Goal: Task Accomplishment & Management: Use online tool/utility

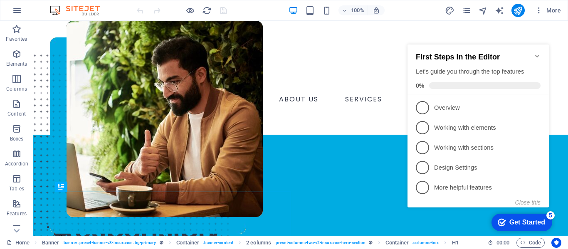
click at [535, 53] on icon "Minimize checklist" at bounding box center [537, 56] width 7 height 7
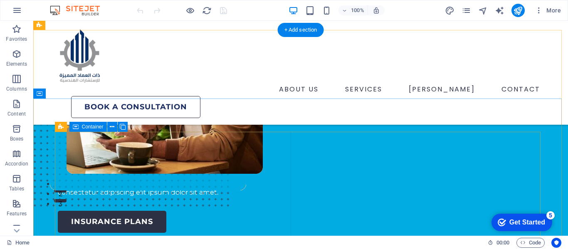
scroll to position [83, 0]
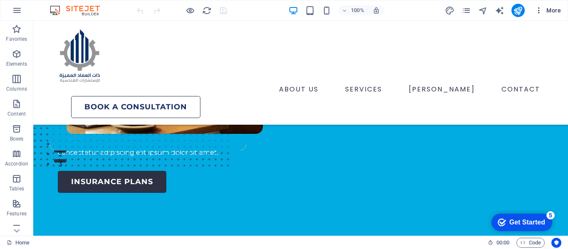
click at [542, 13] on icon "button" at bounding box center [538, 10] width 8 height 8
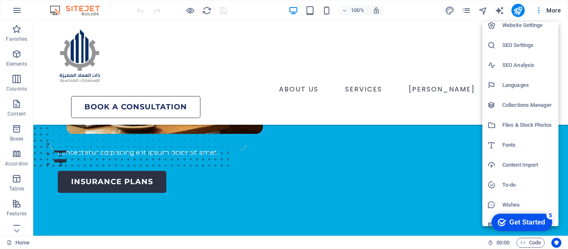
scroll to position [0, 0]
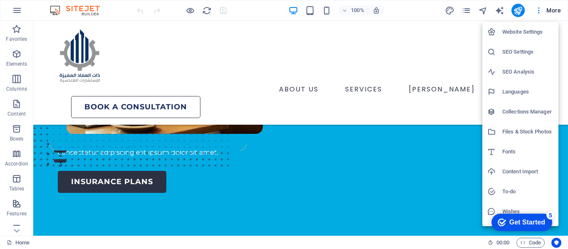
click at [551, 7] on div at bounding box center [284, 124] width 568 height 249
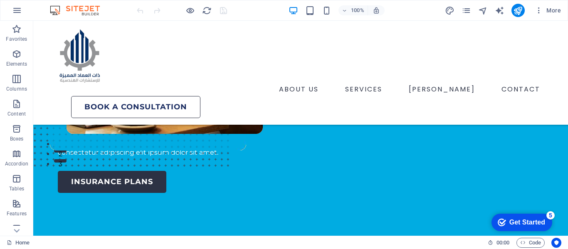
click at [546, 9] on span "More" at bounding box center [547, 10] width 26 height 8
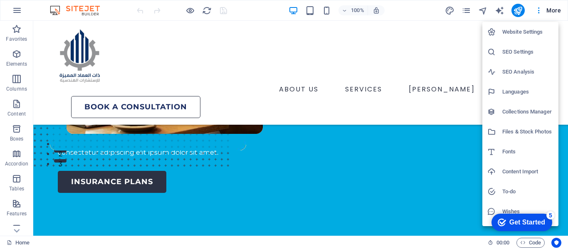
click at [546, 9] on div at bounding box center [284, 124] width 568 height 249
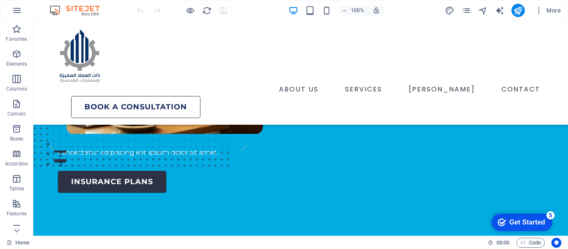
click at [546, 9] on span "More" at bounding box center [547, 10] width 26 height 8
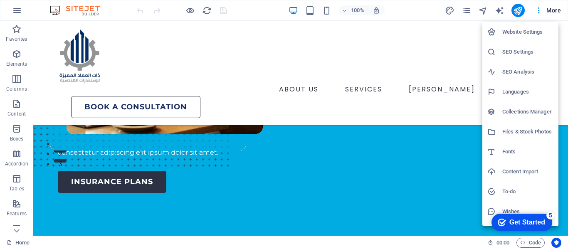
click at [546, 9] on div at bounding box center [284, 124] width 568 height 249
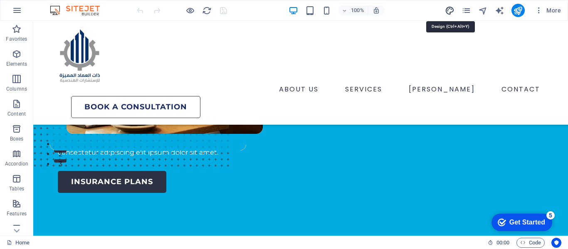
click at [449, 13] on icon "design" at bounding box center [450, 11] width 10 height 10
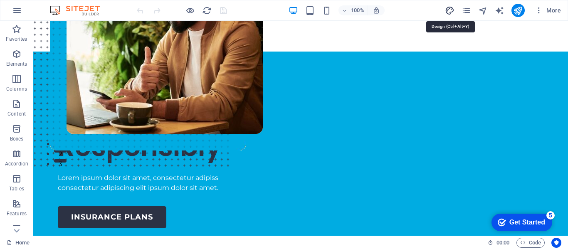
select select "600"
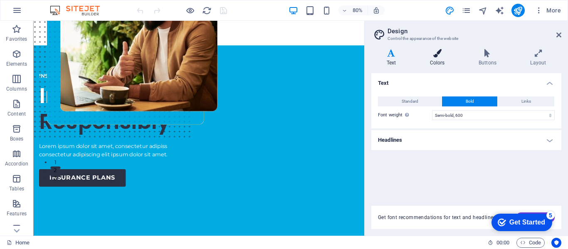
click at [442, 55] on icon at bounding box center [436, 53] width 45 height 8
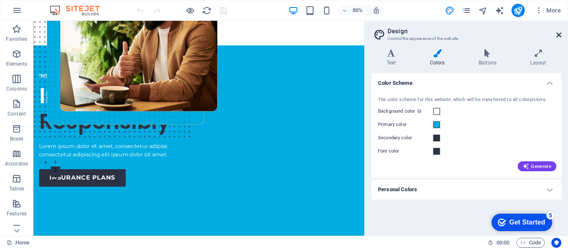
click at [558, 32] on icon at bounding box center [558, 35] width 5 height 7
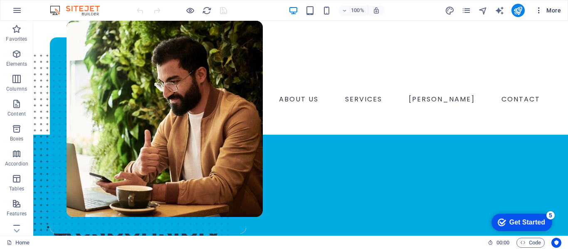
click at [553, 11] on span "More" at bounding box center [547, 10] width 26 height 8
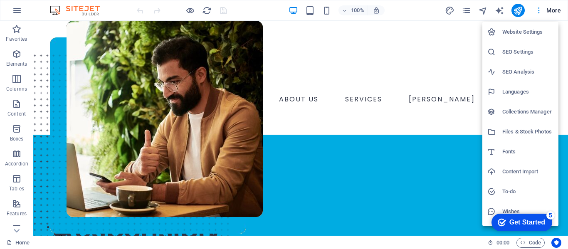
click at [553, 11] on div at bounding box center [284, 124] width 568 height 249
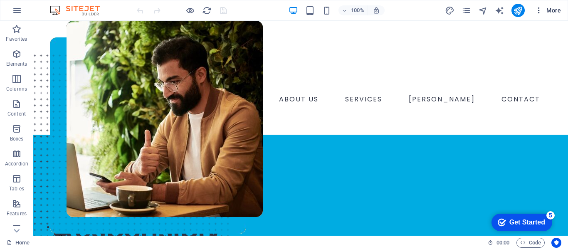
click at [543, 8] on icon "button" at bounding box center [538, 10] width 8 height 8
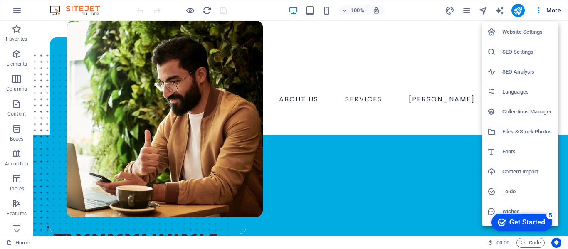
click at [449, 13] on div at bounding box center [284, 124] width 568 height 249
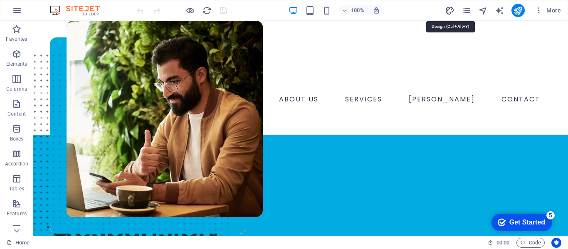
click at [447, 10] on icon "design" at bounding box center [450, 11] width 10 height 10
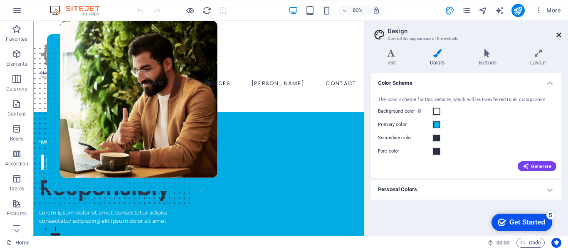
click at [558, 32] on icon at bounding box center [558, 35] width 5 height 7
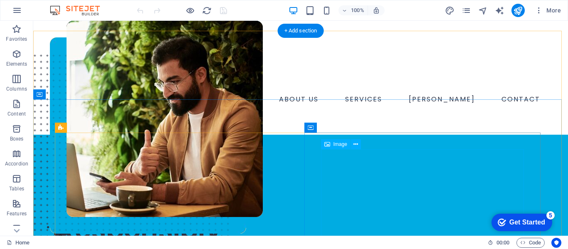
click at [327, 156] on figure at bounding box center [300, 128] width 501 height 182
select select "px"
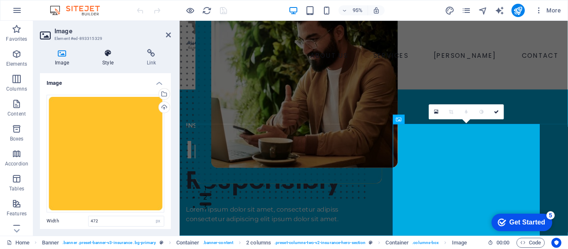
click at [111, 53] on icon at bounding box center [107, 53] width 41 height 8
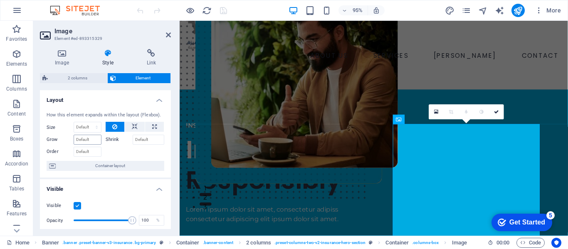
scroll to position [125, 0]
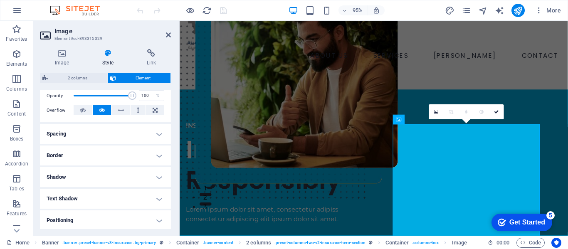
click at [106, 156] on h4 "Border" at bounding box center [105, 155] width 131 height 20
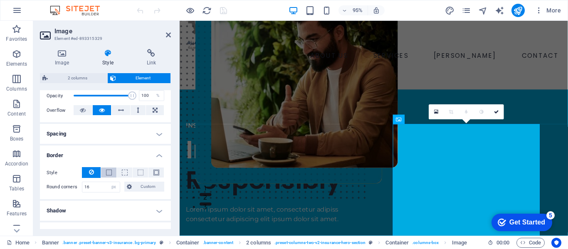
click at [107, 175] on span at bounding box center [109, 173] width 6 height 6
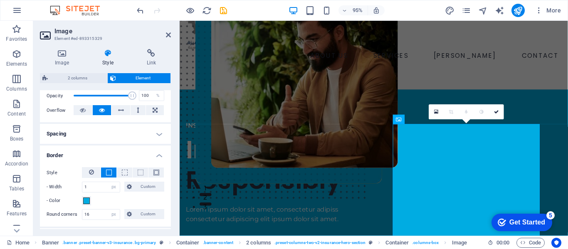
click at [120, 153] on h4 "Border" at bounding box center [105, 152] width 131 height 15
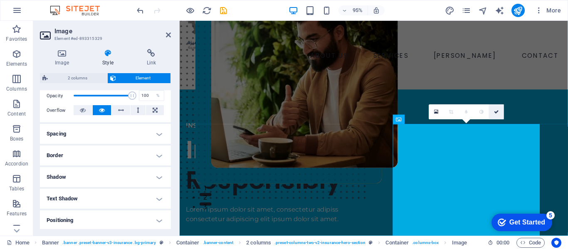
drag, startPoint x: 492, startPoint y: 113, endPoint x: 342, endPoint y: 107, distance: 150.1
click at [492, 113] on link at bounding box center [496, 111] width 15 height 15
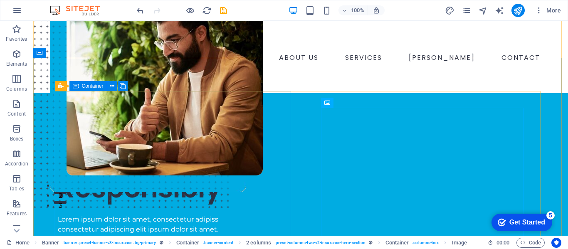
click at [237, 126] on div "INSURANCE COMPANY Insuring More Responsibly Lorem ipsum dolor sit amet, consect…" at bounding box center [176, 197] width 236 height 143
click at [325, 122] on figure at bounding box center [300, 87] width 501 height 182
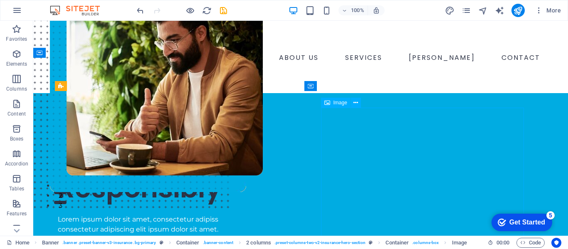
click at [325, 122] on figure at bounding box center [300, 87] width 501 height 182
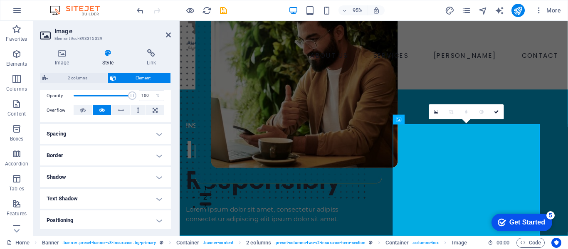
click at [108, 152] on h4 "Border" at bounding box center [105, 155] width 131 height 20
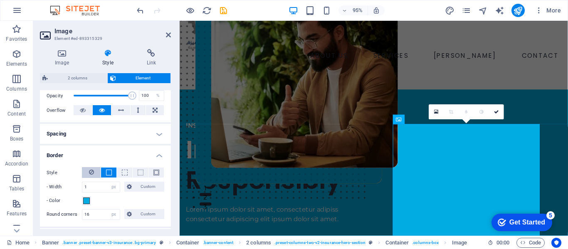
click at [86, 170] on button at bounding box center [91, 172] width 19 height 11
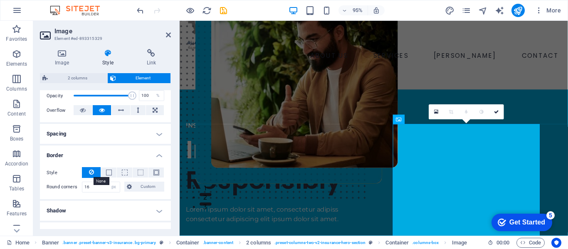
click at [91, 172] on icon at bounding box center [91, 172] width 5 height 10
click at [90, 175] on icon at bounding box center [91, 172] width 5 height 10
click at [103, 174] on button at bounding box center [108, 172] width 15 height 10
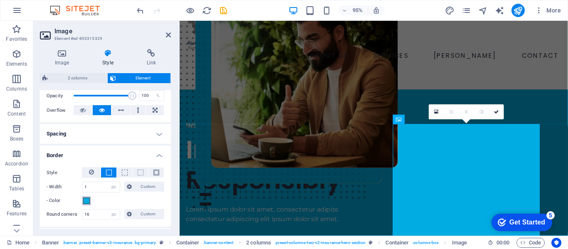
click at [88, 200] on span at bounding box center [86, 200] width 7 height 7
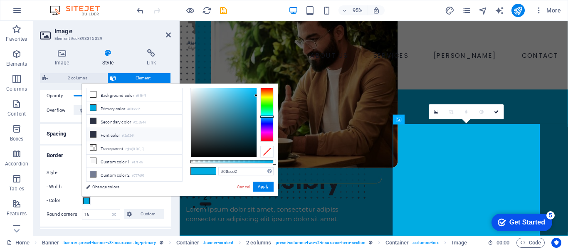
click at [96, 135] on icon at bounding box center [93, 134] width 6 height 6
type input "#2c3244"
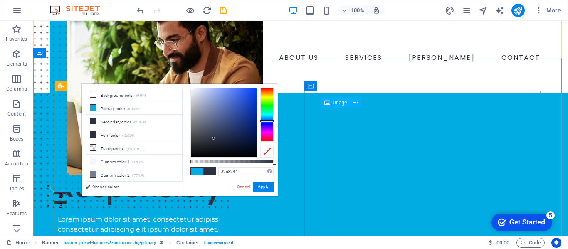
click at [323, 120] on figure at bounding box center [300, 87] width 501 height 182
select select "px"
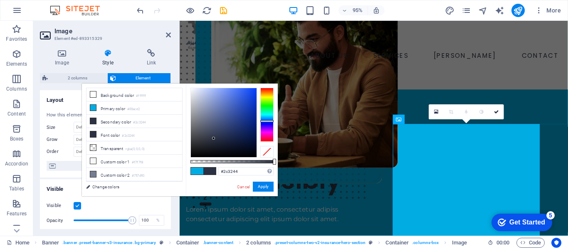
click at [48, 126] on label "Size" at bounding box center [60, 127] width 27 height 5
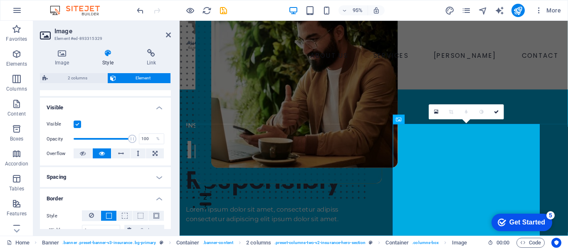
scroll to position [83, 0]
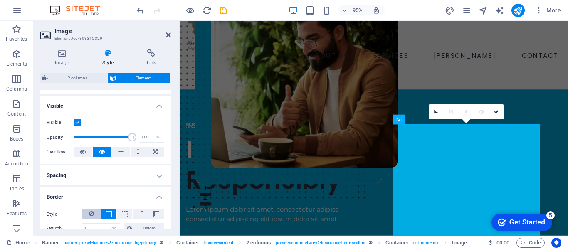
click at [94, 215] on button at bounding box center [91, 214] width 19 height 11
click at [168, 37] on icon at bounding box center [168, 35] width 5 height 7
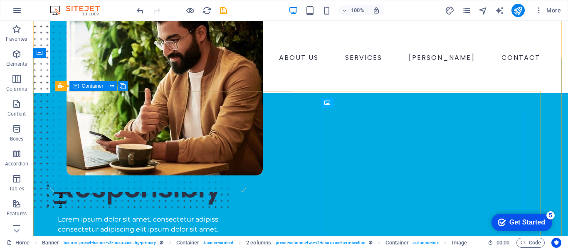
click at [263, 134] on div "INSURANCE COMPANY Insuring More Responsibly Lorem ipsum dolor sit amet, consect…" at bounding box center [176, 197] width 236 height 143
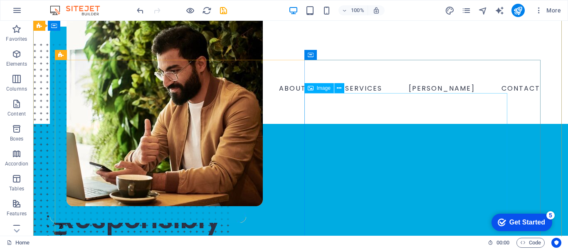
scroll to position [0, 0]
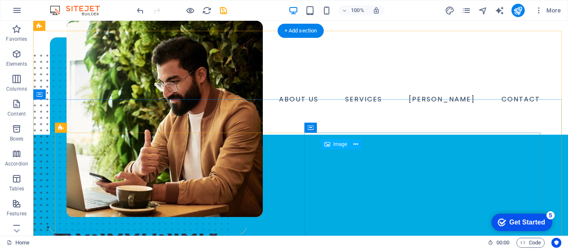
click at [329, 157] on figure at bounding box center [300, 128] width 501 height 182
select select "px"
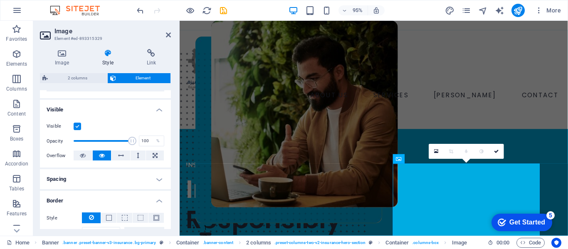
scroll to position [166, 0]
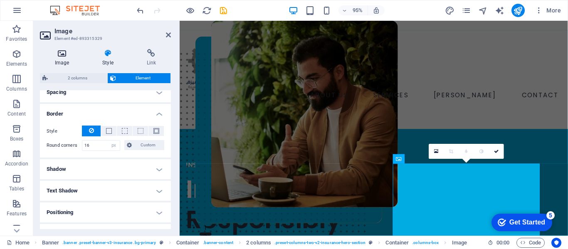
click at [66, 61] on h4 "Image" at bounding box center [63, 57] width 47 height 17
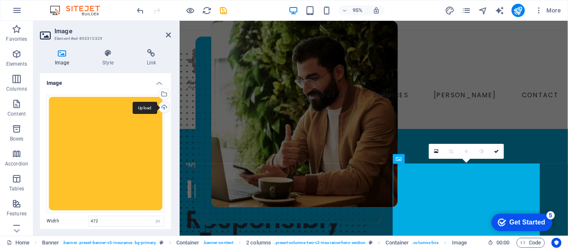
click at [162, 110] on div "Upload" at bounding box center [163, 108] width 12 height 12
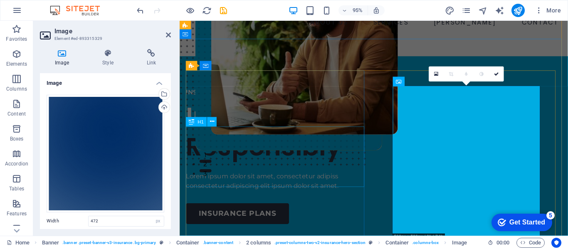
scroll to position [83, 0]
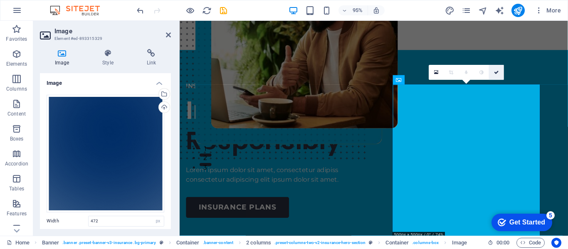
click at [494, 71] on icon at bounding box center [496, 72] width 5 height 5
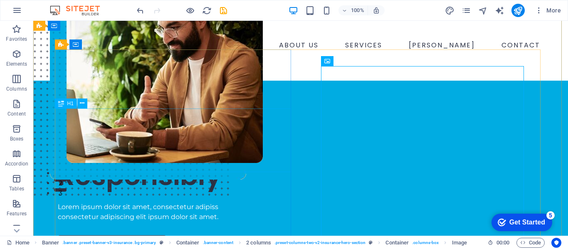
scroll to position [42, 0]
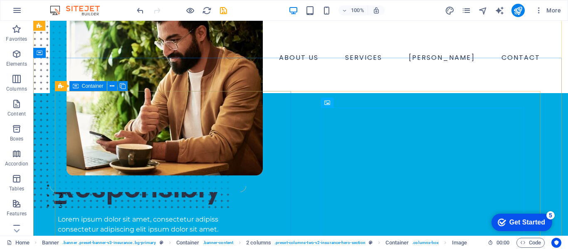
click at [268, 126] on div "INSURANCE COMPANY Insuring More Responsibly Lorem ipsum dolor sit amet, consect…" at bounding box center [176, 197] width 236 height 143
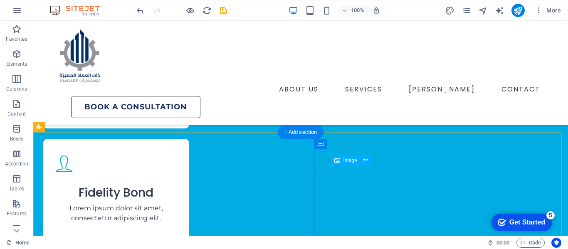
select select "px"
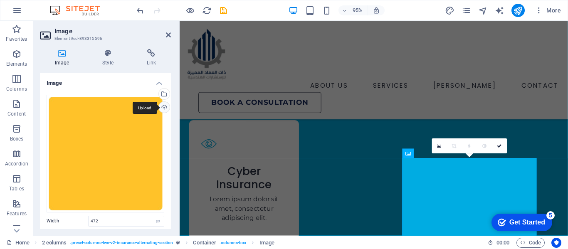
click at [162, 107] on div "Upload" at bounding box center [163, 108] width 12 height 12
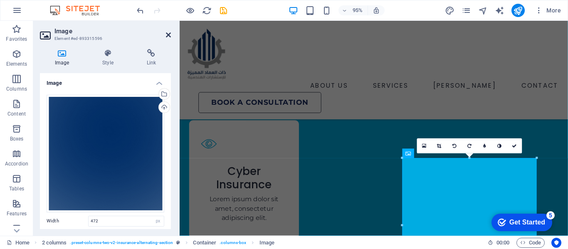
drag, startPoint x: 167, startPoint y: 35, endPoint x: 150, endPoint y: 35, distance: 17.5
click at [167, 35] on icon at bounding box center [168, 35] width 5 height 7
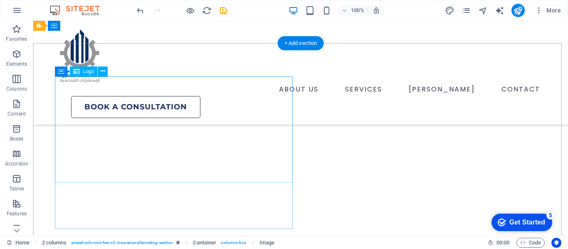
scroll to position [2974, 0]
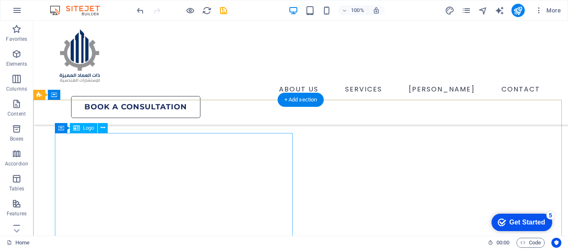
select select "px"
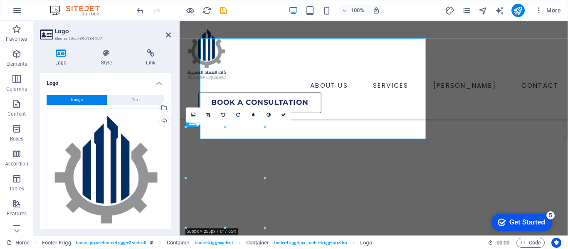
scroll to position [3068, 0]
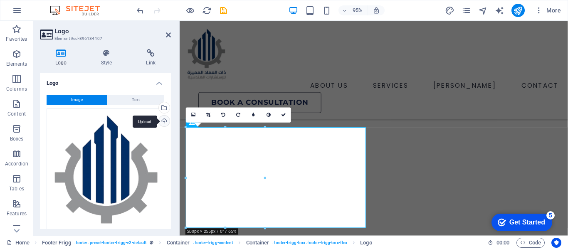
click at [165, 118] on div "Upload" at bounding box center [163, 122] width 12 height 12
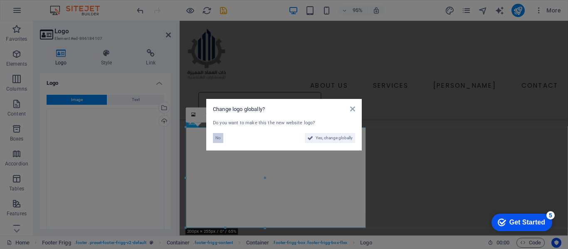
click at [217, 138] on span "No" at bounding box center [217, 138] width 5 height 10
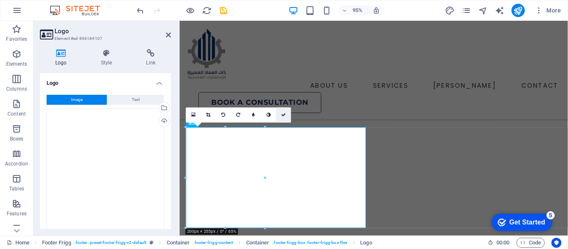
drag, startPoint x: 280, startPoint y: 115, endPoint x: 234, endPoint y: 96, distance: 49.0
click at [280, 115] on link at bounding box center [283, 115] width 15 height 15
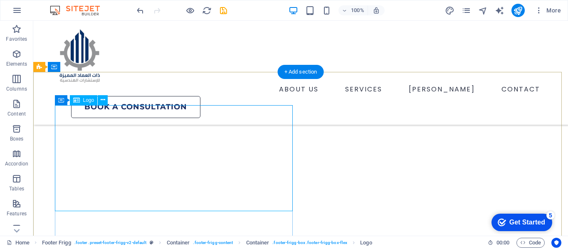
scroll to position [3057, 0]
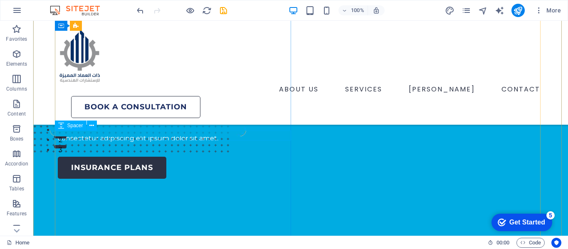
scroll to position [83, 0]
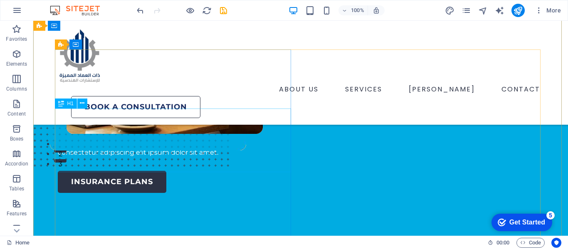
click at [153, 128] on div "Insuring More Responsibly" at bounding box center [176, 96] width 236 height 64
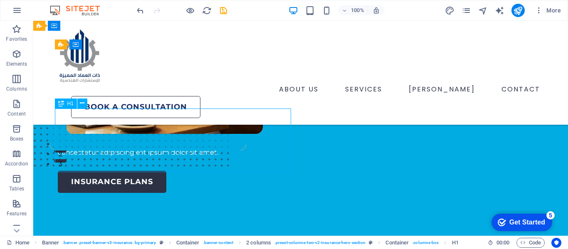
click at [153, 128] on div "Insuring More Responsibly" at bounding box center [176, 96] width 236 height 64
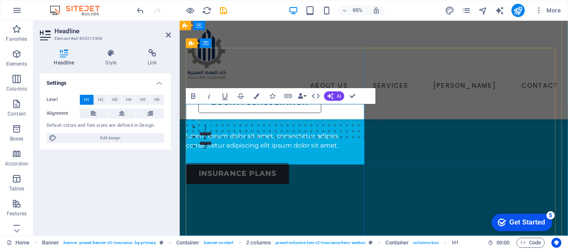
click at [282, 130] on span "Responsibly" at bounding box center [268, 111] width 164 height 37
click at [294, 130] on span "Responsibly" at bounding box center [268, 111] width 164 height 37
drag, startPoint x: 367, startPoint y: 131, endPoint x: 202, endPoint y: 128, distance: 165.0
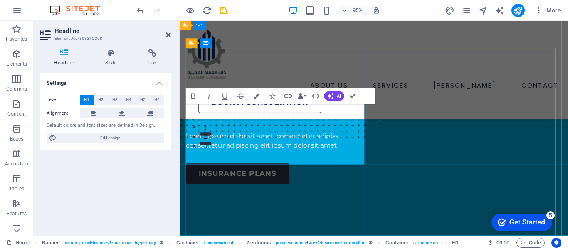
click at [202, 98] on span "Insuring More" at bounding box center [278, 79] width 184 height 37
click at [290, 130] on span "Responsibly" at bounding box center [268, 111] width 164 height 37
drag, startPoint x: 369, startPoint y: 126, endPoint x: 196, endPoint y: 122, distance: 173.8
click at [196, 98] on span "Insuring More" at bounding box center [278, 79] width 184 height 37
click at [194, 98] on span "Insuring More" at bounding box center [278, 79] width 184 height 37
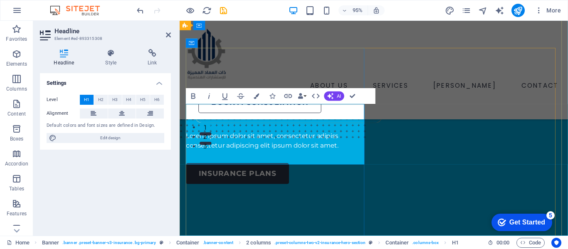
click at [217, 98] on span "Insuring More" at bounding box center [278, 79] width 184 height 37
click at [283, 98] on span "Insuring More" at bounding box center [278, 79] width 184 height 37
click at [278, 98] on span "Insuring More" at bounding box center [278, 79] width 184 height 37
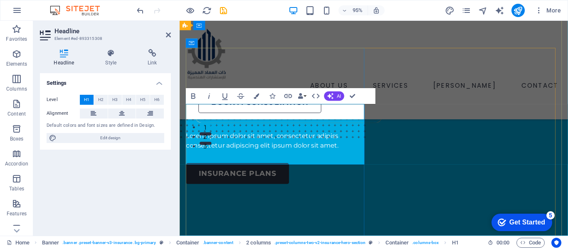
click at [278, 98] on span "Insuring More" at bounding box center [278, 79] width 184 height 37
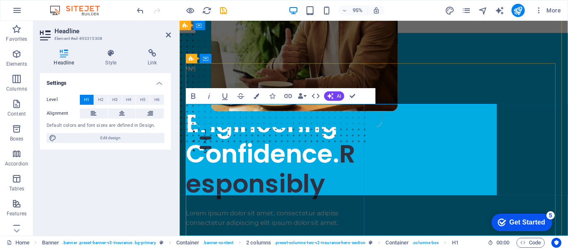
scroll to position [89, 0]
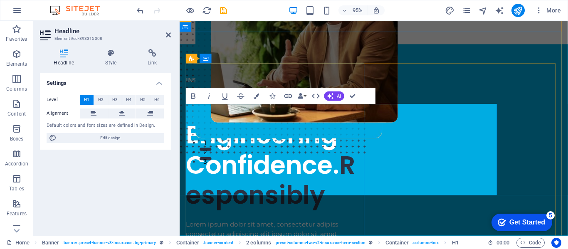
click at [344, 191] on span "Engineering Confidence." at bounding box center [266, 156] width 161 height 69
click at [349, 196] on span "Responsibly" at bounding box center [275, 188] width 178 height 69
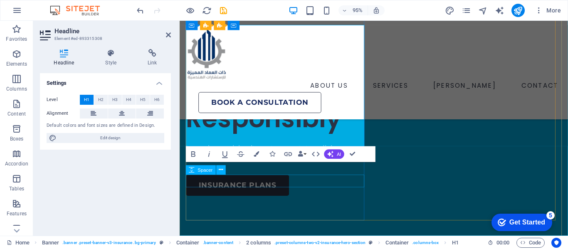
scroll to position [115, 0]
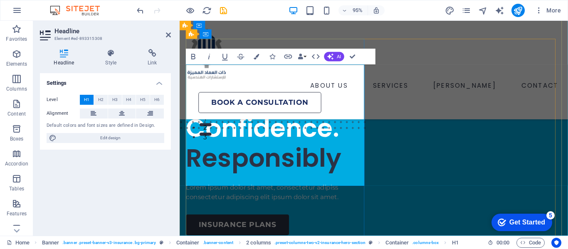
click at [349, 181] on span "Responsibly" at bounding box center [268, 165] width 164 height 37
click at [309, 169] on span "Responsibly" at bounding box center [268, 165] width 164 height 37
click at [300, 173] on span "Responsibly" at bounding box center [268, 165] width 164 height 37
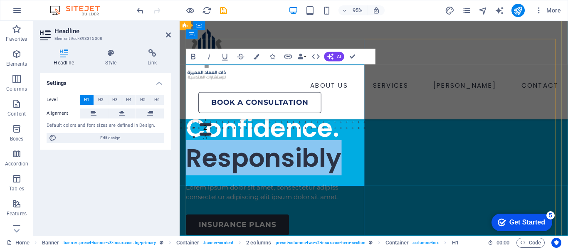
click at [300, 173] on span "Responsibly" at bounding box center [268, 165] width 164 height 37
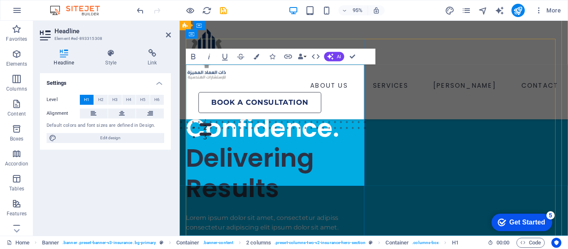
scroll to position [102, 0]
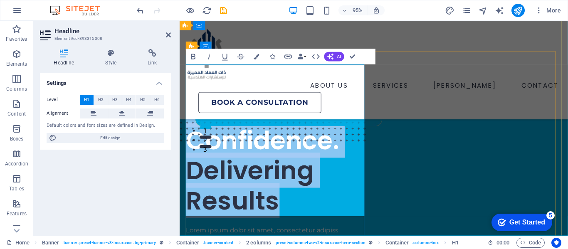
drag, startPoint x: 303, startPoint y: 212, endPoint x: 192, endPoint y: 126, distance: 140.7
click at [192, 126] on h1 "Engineering Confidence. ‌ Delivering Results" at bounding box center [281, 147] width 191 height 160
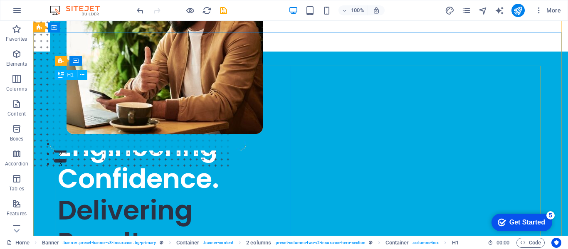
scroll to position [0, 0]
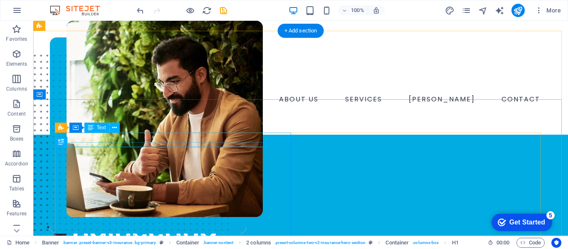
click at [138, 168] on div "INSURANCE COMPANY" at bounding box center [176, 173] width 236 height 10
click at [133, 168] on div "INSURANCE COMPANY" at bounding box center [176, 173] width 236 height 10
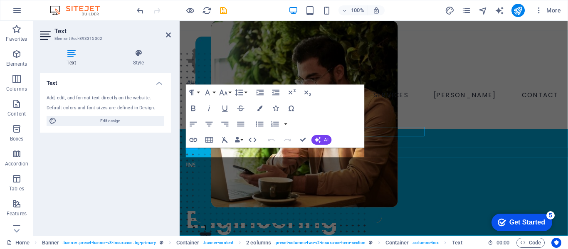
click at [133, 138] on div "Text Element #ed-893315302 Text Style Text Add, edit, and format text directly …" at bounding box center [300, 128] width 534 height 215
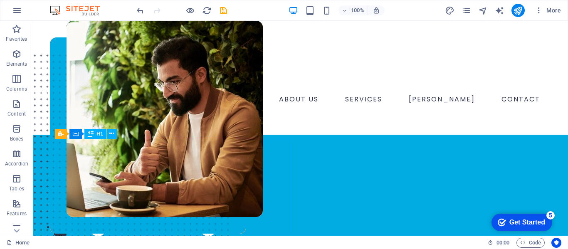
click at [96, 172] on div "Engineering Confidence. Delivering Results" at bounding box center [176, 252] width 236 height 160
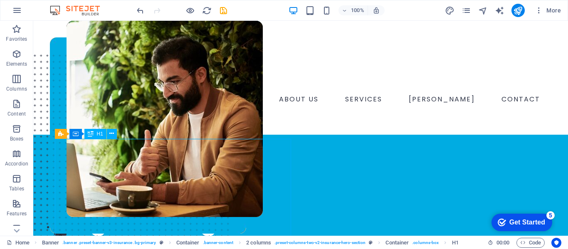
click at [99, 172] on div "Engineering Confidence. Delivering Results" at bounding box center [176, 252] width 236 height 160
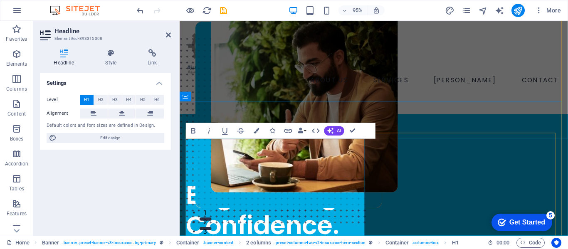
scroll to position [42, 0]
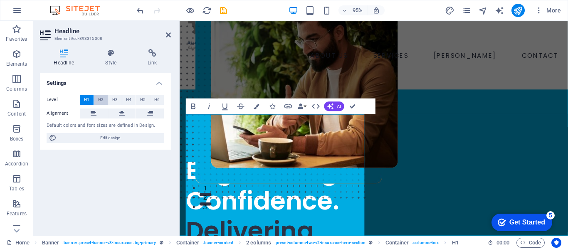
click at [103, 100] on span "H2" at bounding box center [100, 100] width 5 height 10
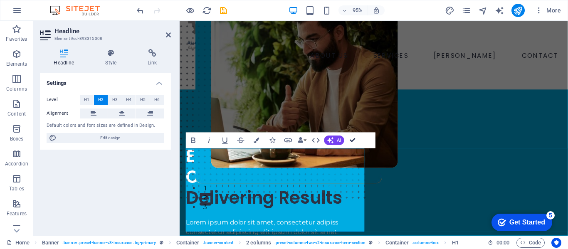
drag, startPoint x: 352, startPoint y: 140, endPoint x: 313, endPoint y: 120, distance: 43.9
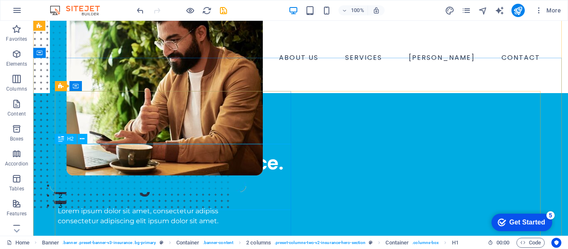
click at [133, 174] on div "Engineering Confidence. Delivering Results" at bounding box center [176, 163] width 236 height 66
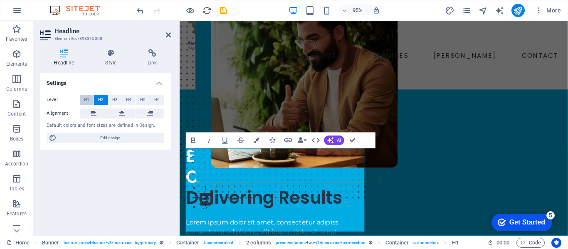
click at [91, 98] on button "H1" at bounding box center [87, 100] width 14 height 10
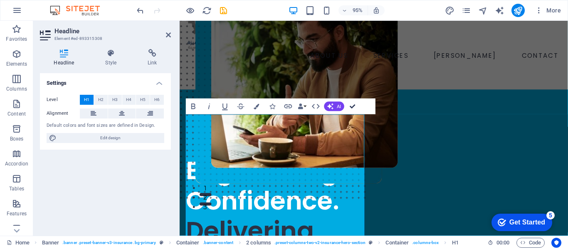
drag, startPoint x: 308, startPoint y: 88, endPoint x: 355, endPoint y: 106, distance: 50.2
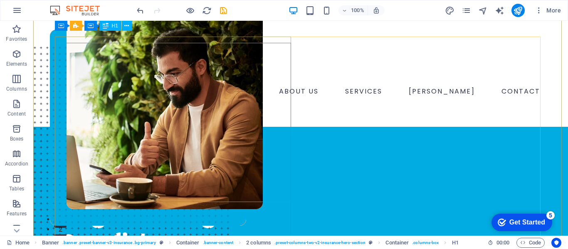
scroll to position [0, 0]
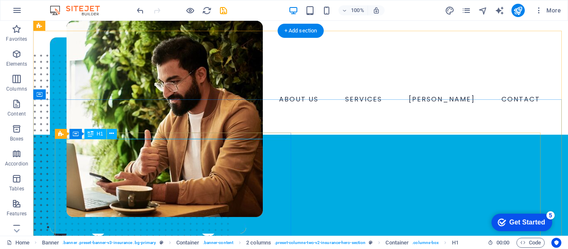
click at [129, 172] on div "Engineering Confidence. Delivering Results" at bounding box center [176, 252] width 236 height 160
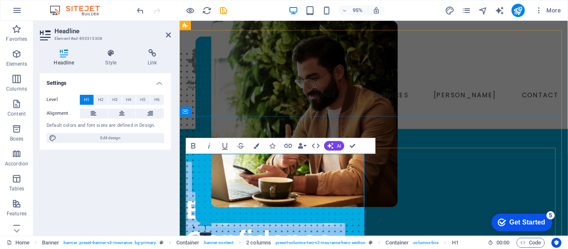
click at [212, 172] on h1 "Engineering Confidence. Delivering Results" at bounding box center [281, 252] width 191 height 160
click at [194, 175] on h1 "Engineering Confidence. Delivering Results" at bounding box center [281, 252] width 191 height 160
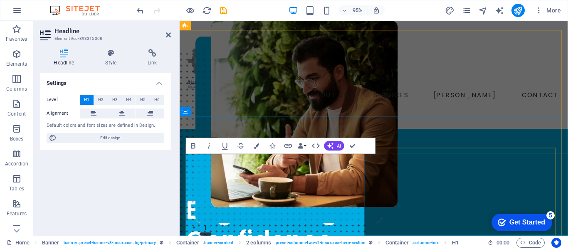
click at [192, 178] on h1 "Engineering Confidence. Delivering Results" at bounding box center [281, 252] width 191 height 160
click at [187, 177] on h1 "Engineering Confidence. Delivering Results" at bounding box center [281, 252] width 191 height 160
click at [186, 201] on span "Engineering Confidence." at bounding box center [266, 235] width 161 height 69
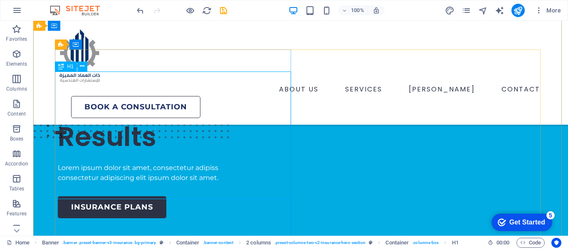
scroll to position [125, 0]
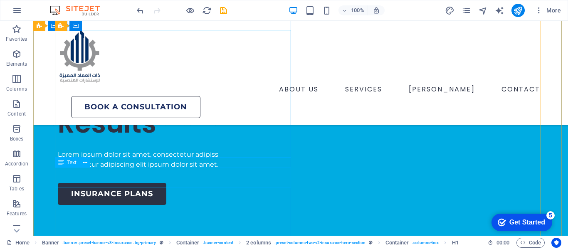
click at [123, 170] on div "Lorem ipsum dolor sit amet, consectetur adipiss consectetur adipiscing elit ips…" at bounding box center [176, 160] width 236 height 20
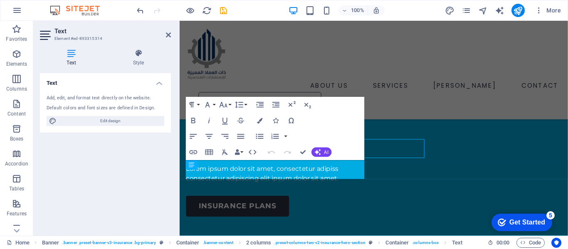
click at [123, 178] on div "Text Add, edit, and format text directly on the website. Default colors and fon…" at bounding box center [105, 151] width 131 height 156
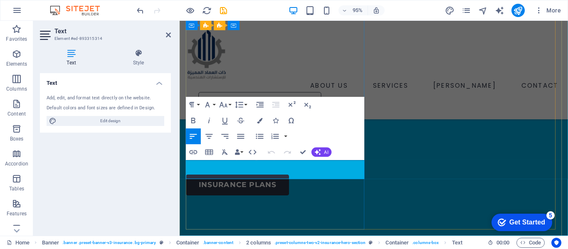
click at [218, 168] on span "consectetur adipiscing elit ipsum dolor sit amet." at bounding box center [266, 164] width 160 height 8
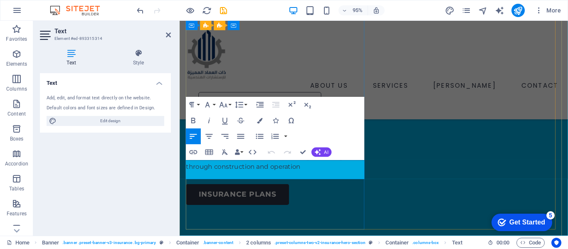
scroll to position [142, 0]
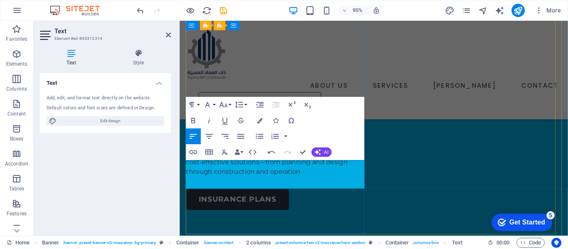
click at [287, 185] on p "Multi‑discipline consultants delivering practical, cost‑effective solutions—fro…" at bounding box center [281, 170] width 191 height 30
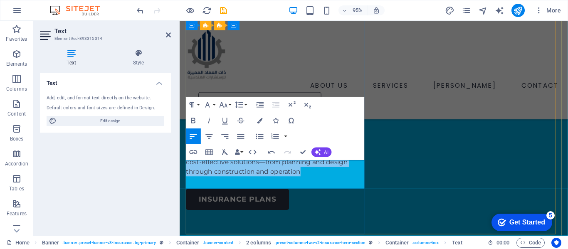
click at [287, 185] on p "Multi‑discipline consultants delivering practical, cost‑effective solutions—fro…" at bounding box center [281, 170] width 191 height 30
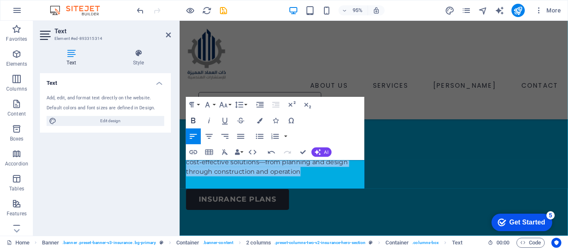
click at [195, 121] on icon "button" at bounding box center [193, 120] width 4 height 5
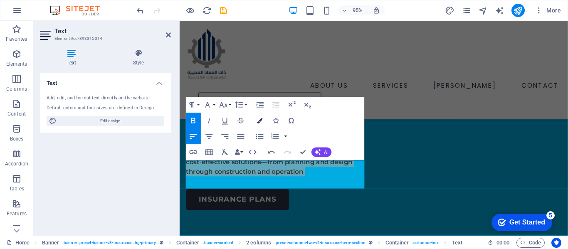
click at [257, 121] on icon "button" at bounding box center [259, 120] width 5 height 5
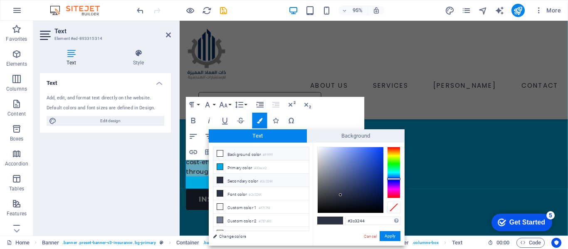
click at [226, 155] on li "Background color #ffffff" at bounding box center [261, 153] width 96 height 13
type input "#ffffff"
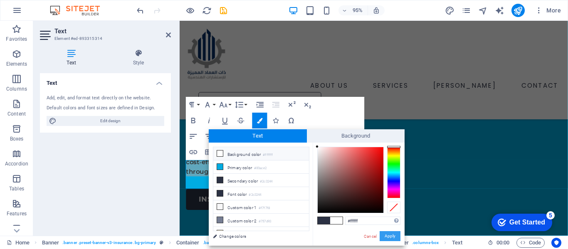
drag, startPoint x: 388, startPoint y: 235, endPoint x: 204, endPoint y: 212, distance: 185.1
click at [388, 235] on button "Apply" at bounding box center [389, 236] width 21 height 10
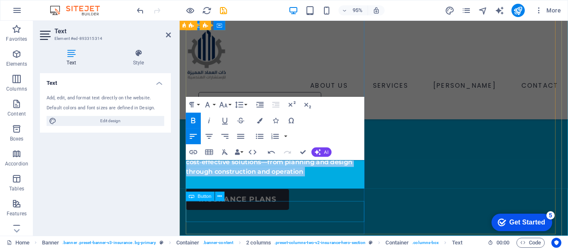
click at [347, 218] on div "insurance plans" at bounding box center [281, 209] width 191 height 22
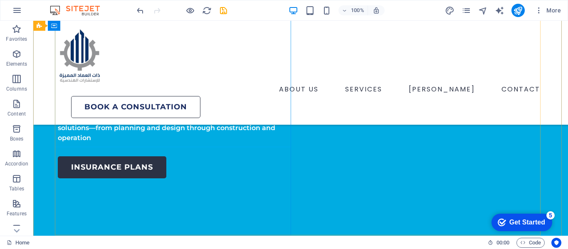
scroll to position [166, 0]
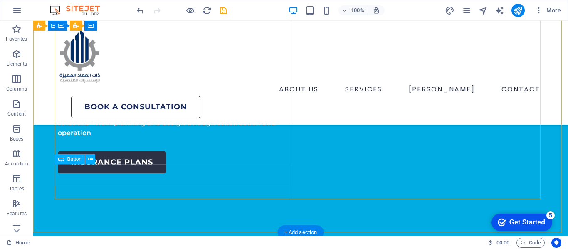
click at [138, 173] on div "insurance plans" at bounding box center [176, 162] width 236 height 22
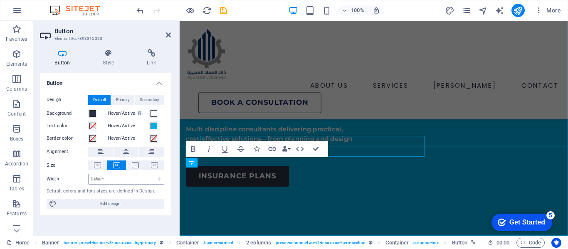
scroll to position [188, 0]
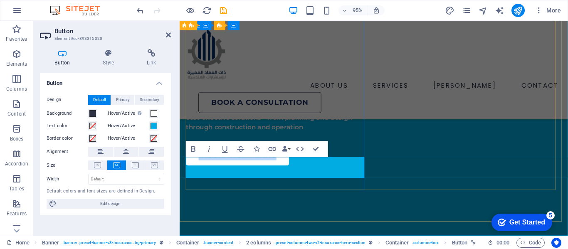
click at [227, 172] on link "insurance plans" at bounding box center [240, 162] width 108 height 22
click at [212, 173] on link "LEARN MORE" at bounding box center [228, 162] width 84 height 22
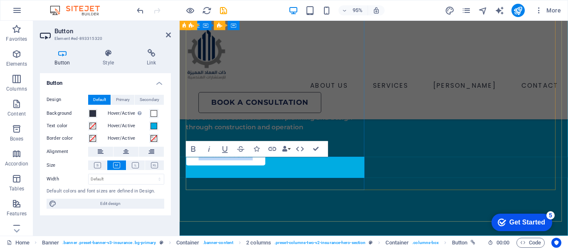
click at [212, 173] on link "LEARN MORE" at bounding box center [228, 162] width 84 height 22
copy link "LEARN MORE"
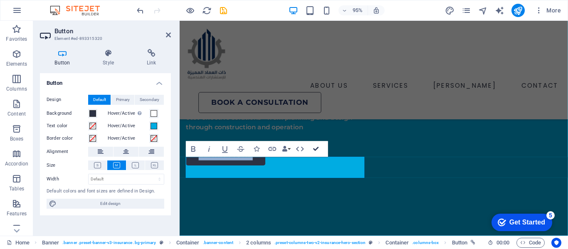
drag, startPoint x: 317, startPoint y: 149, endPoint x: 283, endPoint y: 128, distance: 39.7
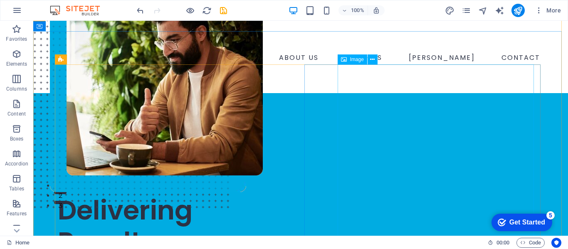
scroll to position [166, 0]
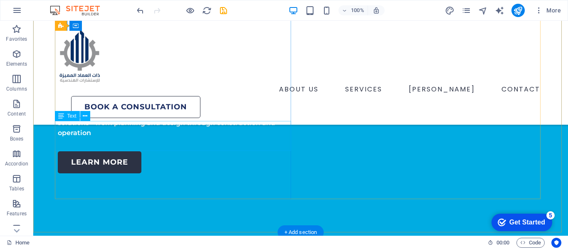
click at [159, 132] on div "Multi‑discipline consultants delivering practical, cost‑effective solutions—fro…" at bounding box center [176, 123] width 236 height 30
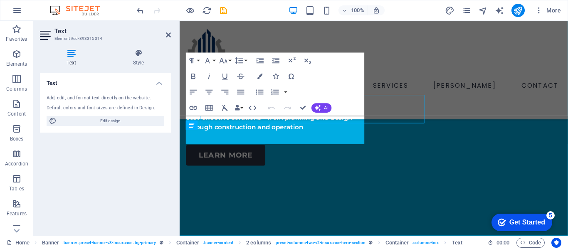
scroll to position [188, 0]
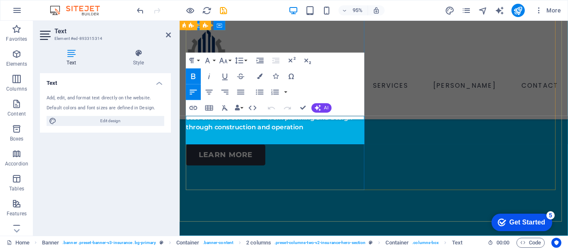
click at [224, 135] on strong "Multi‑discipline consultants delivering practical, cost‑effective solutions—fro…" at bounding box center [273, 123] width 175 height 28
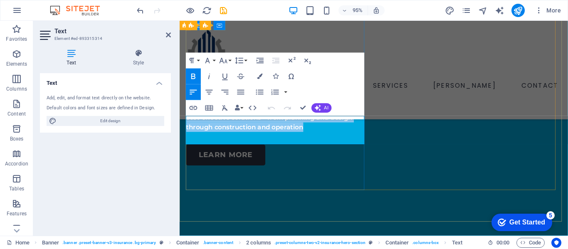
click at [224, 135] on strong "Multi‑discipline consultants delivering practical, cost‑effective solutions—fro…" at bounding box center [273, 123] width 175 height 28
copy strong "Multi‑discipline consultants delivering practical, cost‑effective solutions—fro…"
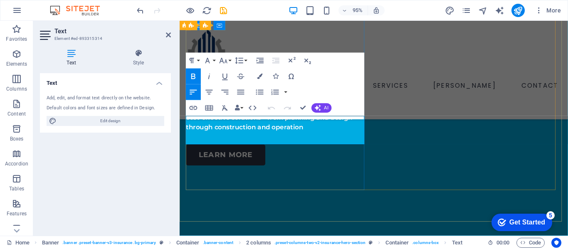
click at [223, 129] on strong "Multi‑discipline consultants delivering practical, cost‑effective solutions—fro…" at bounding box center [273, 123] width 175 height 28
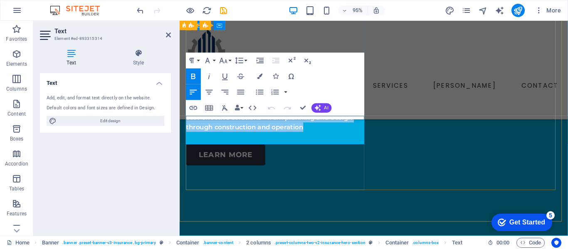
click at [223, 129] on strong "Multi‑discipline consultants delivering practical, cost‑effective solutions—fro…" at bounding box center [273, 123] width 175 height 28
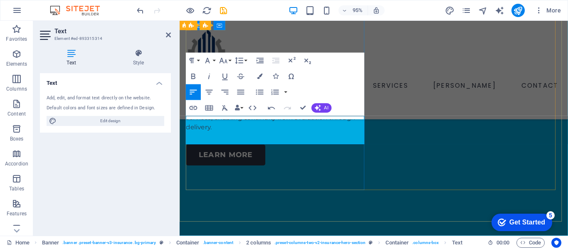
click at [232, 138] on p "We integrate planning, design, testing, and construction services, enabling con…" at bounding box center [281, 123] width 191 height 30
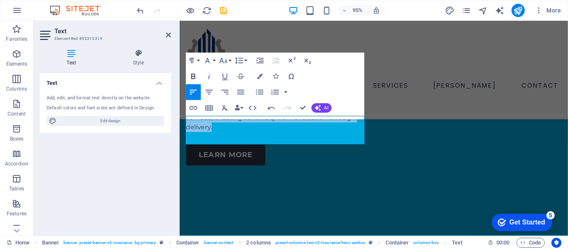
click at [193, 74] on icon "button" at bounding box center [193, 76] width 4 height 5
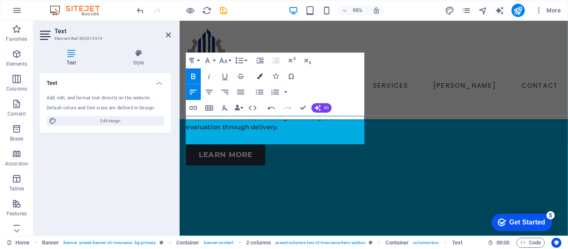
click at [261, 76] on icon "button" at bounding box center [259, 76] width 5 height 5
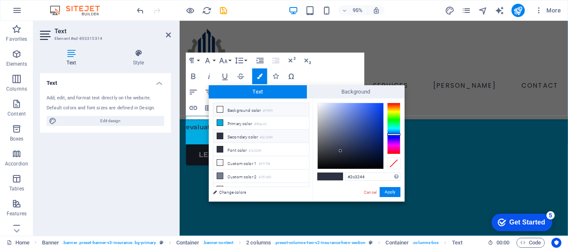
click at [227, 110] on li "Background color #ffffff" at bounding box center [261, 109] width 96 height 13
type input "#ffffff"
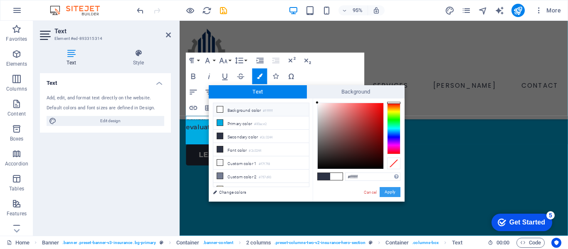
click at [392, 193] on button "Apply" at bounding box center [389, 192] width 21 height 10
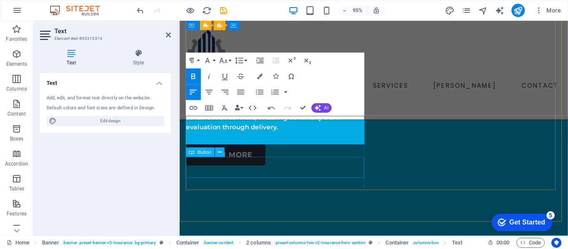
click at [298, 173] on div "LEARN MORE" at bounding box center [281, 162] width 191 height 22
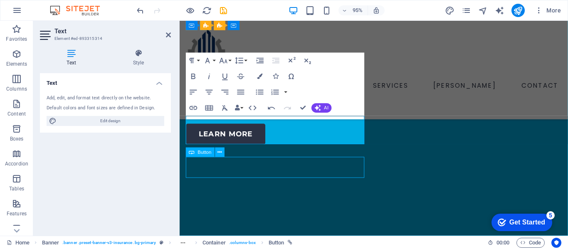
scroll to position [166, 0]
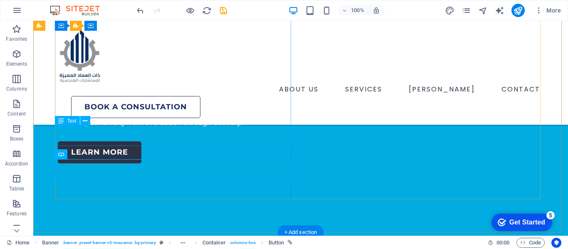
click at [191, 128] on div "We integrate planning, design, testing, and construction services, enabling con…" at bounding box center [176, 118] width 236 height 20
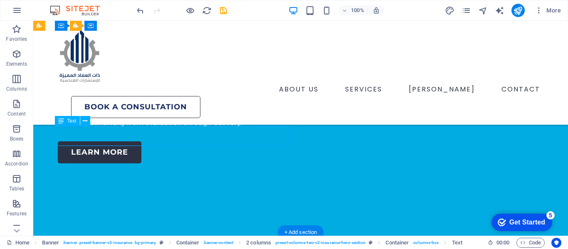
click at [191, 128] on div "We integrate planning, design, testing, and construction services, enabling con…" at bounding box center [176, 118] width 236 height 20
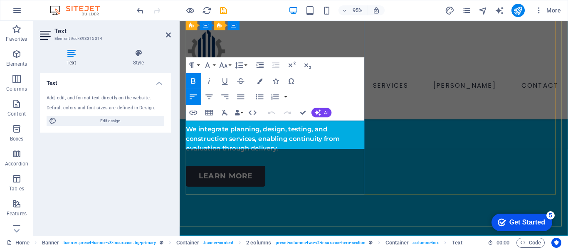
scroll to position [183, 0]
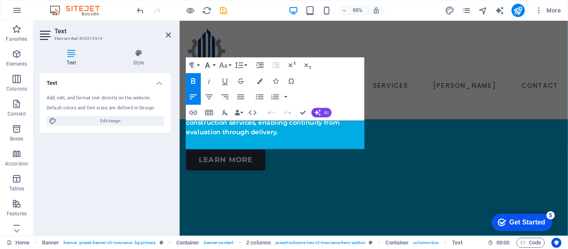
click at [207, 62] on icon "button" at bounding box center [208, 66] width 10 height 10
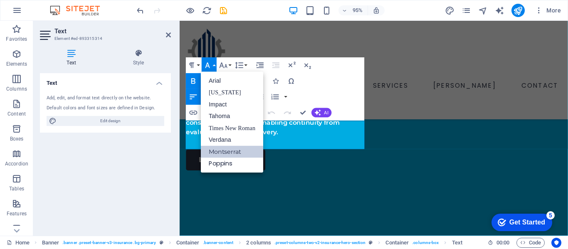
scroll to position [0, 0]
click at [207, 62] on icon "button" at bounding box center [208, 66] width 10 height 10
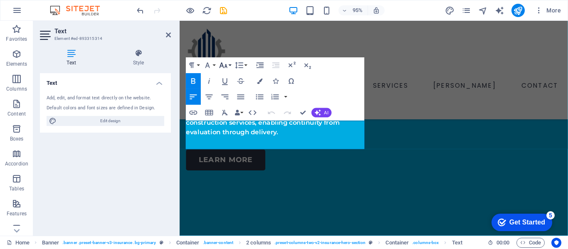
click at [222, 62] on icon "button" at bounding box center [224, 66] width 10 height 10
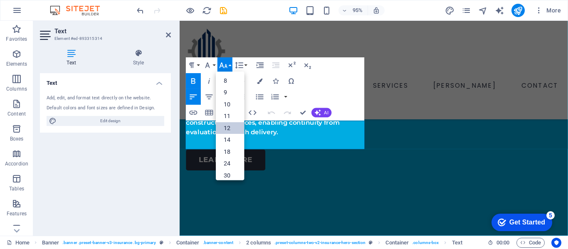
click at [232, 127] on link "12" at bounding box center [230, 128] width 28 height 12
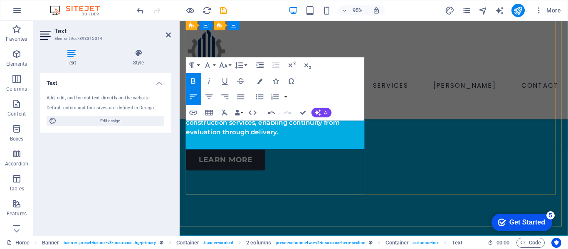
click at [231, 134] on strong "​ We integrate planning, design, testing, and construction services, enabling c…" at bounding box center [267, 128] width 162 height 28
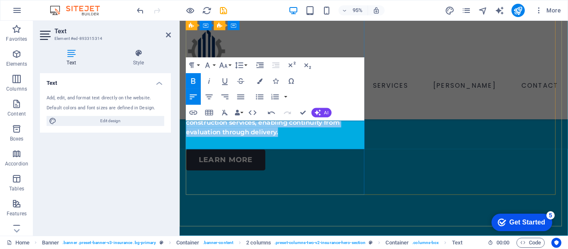
click at [231, 134] on strong "​ We integrate planning, design, testing, and construction services, enabling c…" at bounding box center [267, 128] width 162 height 28
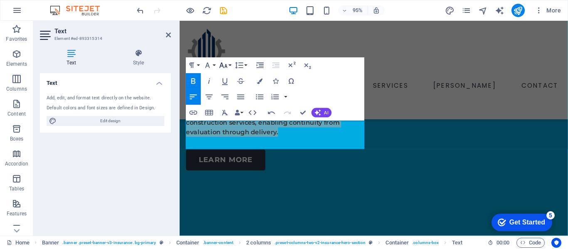
click at [225, 68] on icon "button" at bounding box center [224, 66] width 10 height 10
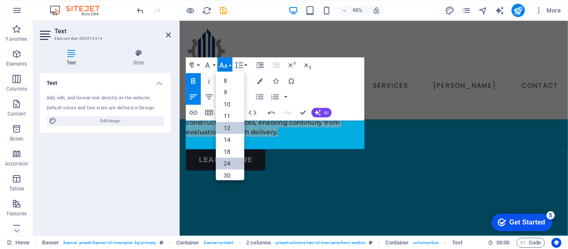
scroll to position [59, 0]
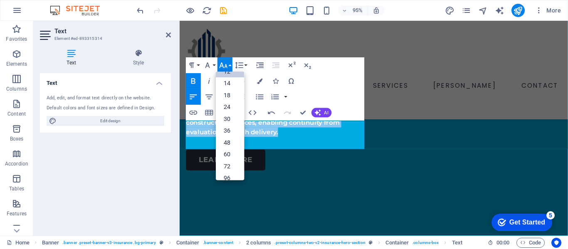
click at [230, 74] on link "12" at bounding box center [230, 72] width 28 height 12
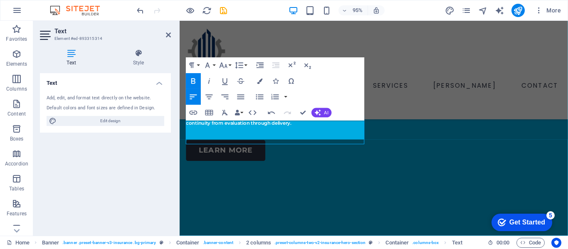
scroll to position [188, 0]
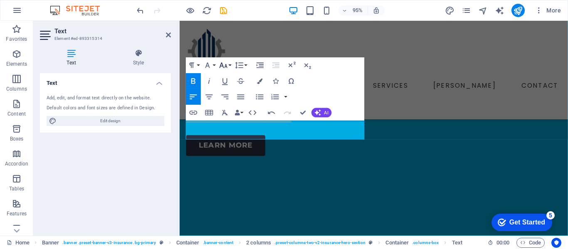
click at [228, 66] on button "Font Size" at bounding box center [224, 65] width 15 height 16
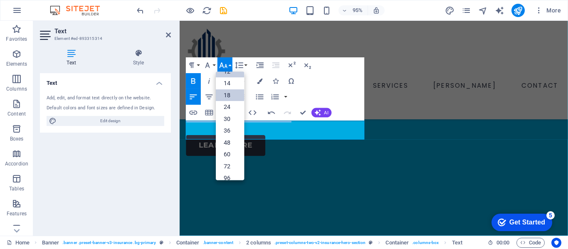
click at [230, 97] on link "18" at bounding box center [230, 95] width 28 height 12
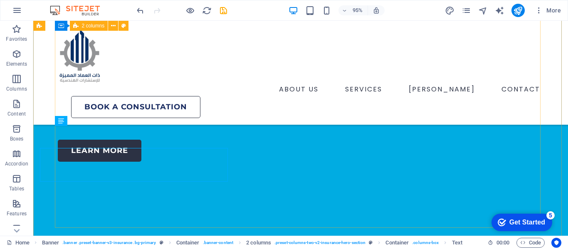
scroll to position [160, 0]
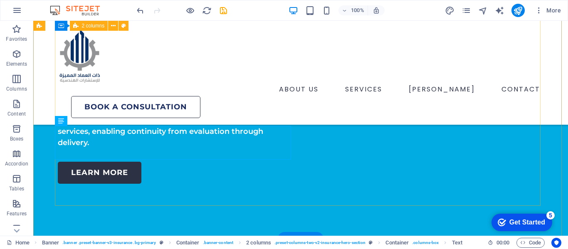
click at [291, 185] on div "Engineering Confidence. Delivering Results We integrate planning, design, testi…" at bounding box center [300, 198] width 485 height 450
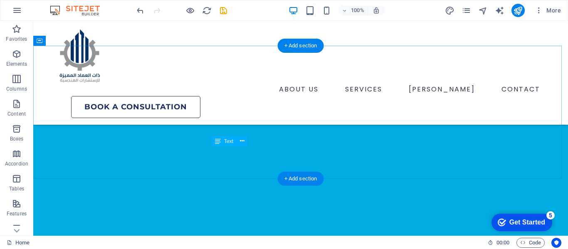
scroll to position [326, 0]
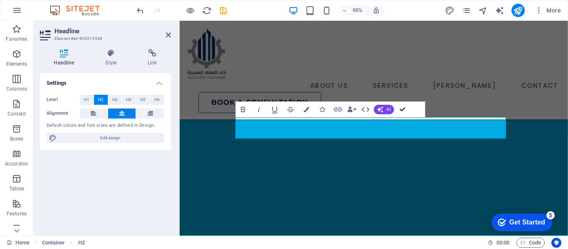
drag, startPoint x: 402, startPoint y: 107, endPoint x: 347, endPoint y: 118, distance: 56.4
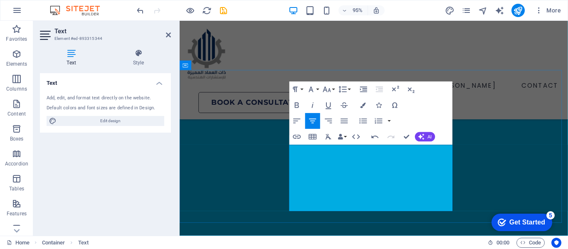
click at [326, 88] on icon "button" at bounding box center [327, 90] width 10 height 10
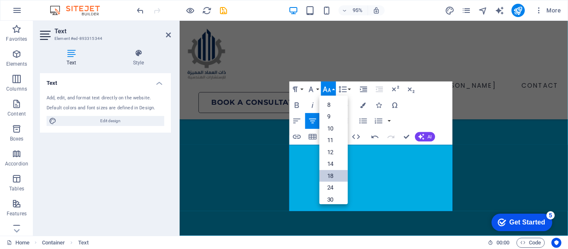
click at [336, 174] on link "18" at bounding box center [333, 176] width 28 height 12
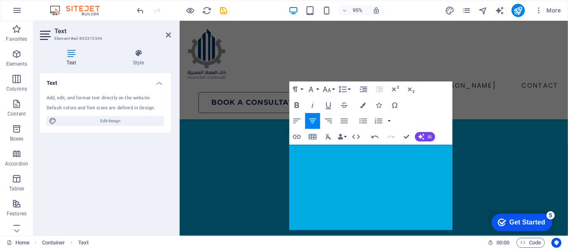
click at [301, 104] on button "Bold" at bounding box center [296, 105] width 15 height 16
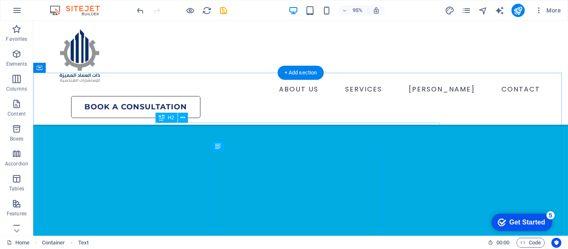
scroll to position [326, 0]
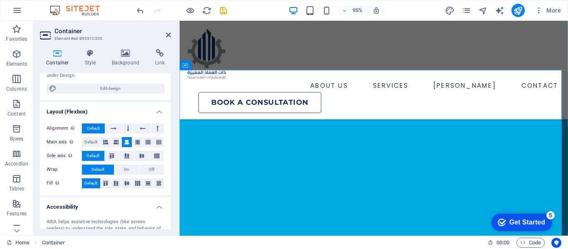
scroll to position [0, 0]
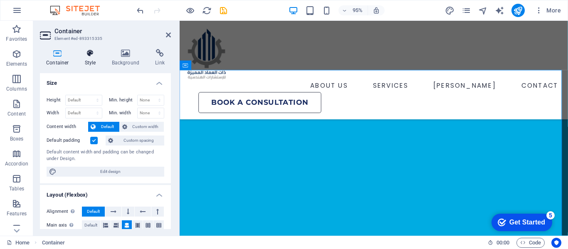
click at [84, 54] on icon at bounding box center [91, 53] width 24 height 8
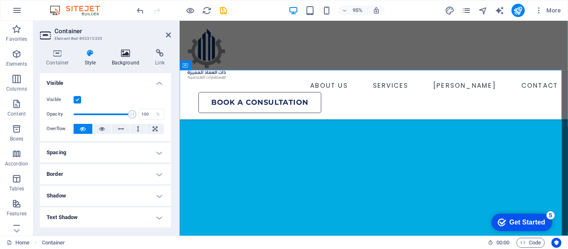
click at [123, 56] on icon at bounding box center [126, 53] width 40 height 8
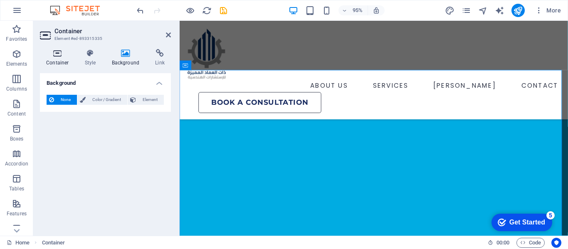
click at [62, 57] on icon at bounding box center [57, 53] width 35 height 8
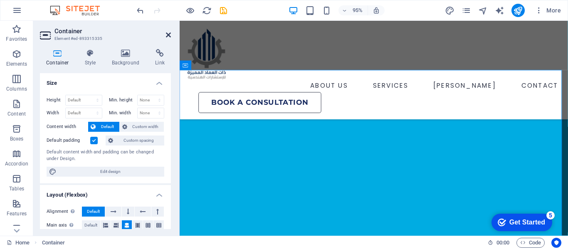
click at [167, 35] on icon at bounding box center [168, 35] width 5 height 7
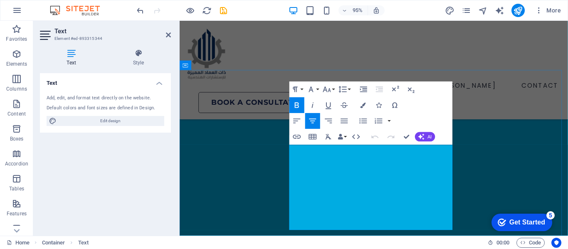
click at [150, 54] on icon at bounding box center [138, 53] width 65 height 8
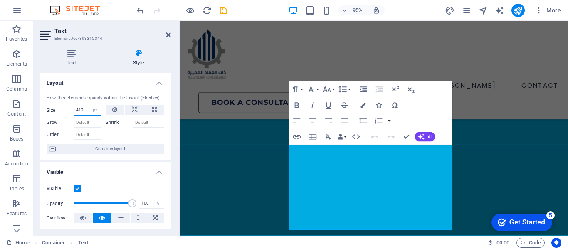
click at [82, 113] on input "413" at bounding box center [87, 110] width 27 height 10
click at [113, 111] on icon at bounding box center [114, 110] width 5 height 10
select select "DISABLED_OPTION_VALUE"
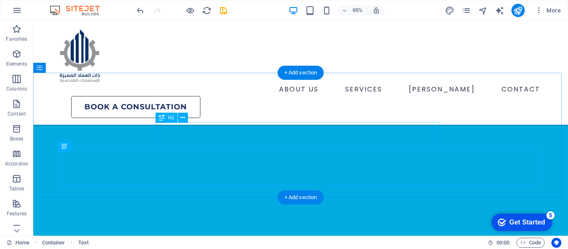
scroll to position [326, 0]
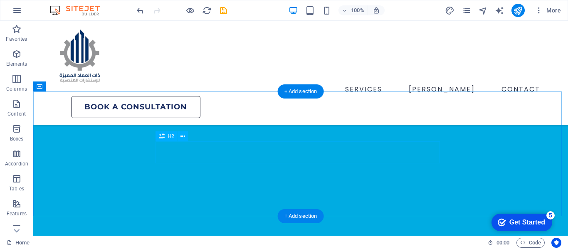
scroll to position [284, 0]
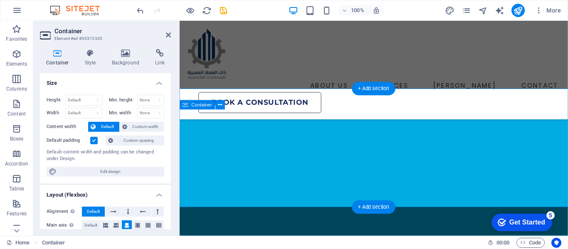
scroll to position [306, 0]
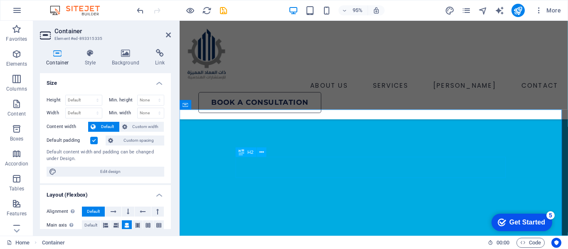
click at [377, 89] on div "ABOUT US SERVICES [PERSON_NAME] CONTACT Book a consultation" at bounding box center [384, 73] width 409 height 104
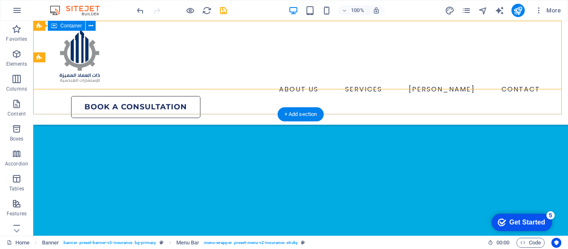
scroll to position [284, 0]
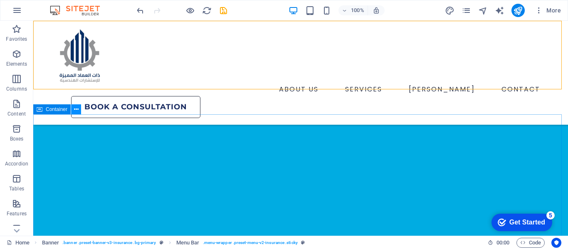
click at [76, 109] on icon at bounding box center [76, 109] width 5 height 9
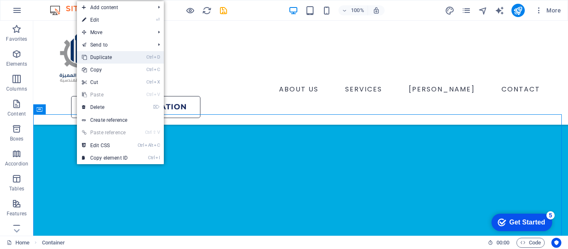
drag, startPoint x: 105, startPoint y: 60, endPoint x: 93, endPoint y: 67, distance: 14.0
click at [105, 60] on link "Ctrl D Duplicate" at bounding box center [105, 57] width 56 height 12
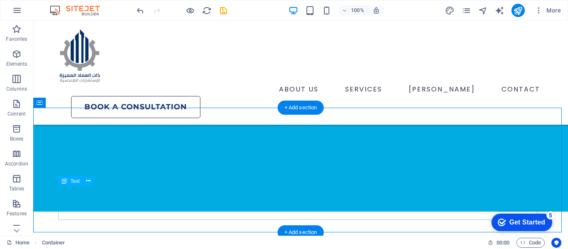
scroll to position [416, 0]
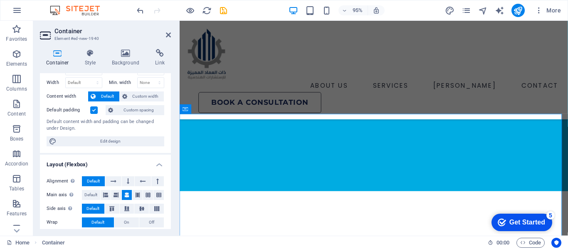
scroll to position [42, 0]
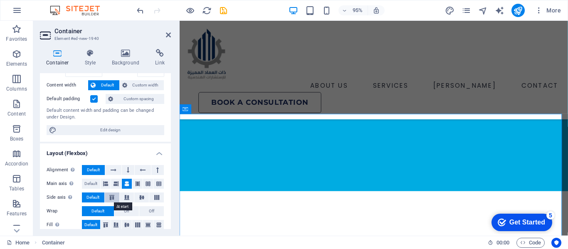
click at [114, 197] on icon at bounding box center [112, 197] width 10 height 5
click at [96, 199] on span "Default" at bounding box center [92, 197] width 13 height 10
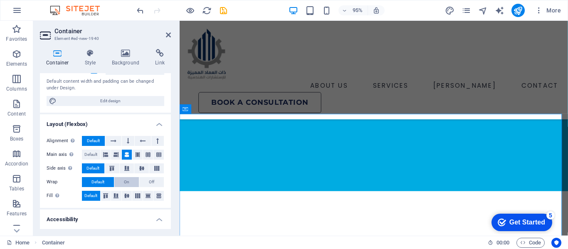
scroll to position [83, 0]
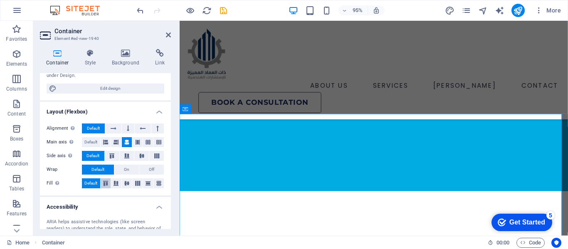
click at [107, 185] on icon at bounding box center [106, 183] width 10 height 5
click at [91, 185] on span "Default" at bounding box center [90, 183] width 13 height 10
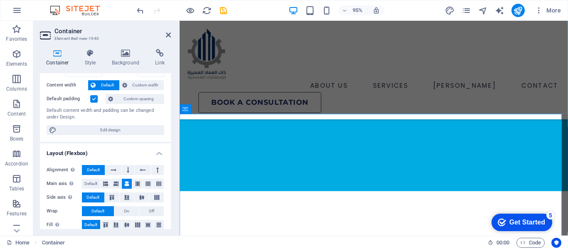
scroll to position [0, 0]
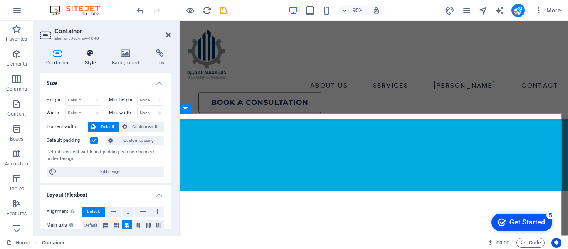
click at [99, 57] on icon at bounding box center [91, 53] width 24 height 8
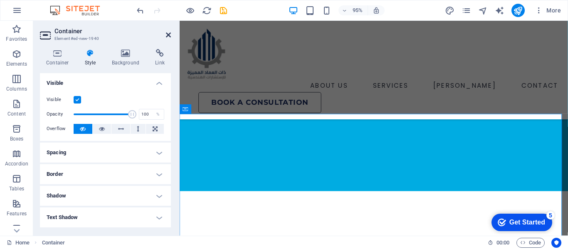
drag, startPoint x: 168, startPoint y: 34, endPoint x: 283, endPoint y: 116, distance: 140.6
click at [168, 34] on icon at bounding box center [168, 35] width 5 height 7
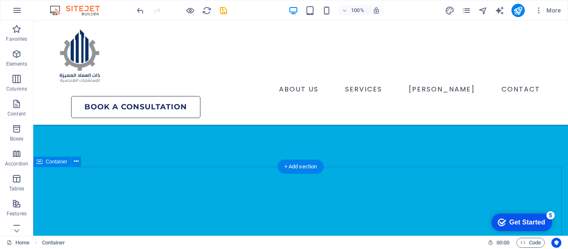
scroll to position [374, 0]
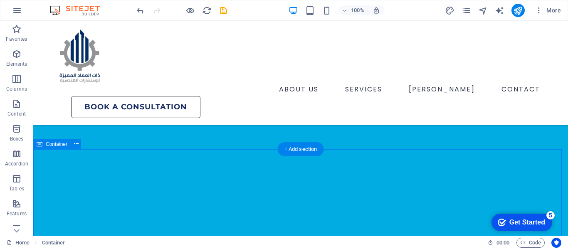
select select "px"
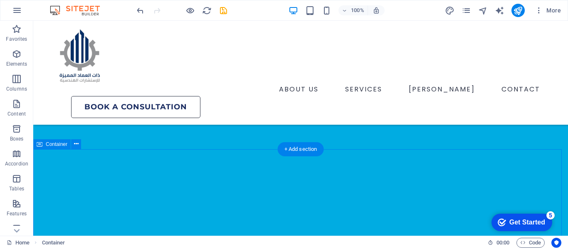
select select "px"
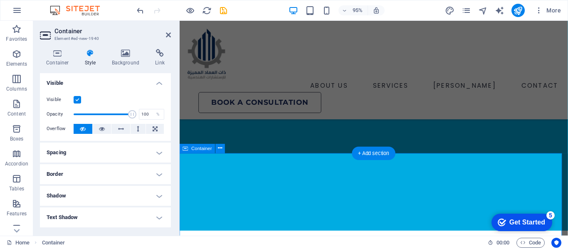
click at [126, 152] on h4 "Spacing" at bounding box center [105, 153] width 131 height 20
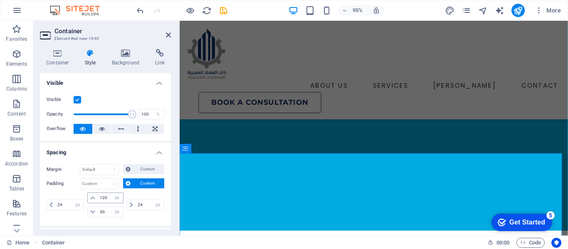
click at [92, 198] on icon at bounding box center [92, 197] width 5 height 5
click at [104, 197] on input "120" at bounding box center [110, 198] width 25 height 10
type input "20"
drag, startPoint x: 167, startPoint y: 33, endPoint x: 204, endPoint y: 67, distance: 50.6
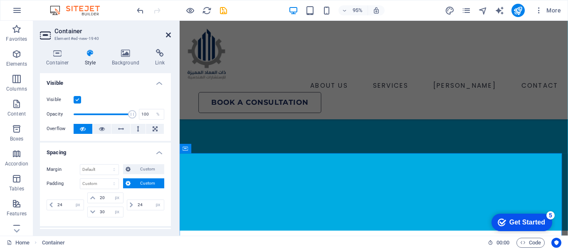
click at [167, 33] on icon at bounding box center [168, 35] width 5 height 7
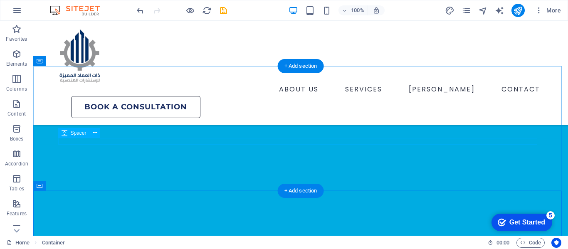
scroll to position [332, 0]
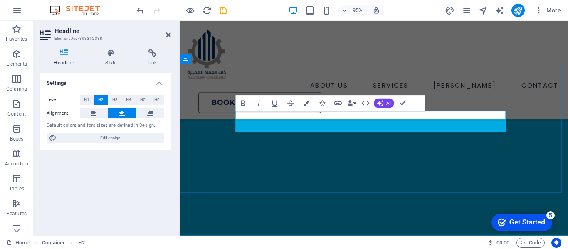
scroll to position [354, 0]
click at [117, 96] on span "H3" at bounding box center [114, 100] width 5 height 10
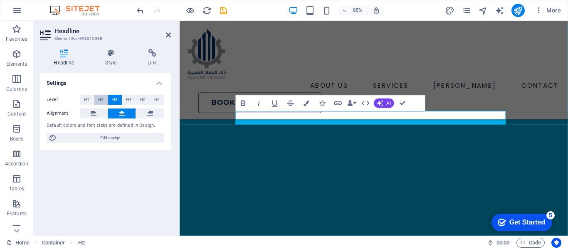
click at [95, 101] on button "H2" at bounding box center [101, 100] width 14 height 10
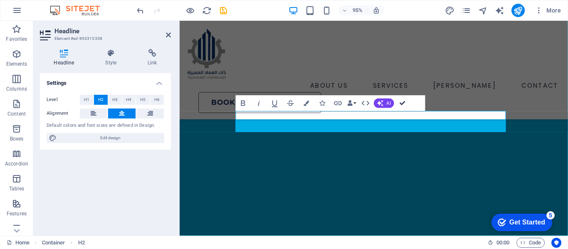
drag, startPoint x: 400, startPoint y: 102, endPoint x: 363, endPoint y: 83, distance: 41.4
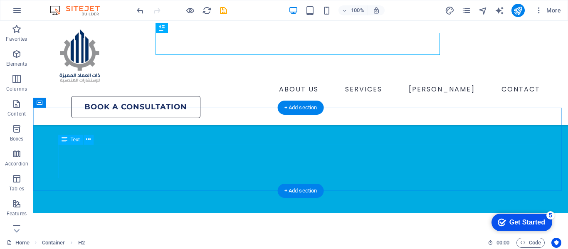
scroll to position [416, 0]
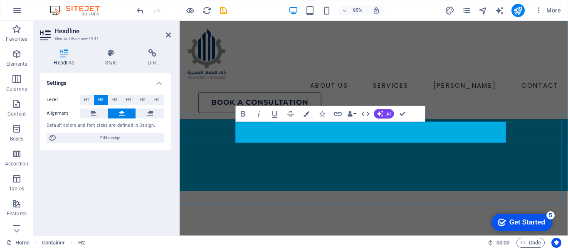
click at [111, 98] on button "H3" at bounding box center [115, 100] width 14 height 10
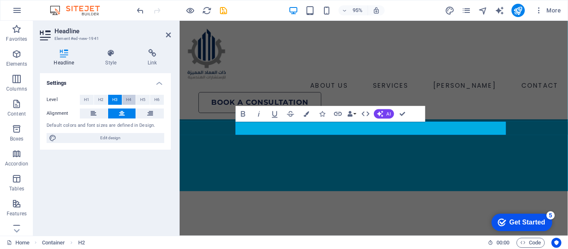
click at [127, 98] on span "H4" at bounding box center [128, 100] width 5 height 10
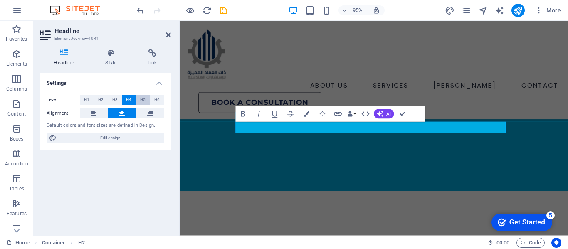
click at [141, 98] on span "H5" at bounding box center [142, 100] width 5 height 10
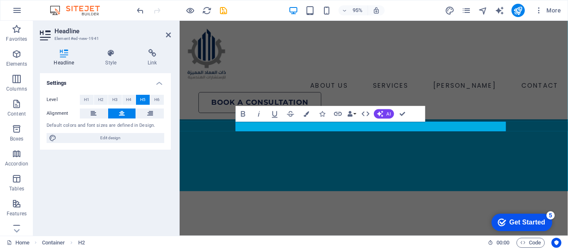
click at [149, 98] on button "H5" at bounding box center [143, 100] width 14 height 10
click at [152, 98] on button "H6" at bounding box center [157, 100] width 14 height 10
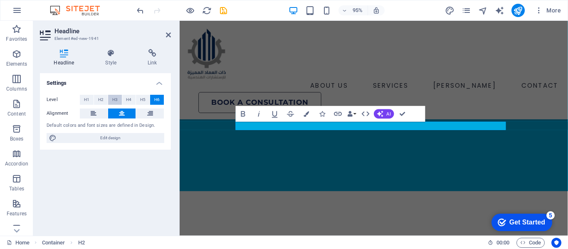
click at [111, 97] on button "H3" at bounding box center [115, 100] width 14 height 10
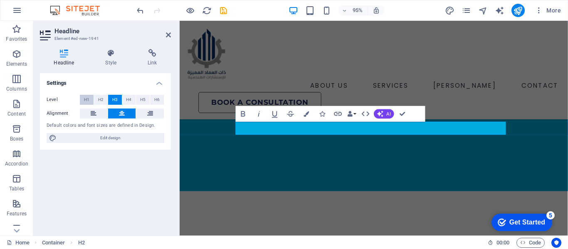
click at [89, 101] on span "H1" at bounding box center [86, 100] width 5 height 10
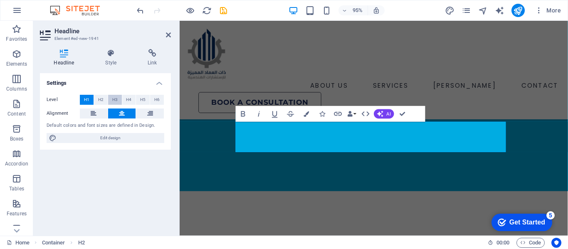
click at [118, 102] on button "H3" at bounding box center [115, 100] width 14 height 10
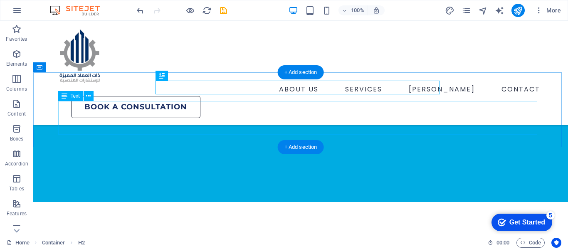
scroll to position [374, 0]
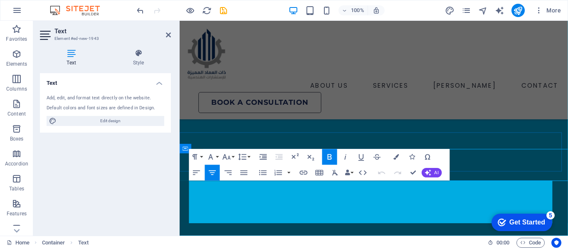
scroll to position [396, 0]
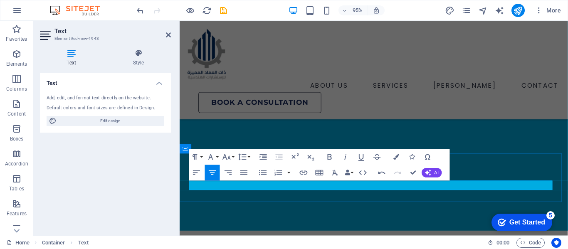
click at [223, 158] on icon "button" at bounding box center [227, 158] width 10 height 10
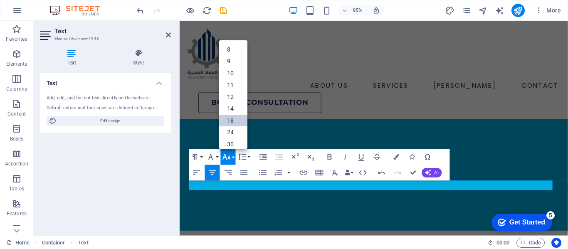
click at [234, 116] on link "18" at bounding box center [233, 121] width 28 height 12
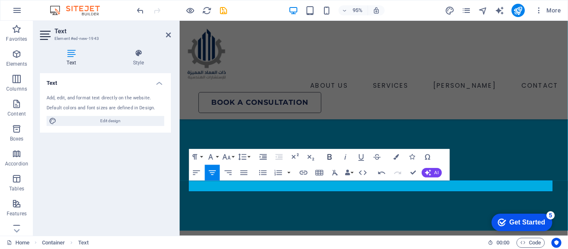
click at [332, 158] on icon "button" at bounding box center [330, 158] width 10 height 10
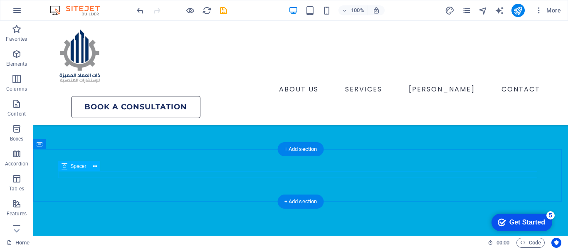
scroll to position [374, 0]
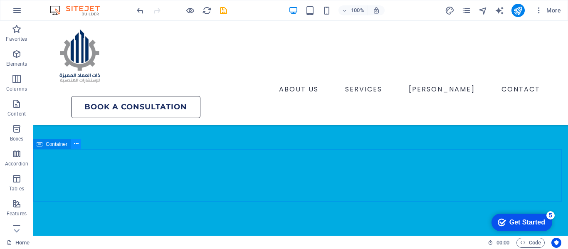
click at [74, 143] on icon at bounding box center [76, 144] width 5 height 9
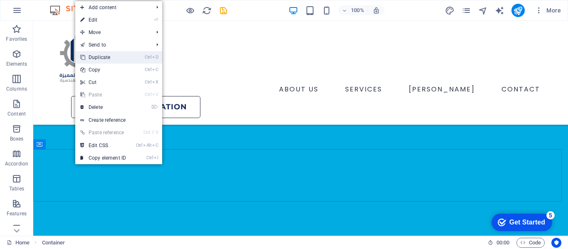
drag, startPoint x: 89, startPoint y: 57, endPoint x: 64, endPoint y: 47, distance: 27.2
click at [89, 57] on link "Ctrl D Duplicate" at bounding box center [103, 57] width 56 height 12
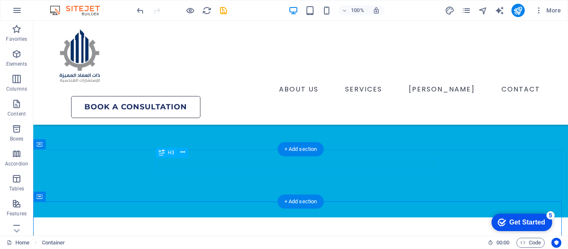
scroll to position [416, 0]
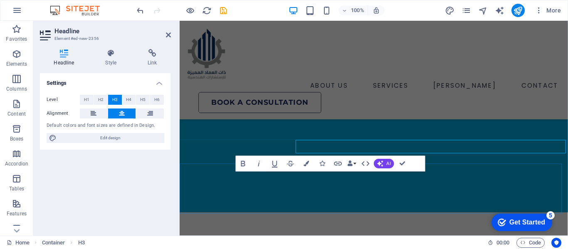
scroll to position [438, 0]
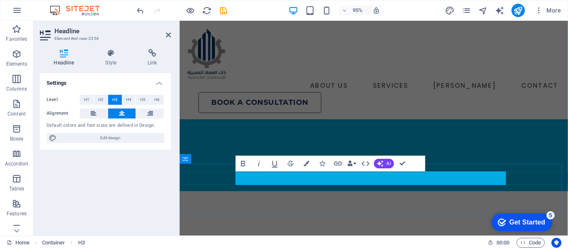
drag, startPoint x: 420, startPoint y: 185, endPoint x: 372, endPoint y: 190, distance: 47.6
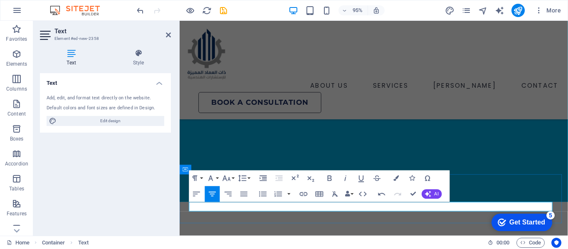
click at [228, 176] on icon "button" at bounding box center [227, 179] width 10 height 10
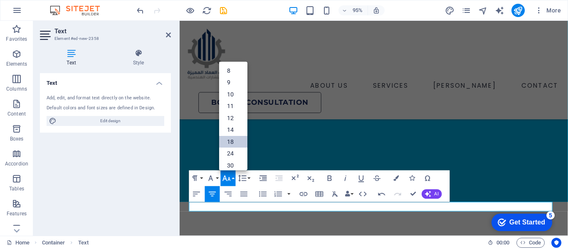
click at [234, 140] on link "18" at bounding box center [233, 142] width 28 height 12
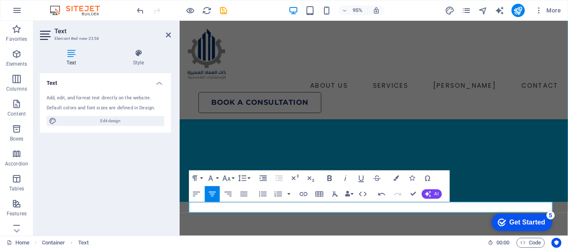
click at [331, 178] on icon "button" at bounding box center [330, 179] width 10 height 10
drag, startPoint x: 410, startPoint y: 192, endPoint x: 384, endPoint y: 145, distance: 53.4
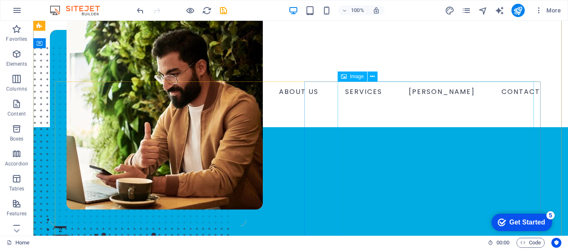
scroll to position [0, 0]
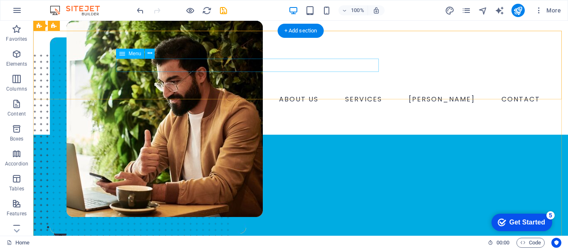
click at [175, 93] on nav "ABOUT US SERVICES [PERSON_NAME] CONTACT" at bounding box center [300, 99] width 485 height 13
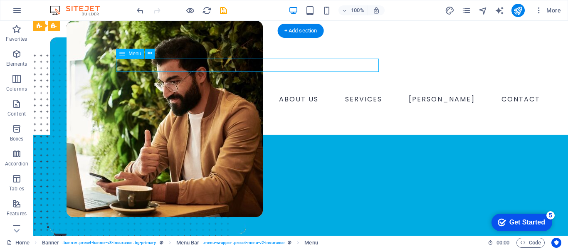
click at [175, 93] on nav "ABOUT US SERVICES [PERSON_NAME] CONTACT" at bounding box center [300, 99] width 485 height 13
select select "1"
select select
select select "2"
select select
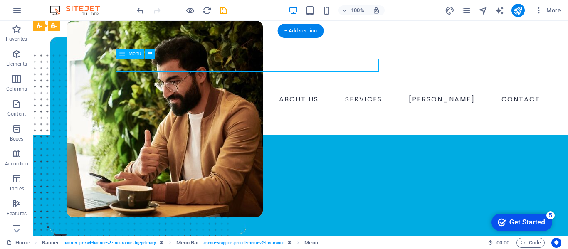
select select
select select "4"
select select
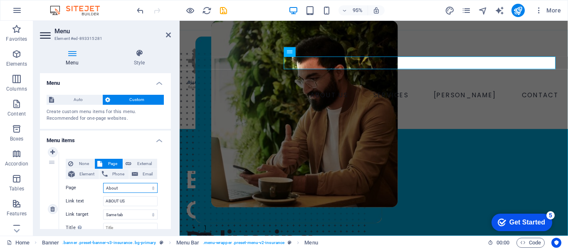
click at [119, 187] on select "Home About Services News Contact Legal Notice Privacy" at bounding box center [130, 188] width 54 height 10
click at [103, 183] on select "Home About Services News Contact Legal Notice Privacy" at bounding box center [130, 188] width 54 height 10
click at [76, 174] on button "Element" at bounding box center [82, 174] width 33 height 10
select select
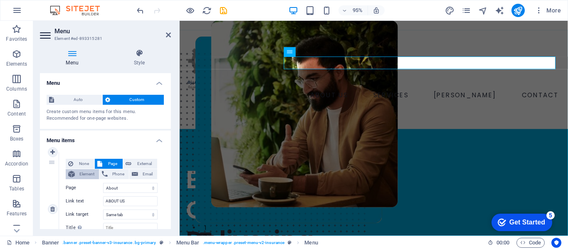
select select
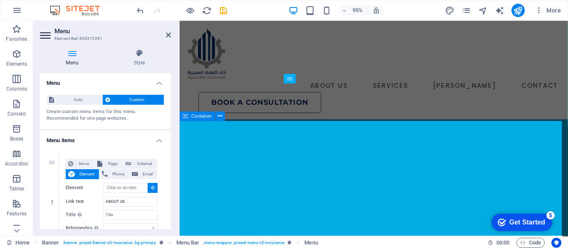
scroll to position [291, 0]
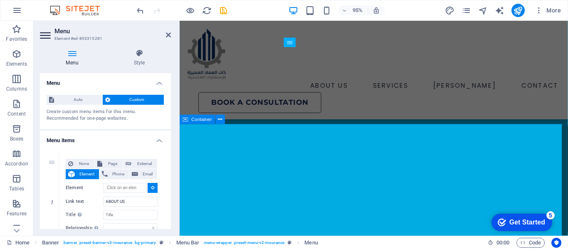
type input "#ed-893315335"
select select
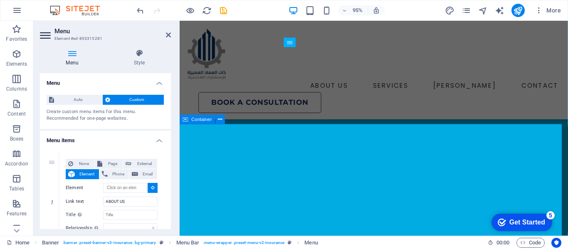
select select
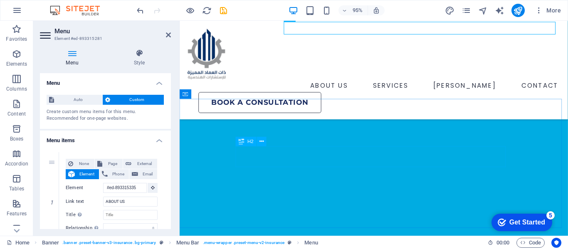
scroll to position [374, 0]
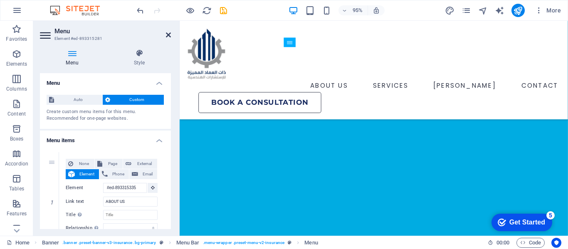
click at [168, 35] on icon at bounding box center [168, 35] width 5 height 7
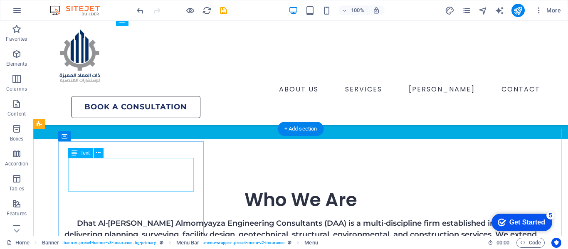
scroll to position [518, 0]
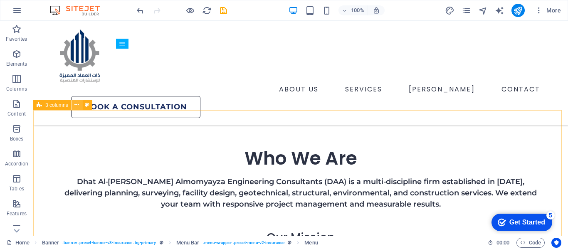
click at [76, 105] on icon at bounding box center [76, 105] width 5 height 9
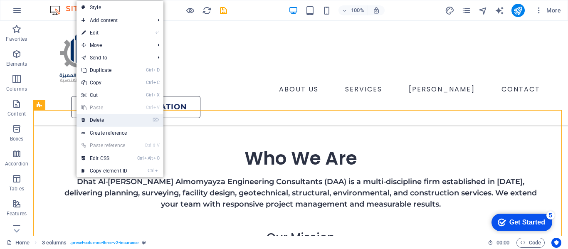
click at [99, 126] on link "⌦ Delete" at bounding box center [104, 120] width 56 height 12
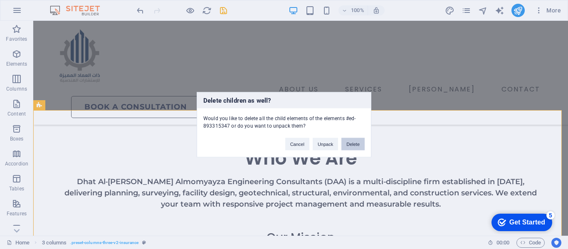
drag, startPoint x: 324, startPoint y: 123, endPoint x: 357, endPoint y: 143, distance: 39.2
click at [357, 143] on button "Delete" at bounding box center [352, 144] width 23 height 12
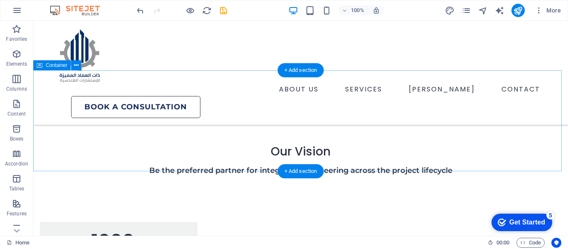
scroll to position [643, 0]
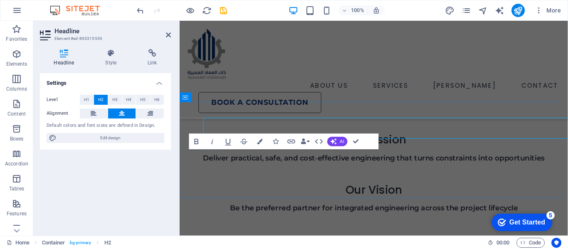
scroll to position [676, 0]
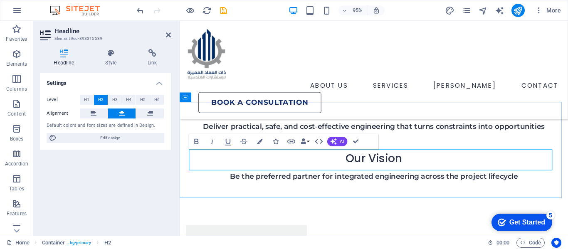
drag, startPoint x: 336, startPoint y: 170, endPoint x: 581, endPoint y: 172, distance: 245.6
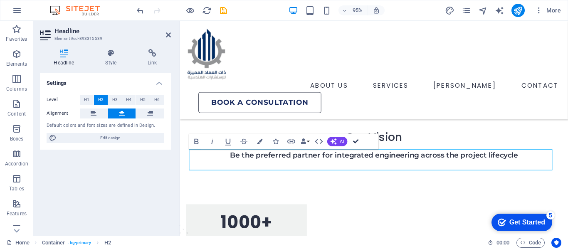
scroll to position [643, 0]
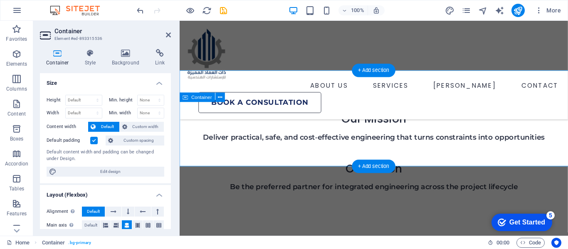
scroll to position [676, 0]
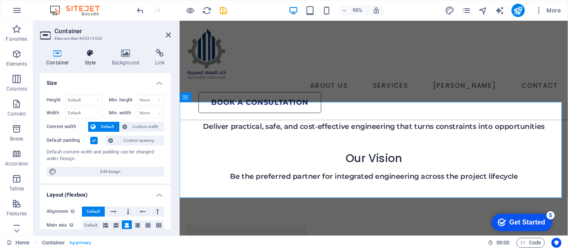
click at [86, 62] on h4 "Style" at bounding box center [92, 57] width 27 height 17
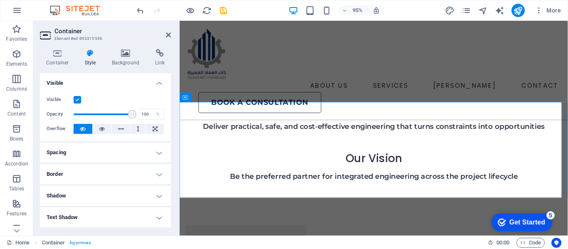
click at [101, 147] on h4 "Spacing" at bounding box center [105, 153] width 131 height 20
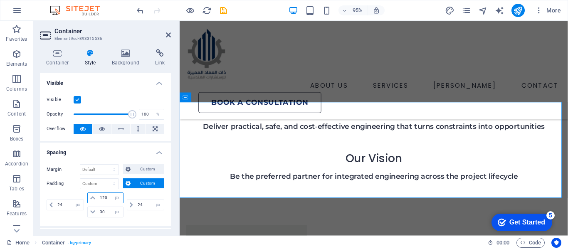
click at [103, 197] on input "120" at bounding box center [110, 198] width 25 height 10
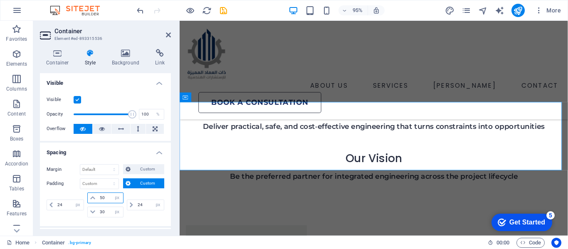
click at [101, 200] on input "50" at bounding box center [110, 198] width 25 height 10
type input "80"
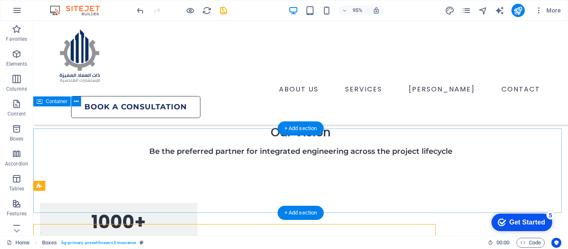
scroll to position [643, 0]
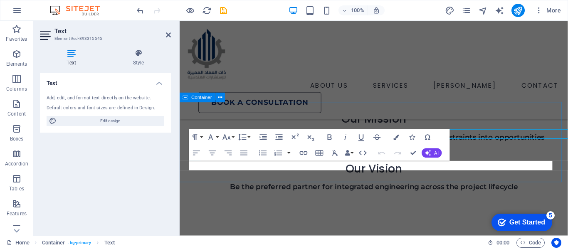
scroll to position [676, 0]
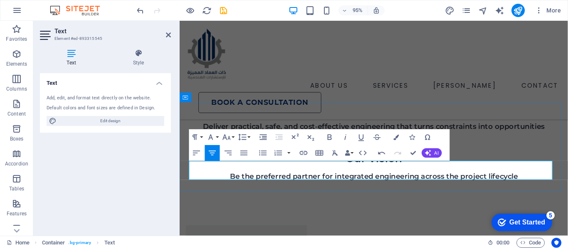
click at [333, 136] on icon "button" at bounding box center [330, 138] width 10 height 10
click at [227, 135] on icon "button" at bounding box center [227, 138] width 10 height 10
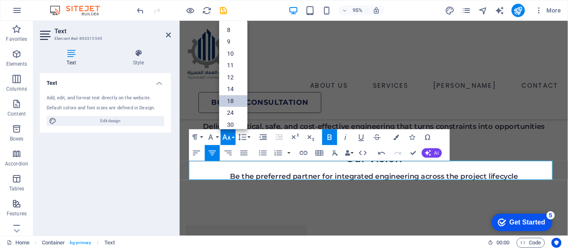
click at [236, 101] on link "18" at bounding box center [233, 101] width 28 height 12
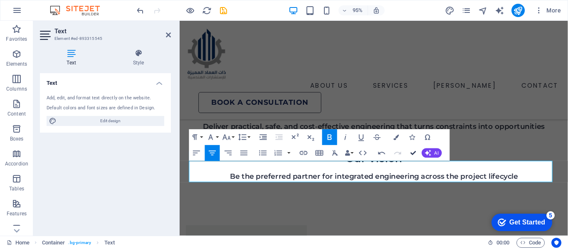
drag, startPoint x: 414, startPoint y: 151, endPoint x: 359, endPoint y: 122, distance: 62.1
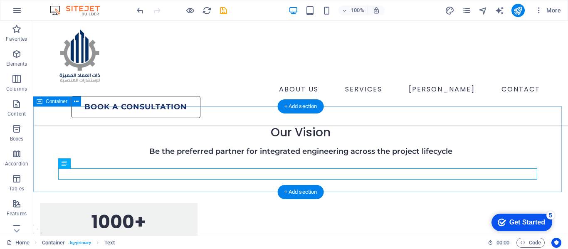
scroll to position [643, 0]
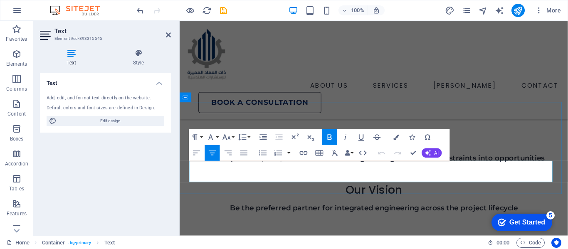
scroll to position [676, 0]
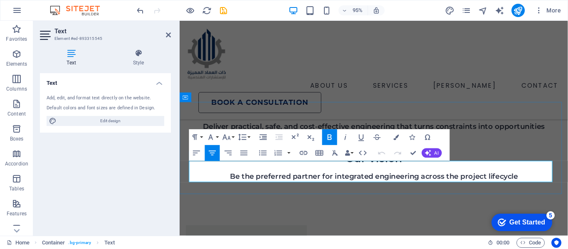
click at [400, 137] on button "Colors" at bounding box center [396, 137] width 15 height 16
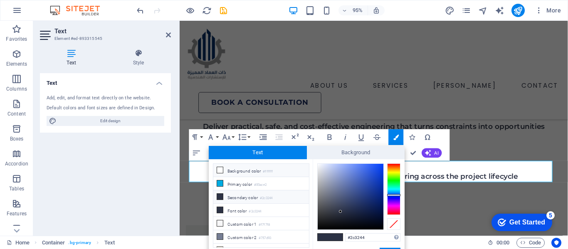
click at [248, 169] on li "Background color #ffffff" at bounding box center [261, 170] width 96 height 13
type input "#ffffff"
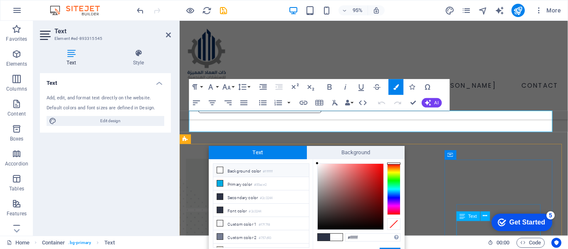
scroll to position [801, 0]
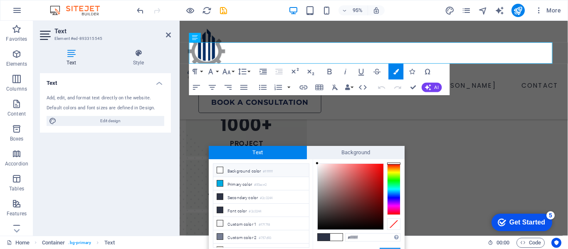
click at [394, 248] on button "Apply" at bounding box center [389, 253] width 21 height 10
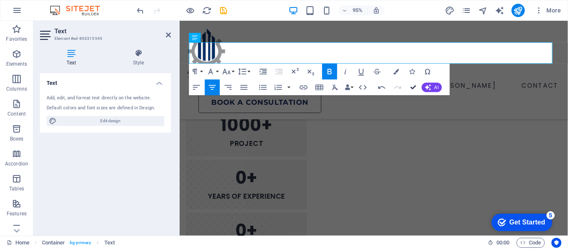
drag, startPoint x: 408, startPoint y: 89, endPoint x: 379, endPoint y: 67, distance: 36.2
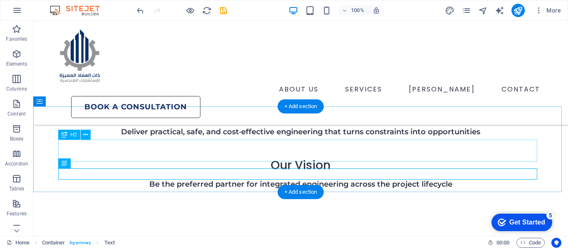
scroll to position [643, 0]
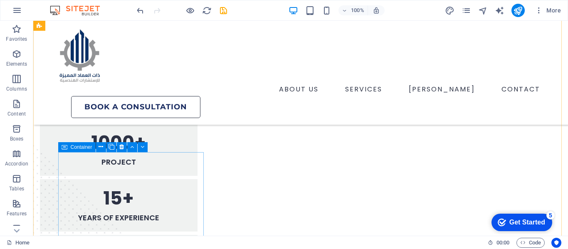
scroll to position [748, 0]
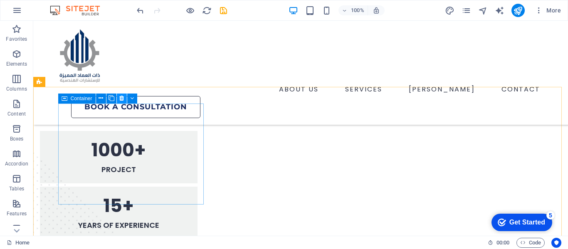
click at [121, 100] on icon at bounding box center [121, 98] width 5 height 9
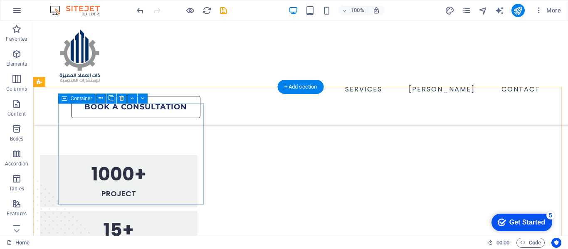
scroll to position [707, 0]
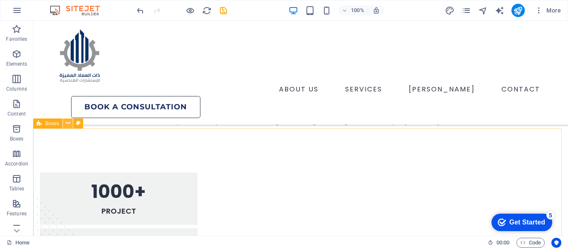
click at [66, 125] on icon at bounding box center [68, 123] width 5 height 9
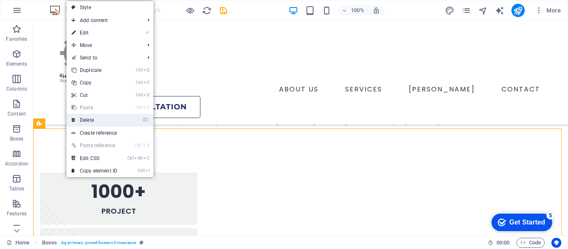
click at [86, 124] on link "⌦ Delete" at bounding box center [94, 120] width 56 height 12
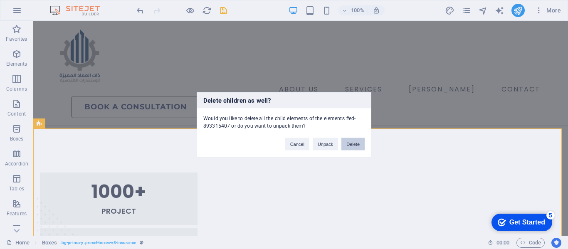
drag, startPoint x: 354, startPoint y: 140, endPoint x: 309, endPoint y: 123, distance: 48.5
click at [354, 140] on button "Delete" at bounding box center [352, 144] width 23 height 12
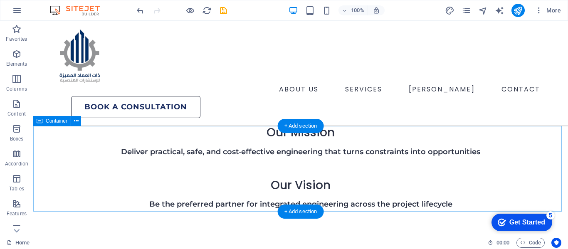
select select "px"
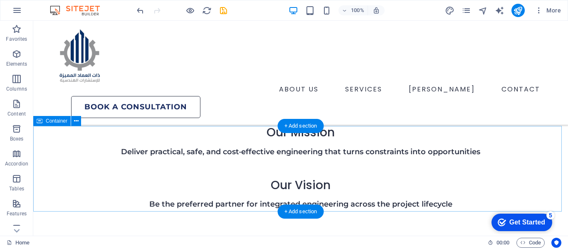
select select "px"
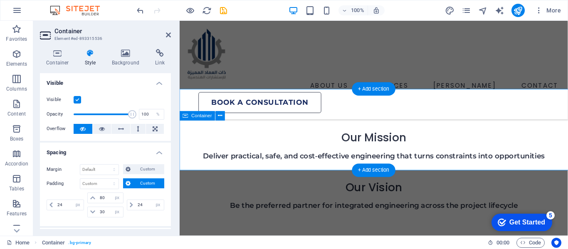
scroll to position [657, 0]
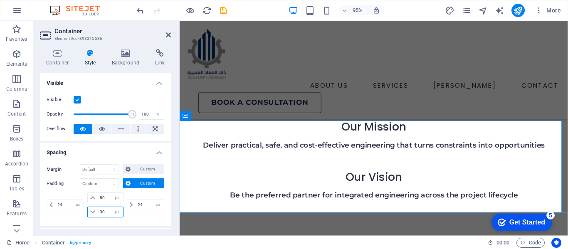
click at [103, 210] on input "30" at bounding box center [110, 212] width 25 height 10
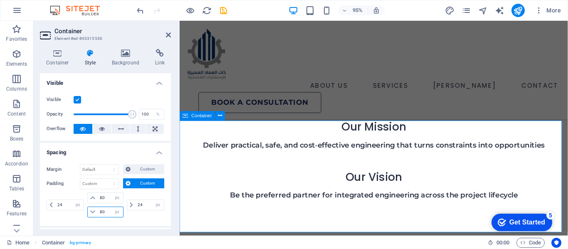
type input "80"
click at [168, 37] on icon at bounding box center [168, 35] width 5 height 7
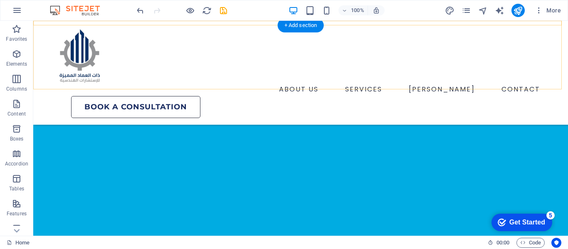
scroll to position [332, 0]
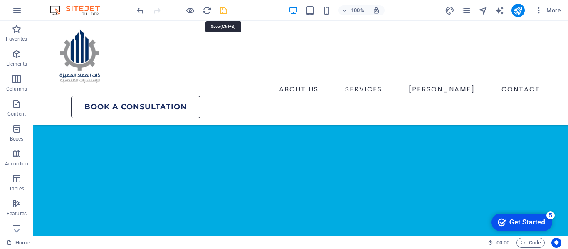
click at [223, 14] on icon "save" at bounding box center [224, 11] width 10 height 10
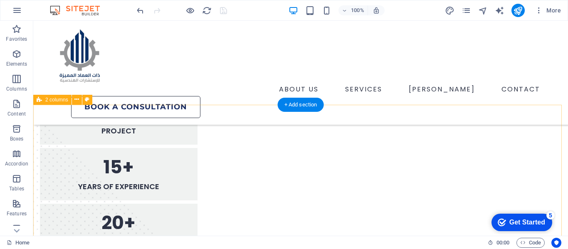
scroll to position [747, 0]
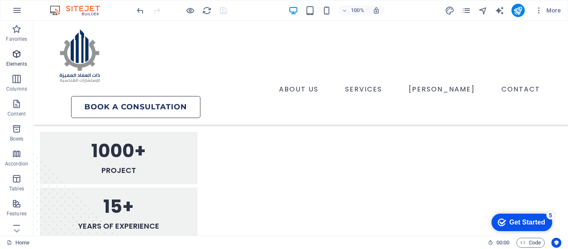
click at [17, 54] on icon "button" at bounding box center [17, 54] width 10 height 10
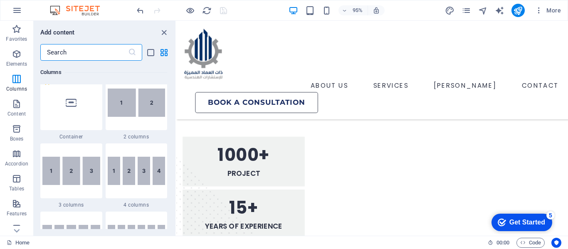
scroll to position [462, 0]
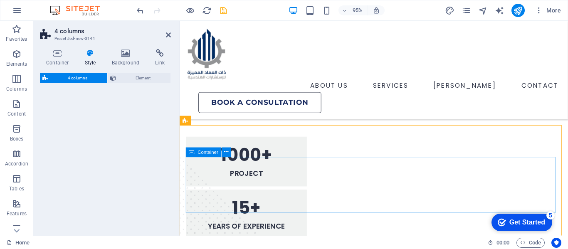
select select "rem"
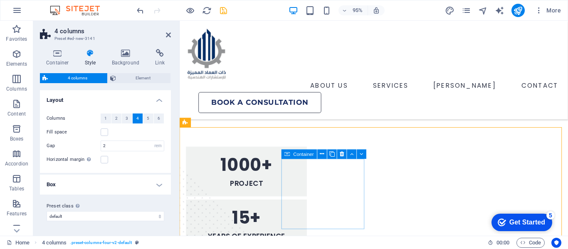
scroll to position [769, 0]
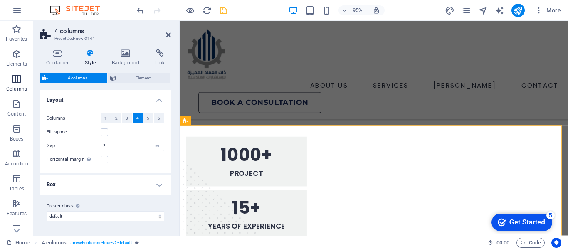
click at [17, 89] on p "Columns" at bounding box center [16, 89] width 21 height 7
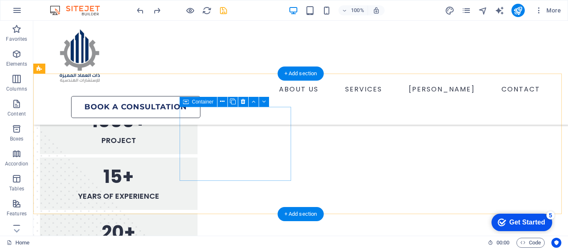
scroll to position [773, 0]
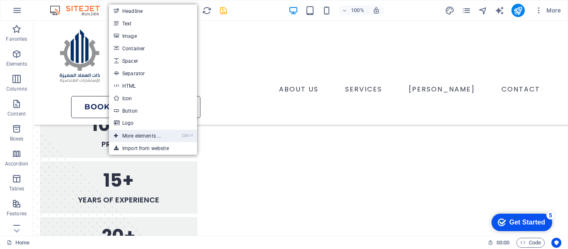
click at [143, 137] on link "Ctrl ⏎ More elements ..." at bounding box center [137, 136] width 57 height 12
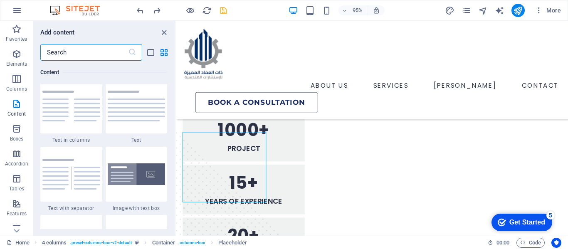
scroll to position [1418, 0]
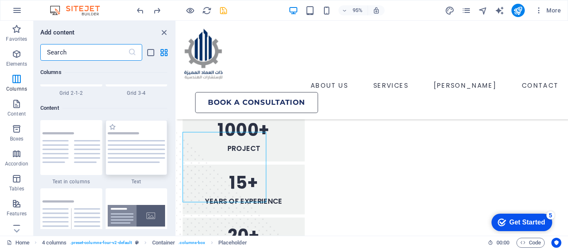
click at [120, 165] on div at bounding box center [137, 147] width 62 height 55
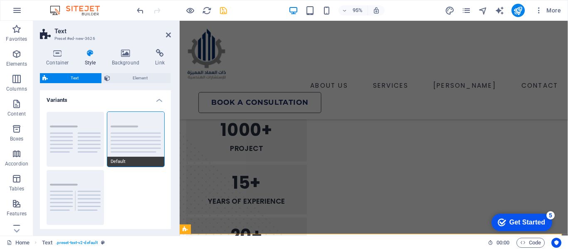
scroll to position [79, 0]
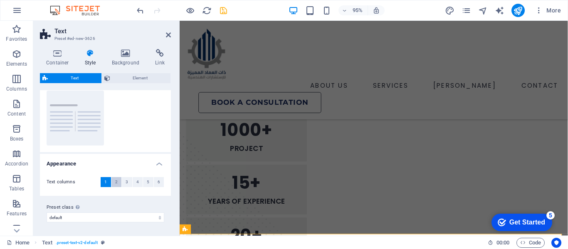
click at [113, 184] on button "2" at bounding box center [116, 182] width 10 height 10
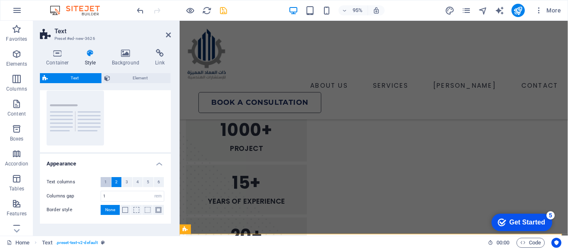
click at [107, 182] on button "1" at bounding box center [106, 182] width 10 height 10
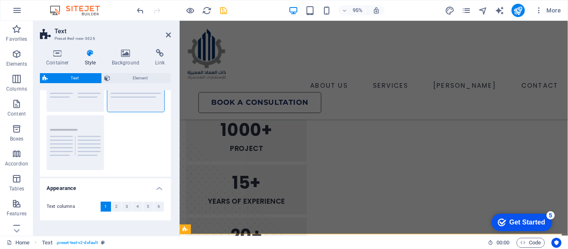
scroll to position [0, 0]
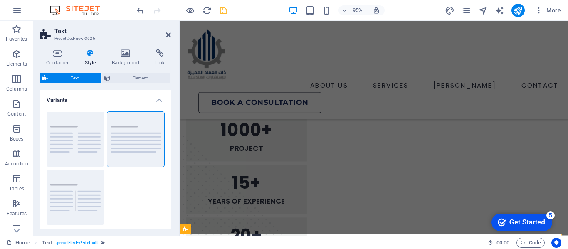
click at [165, 36] on header "Text Preset #ed-new-3626" at bounding box center [105, 32] width 131 height 22
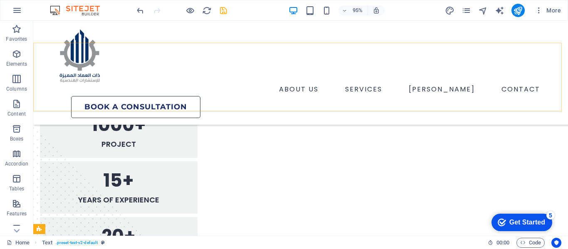
scroll to position [762, 0]
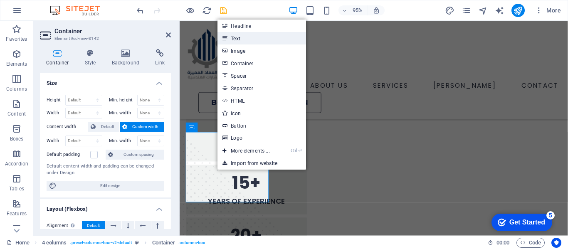
click at [254, 39] on link "Text" at bounding box center [261, 38] width 88 height 12
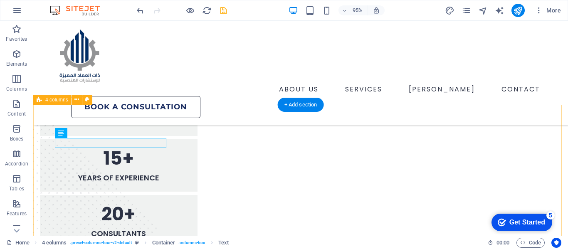
scroll to position [751, 0]
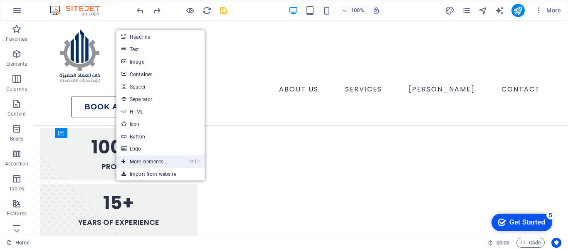
click at [155, 162] on link "Ctrl ⏎ More elements ..." at bounding box center [144, 161] width 57 height 12
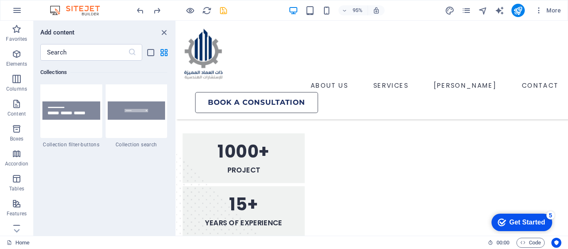
scroll to position [7882, 0]
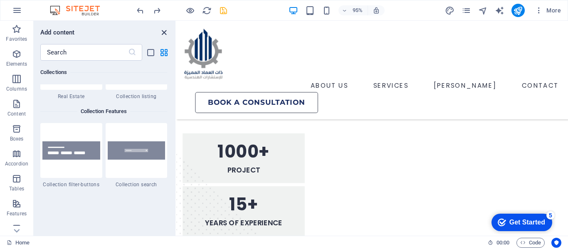
drag, startPoint x: 128, startPoint y: 25, endPoint x: 161, endPoint y: 33, distance: 34.2
click at [161, 33] on icon "close panel" at bounding box center [164, 33] width 10 height 10
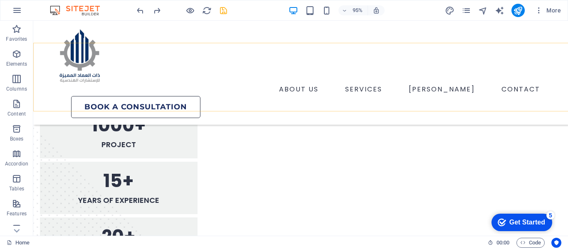
scroll to position [740, 0]
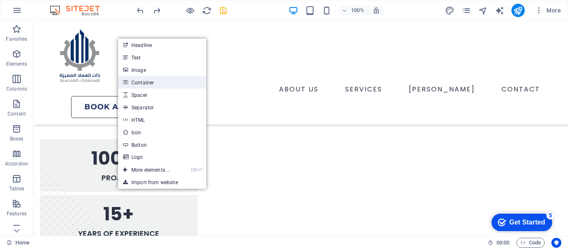
click at [145, 84] on link "Container" at bounding box center [162, 82] width 88 height 12
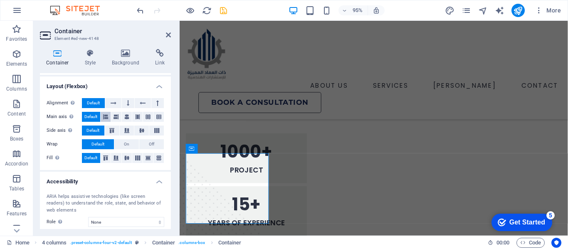
scroll to position [166, 0]
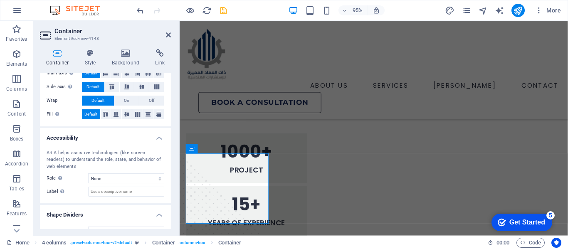
click at [164, 32] on h2 "Container" at bounding box center [112, 30] width 116 height 7
drag, startPoint x: 166, startPoint y: 34, endPoint x: 133, endPoint y: 37, distance: 32.5
click at [166, 34] on icon at bounding box center [168, 35] width 5 height 7
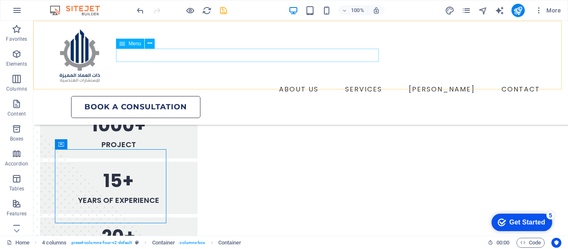
scroll to position [740, 0]
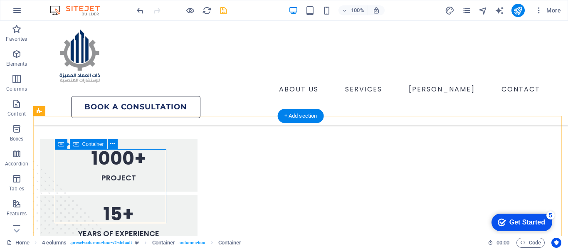
click at [92, 143] on span "Container" at bounding box center [93, 144] width 22 height 5
click at [113, 146] on icon at bounding box center [112, 144] width 5 height 9
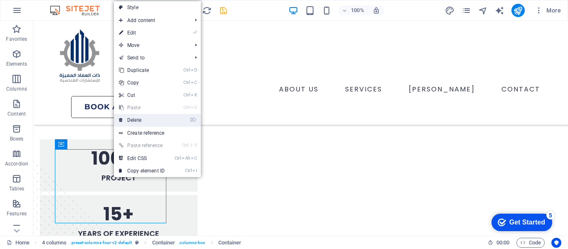
click at [138, 123] on link "⌦ Delete" at bounding box center [142, 120] width 56 height 12
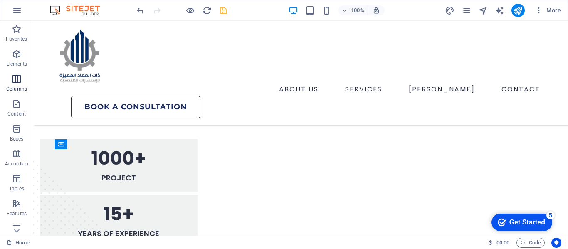
click at [17, 81] on icon "button" at bounding box center [17, 79] width 10 height 10
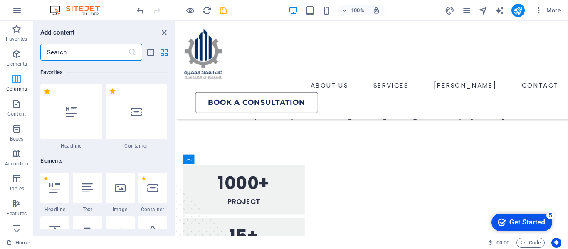
scroll to position [762, 0]
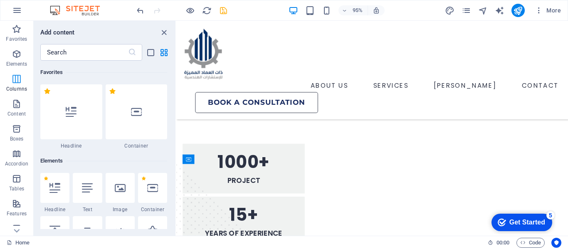
click at [16, 81] on icon "button" at bounding box center [17, 79] width 10 height 10
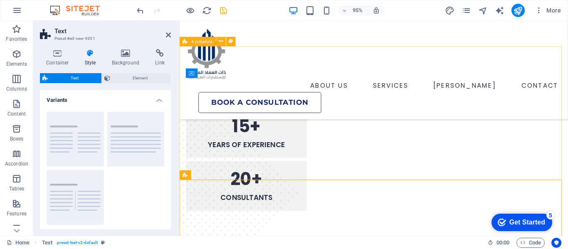
scroll to position [813, 0]
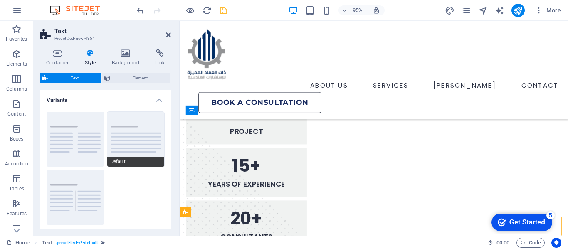
click at [122, 144] on button "Default" at bounding box center [135, 139] width 57 height 55
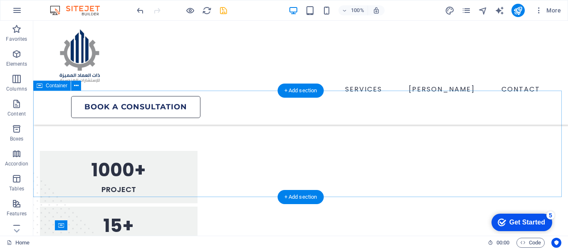
scroll to position [655, 0]
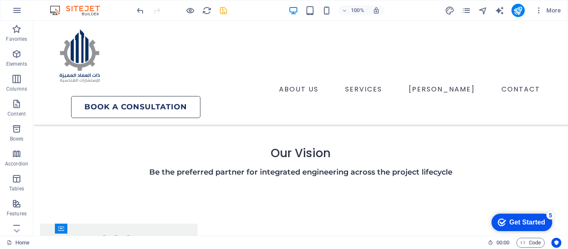
click at [222, 13] on icon "save" at bounding box center [224, 11] width 10 height 10
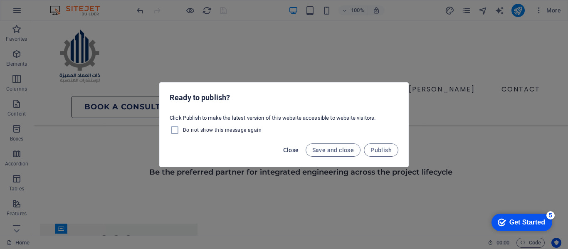
click at [292, 152] on span "Close" at bounding box center [291, 150] width 16 height 7
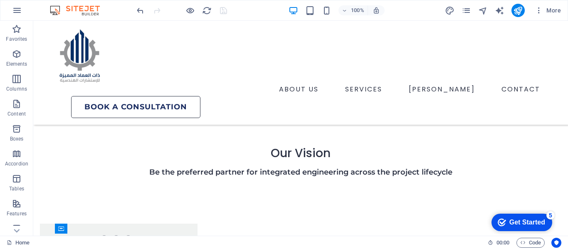
click at [222, 12] on div at bounding box center [181, 10] width 93 height 13
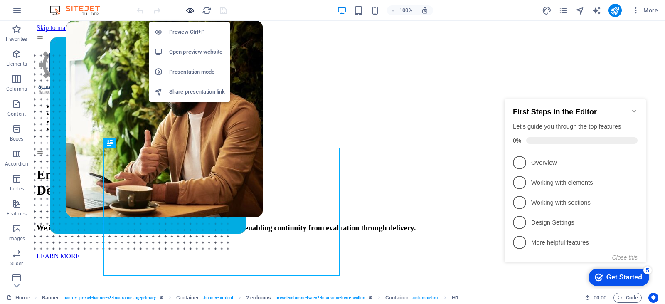
click at [188, 10] on icon "button" at bounding box center [190, 11] width 10 height 10
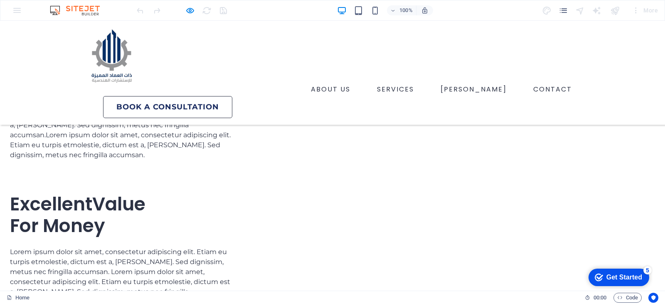
scroll to position [2503, 0]
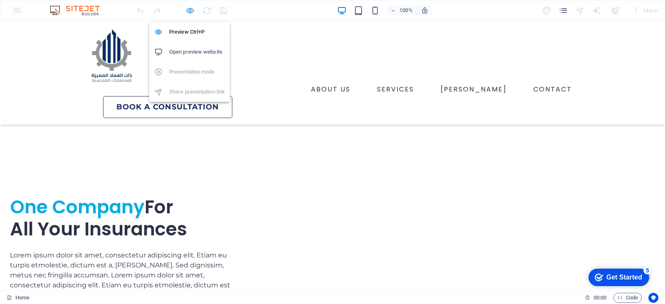
click at [190, 13] on icon "button" at bounding box center [190, 11] width 10 height 10
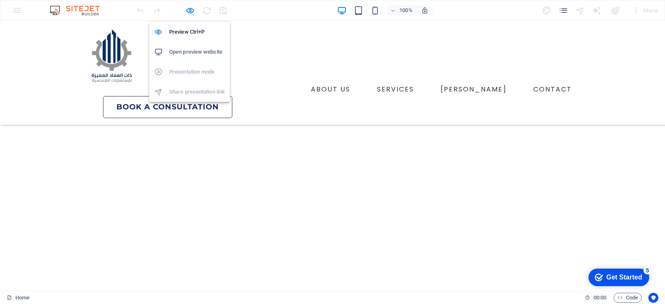
scroll to position [2577, 0]
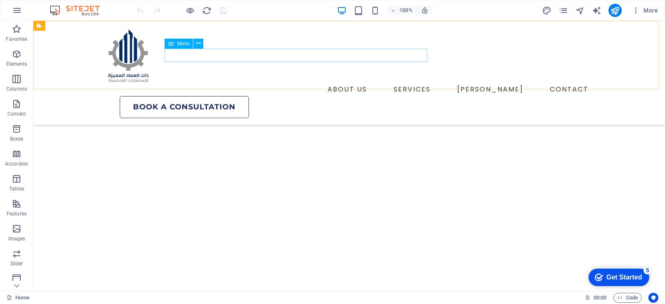
click at [342, 83] on nav "ABOUT US SERVICES [PERSON_NAME] CONTACT" at bounding box center [348, 89] width 485 height 13
select select "2"
select select
select select "4"
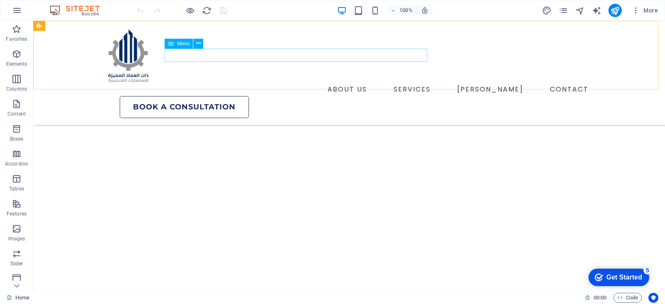
select select
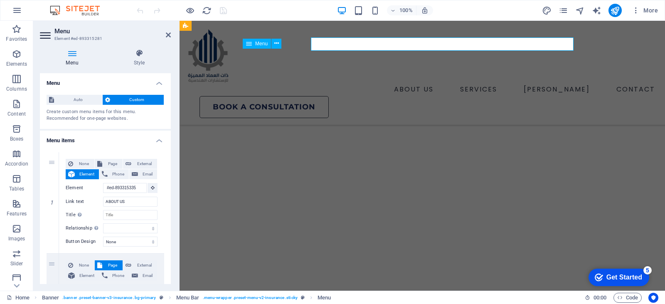
scroll to position [2588, 0]
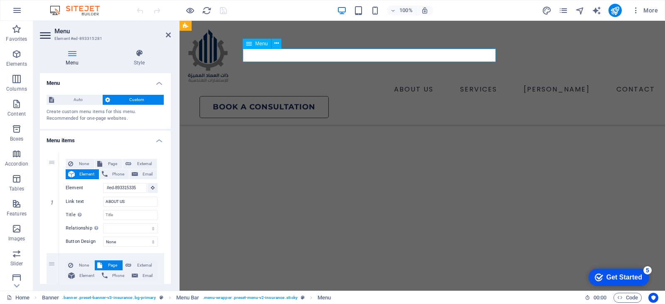
click at [408, 83] on nav "ABOUT US SERVICES [PERSON_NAME] CONTACT" at bounding box center [422, 89] width 472 height 13
click at [411, 83] on nav "ABOUT US SERVICES [PERSON_NAME] CONTACT" at bounding box center [422, 89] width 472 height 13
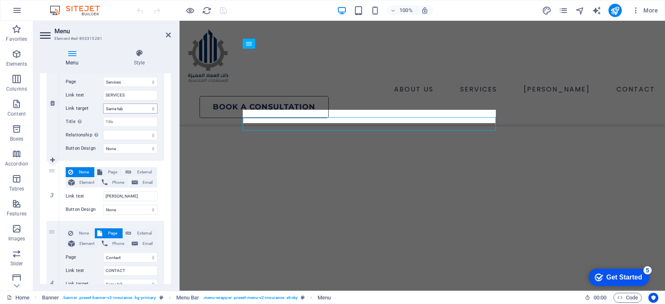
scroll to position [208, 0]
click at [112, 197] on input "[PERSON_NAME]" at bounding box center [130, 196] width 54 height 10
type input "CLIENTS"
select select
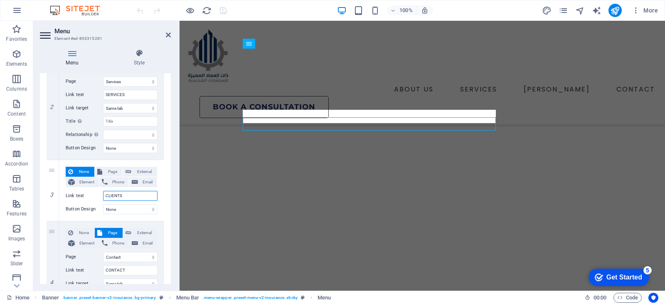
select select
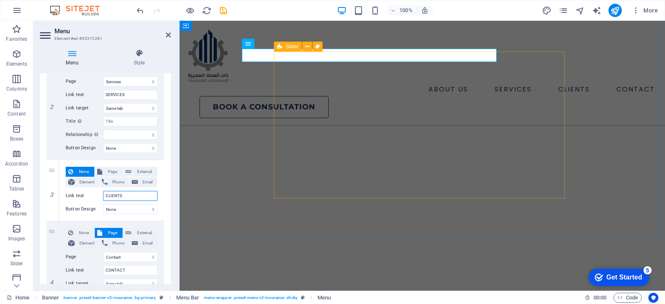
type input "CLIENTS"
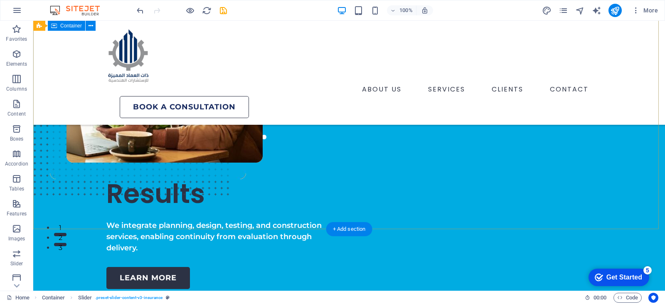
scroll to position [0, 0]
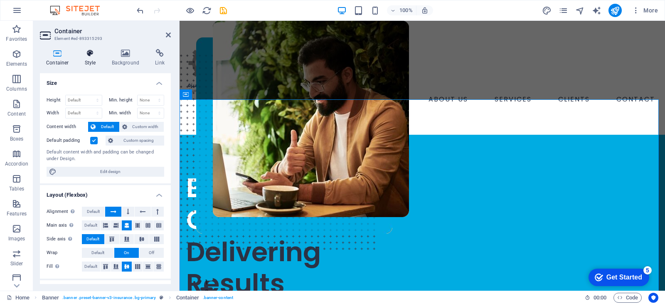
click at [87, 56] on icon at bounding box center [91, 53] width 24 height 8
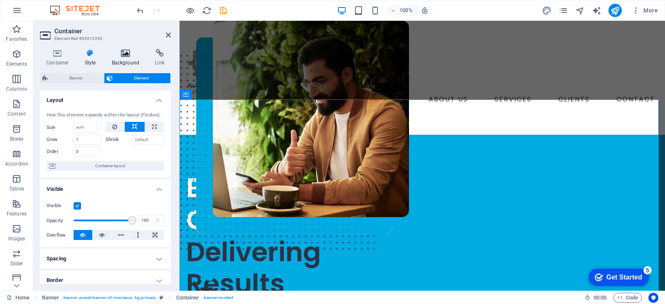
click at [113, 57] on icon at bounding box center [126, 53] width 40 height 8
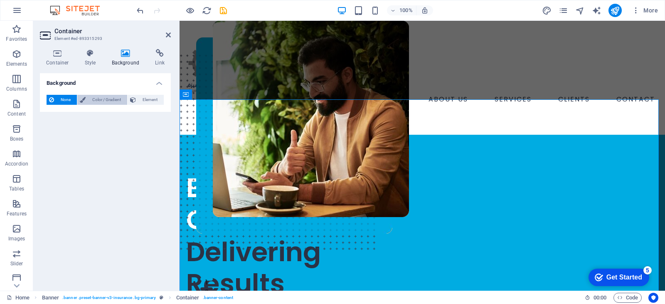
click at [87, 99] on button "Color / Gradient" at bounding box center [102, 100] width 50 height 10
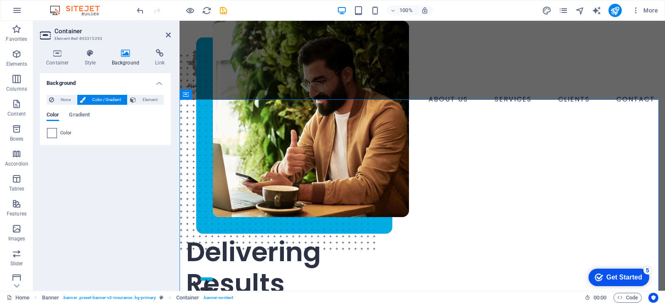
click at [52, 132] on span at bounding box center [51, 132] width 9 height 9
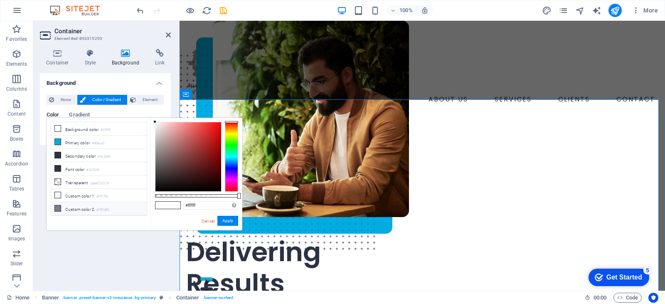
click at [59, 205] on icon at bounding box center [58, 208] width 6 height 6
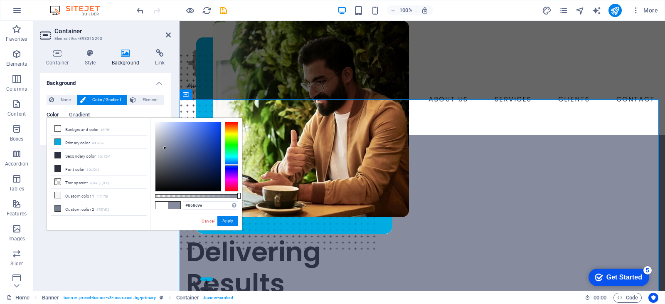
click at [165, 148] on div at bounding box center [188, 156] width 66 height 69
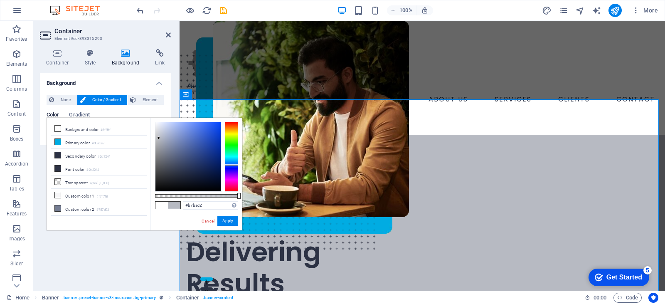
drag, startPoint x: 163, startPoint y: 147, endPoint x: 159, endPoint y: 138, distance: 10.0
click at [159, 138] on div at bounding box center [188, 156] width 66 height 69
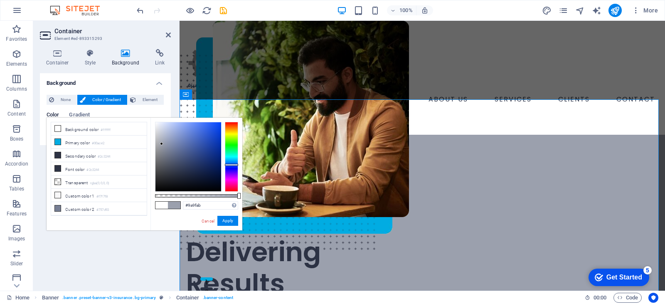
type input "#9398a4"
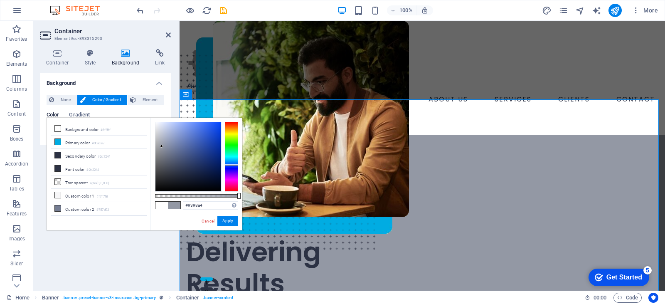
drag, startPoint x: 159, startPoint y: 138, endPoint x: 162, endPoint y: 146, distance: 8.8
click at [162, 146] on div at bounding box center [161, 146] width 3 height 3
click at [208, 203] on input "#9398a4" at bounding box center [210, 205] width 55 height 8
click at [226, 226] on div "Cancel Apply" at bounding box center [219, 221] width 37 height 10
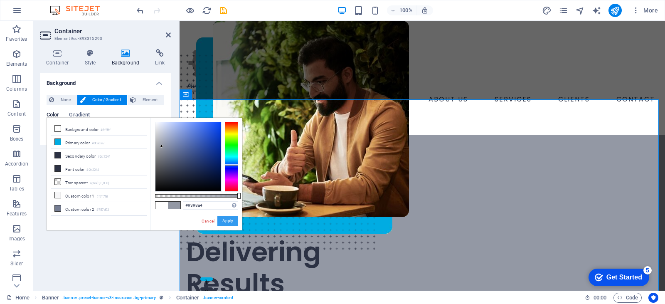
click at [226, 222] on button "Apply" at bounding box center [227, 221] width 21 height 10
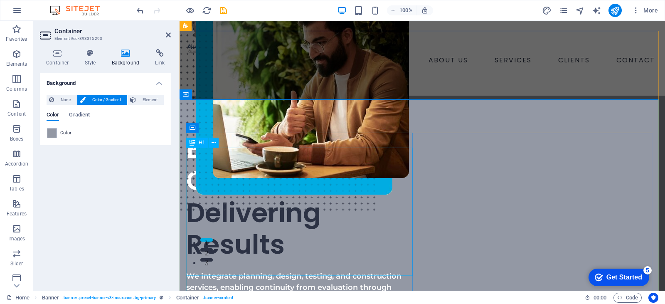
scroll to position [83, 0]
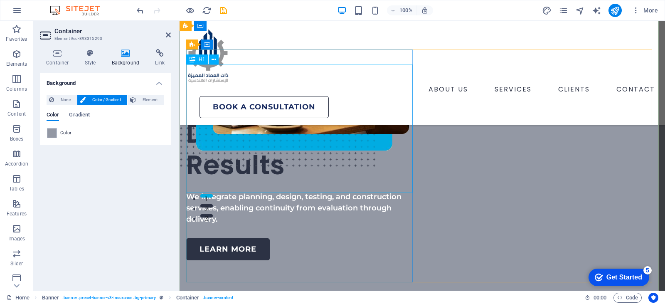
click at [313, 178] on div "Engineering Confidence. Delivering Results" at bounding box center [300, 118] width 229 height 128
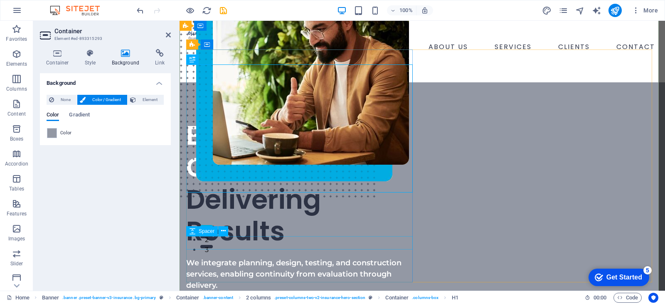
scroll to position [42, 0]
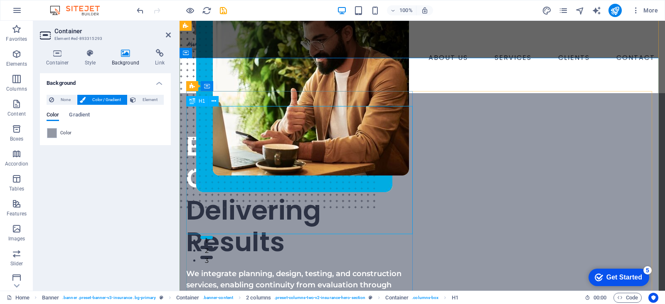
click at [236, 189] on div "Engineering Confidence. Delivering Results" at bounding box center [300, 194] width 229 height 128
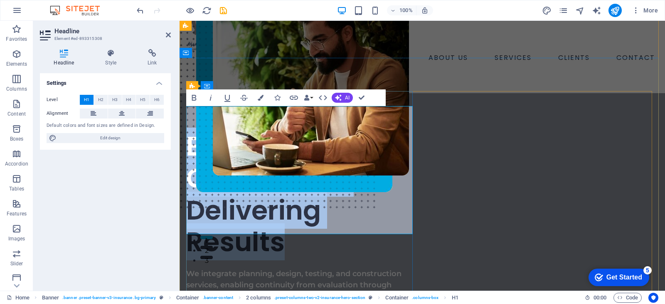
click at [235, 195] on span "Delivering Results" at bounding box center [253, 226] width 135 height 69
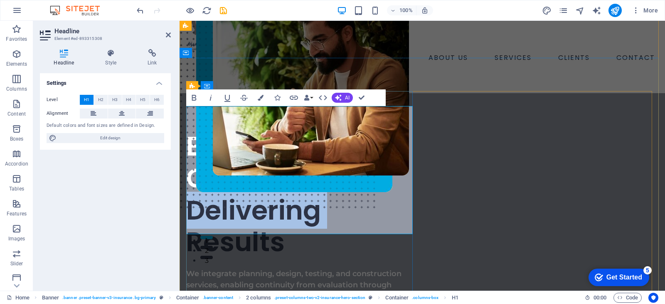
click at [235, 195] on span "Delivering Results" at bounding box center [253, 226] width 135 height 69
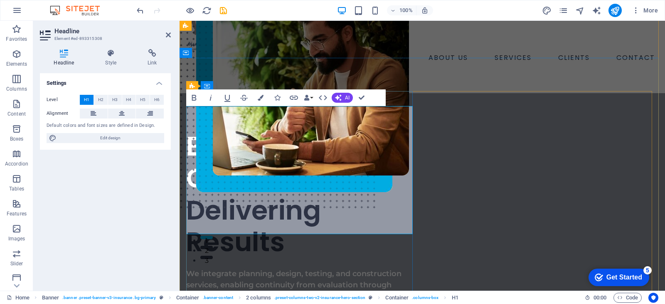
click at [259, 219] on span "Delivering Results" at bounding box center [253, 226] width 135 height 69
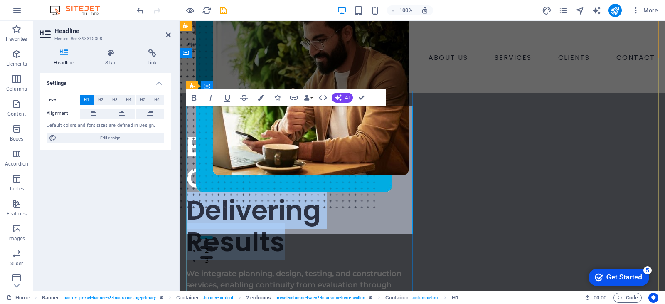
drag, startPoint x: 284, startPoint y: 220, endPoint x: 191, endPoint y: 191, distance: 97.0
click at [191, 192] on span "Delivering Results" at bounding box center [253, 226] width 135 height 69
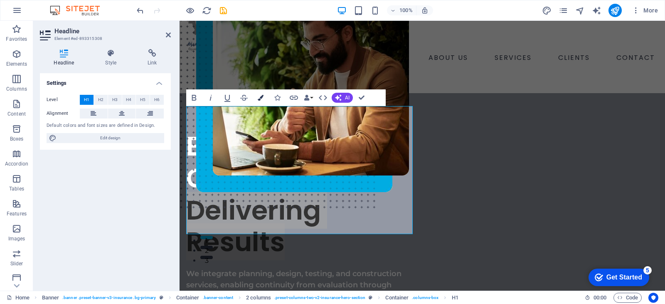
click at [258, 97] on icon "button" at bounding box center [261, 98] width 6 height 6
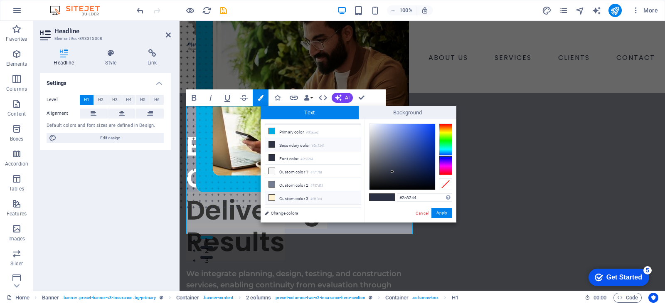
scroll to position [20, 0]
click at [421, 196] on input "#2c3244" at bounding box center [424, 197] width 55 height 8
click at [418, 197] on input "#2c3244" at bounding box center [424, 197] width 55 height 8
type input "#012e67"
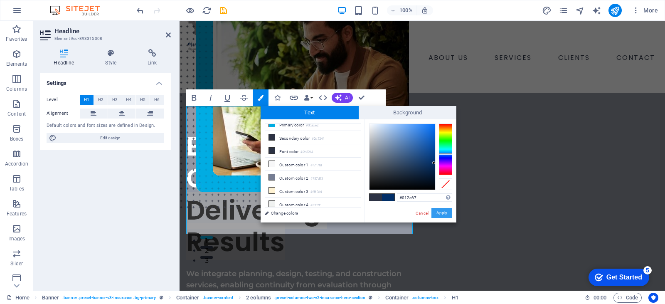
click at [439, 214] on button "Apply" at bounding box center [441, 213] width 21 height 10
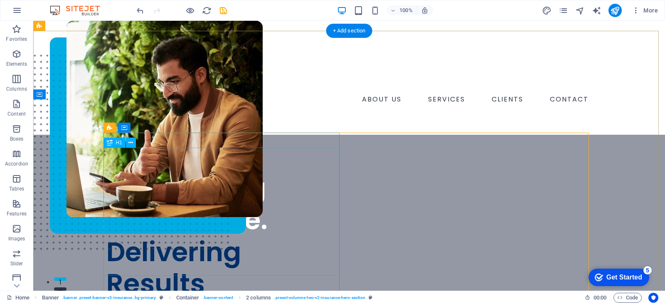
scroll to position [166, 0]
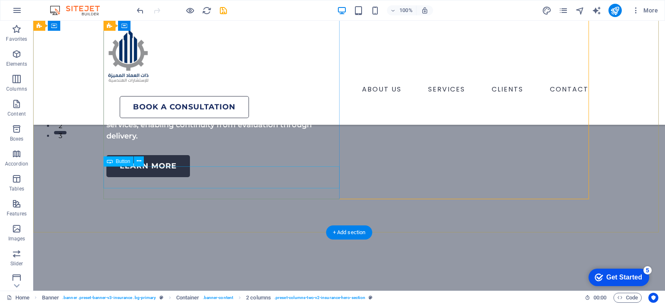
click at [171, 177] on div "LEARN MORE" at bounding box center [224, 166] width 236 height 22
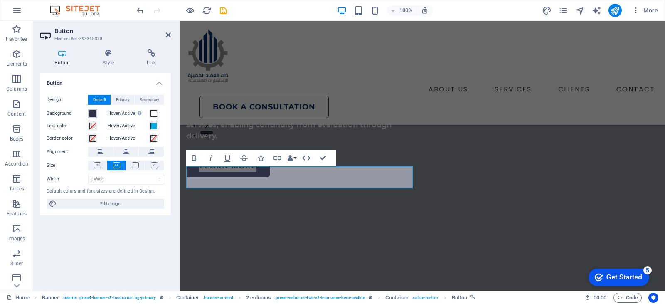
click at [91, 116] on span at bounding box center [92, 113] width 7 height 7
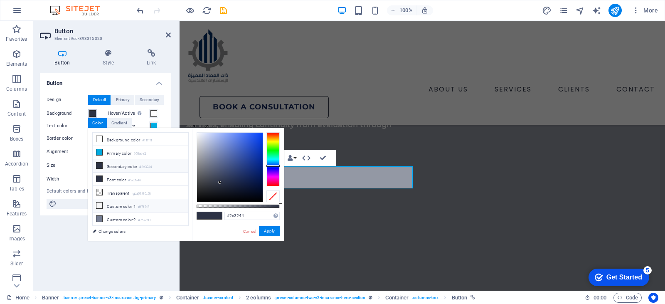
scroll to position [23, 0]
click at [142, 208] on small "#fff3d4" at bounding box center [143, 211] width 11 height 6
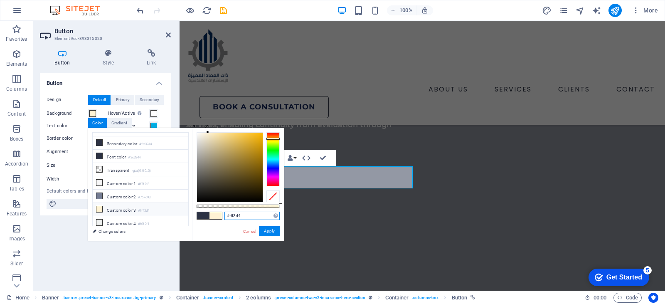
click at [239, 217] on input "#fff3d4" at bounding box center [251, 216] width 55 height 8
paste input "012e67"
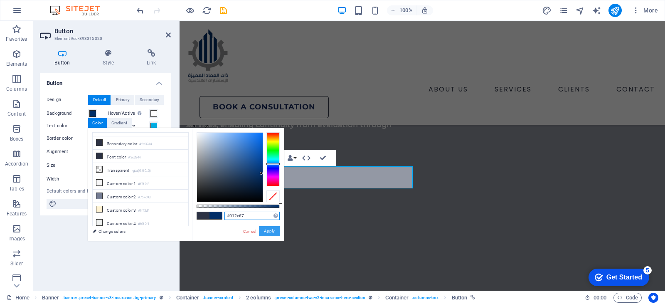
type input "#012e67"
click at [271, 229] on button "Apply" at bounding box center [269, 231] width 21 height 10
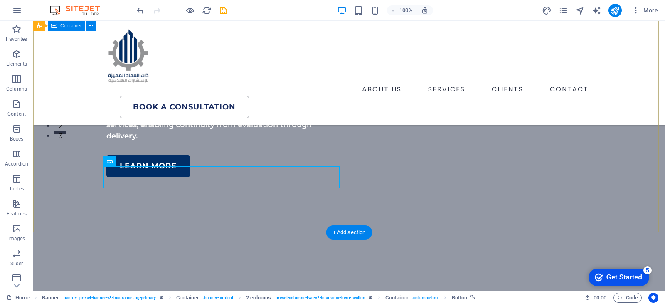
click at [235, 229] on div "Engineering Confidence. Delivering Results We integrate planning, design, testi…" at bounding box center [349, 157] width 632 height 585
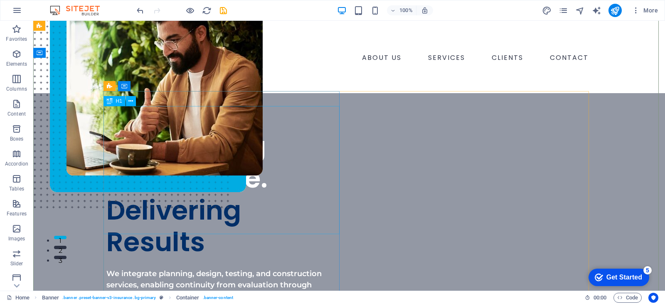
scroll to position [83, 0]
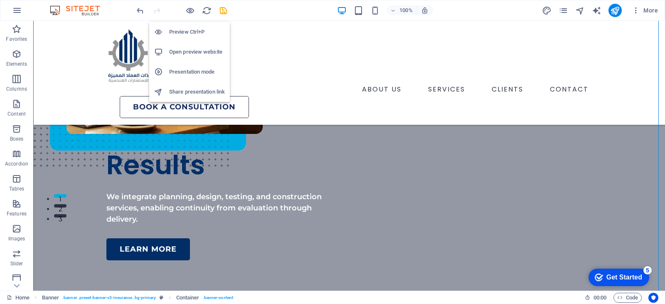
click at [190, 15] on div "Preview Ctrl+P Open preview website Presentation mode Share presentation link" at bounding box center [189, 58] width 81 height 86
click at [180, 33] on h6 "Preview Ctrl+P" at bounding box center [197, 32] width 56 height 10
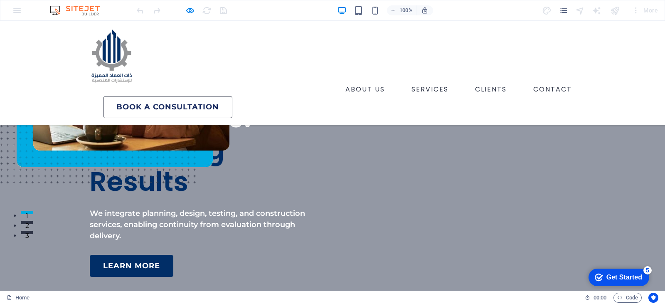
scroll to position [0, 0]
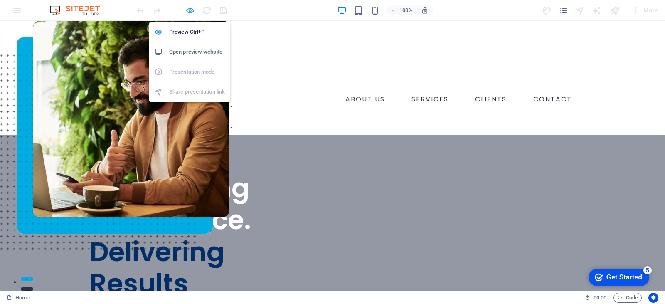
click at [192, 9] on icon "button" at bounding box center [190, 11] width 10 height 10
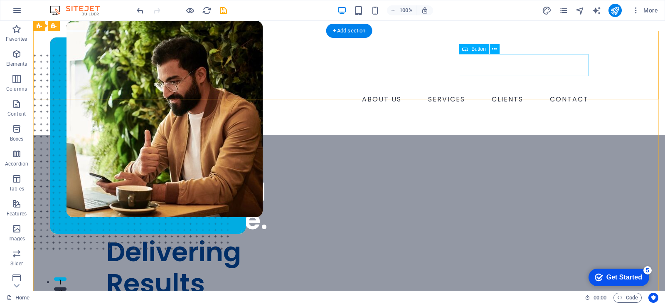
click at [489, 106] on div "Book a consultation" at bounding box center [356, 117] width 472 height 22
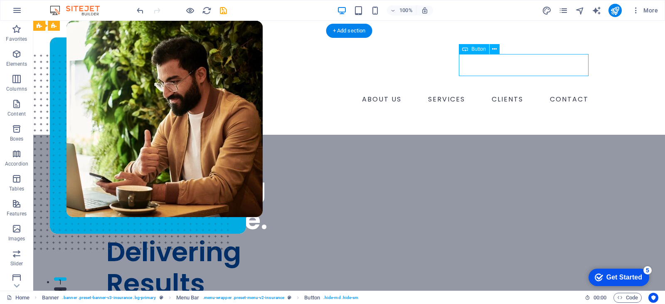
click at [489, 106] on div "Book a consultation" at bounding box center [356, 117] width 472 height 22
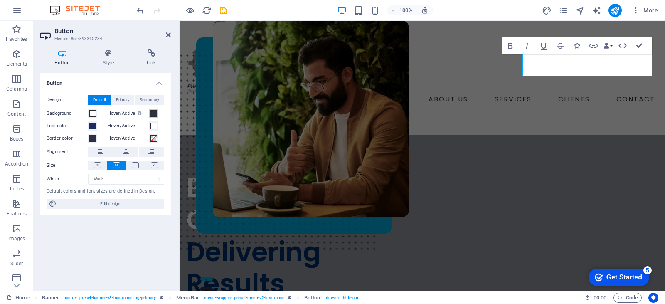
click at [157, 113] on button "Hover/Active Switch to preview mode to test the active/hover state" at bounding box center [153, 113] width 9 height 9
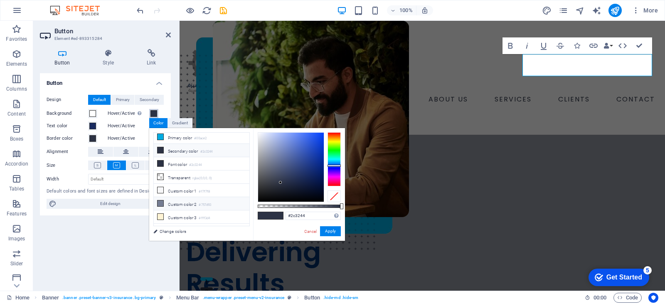
scroll to position [23, 0]
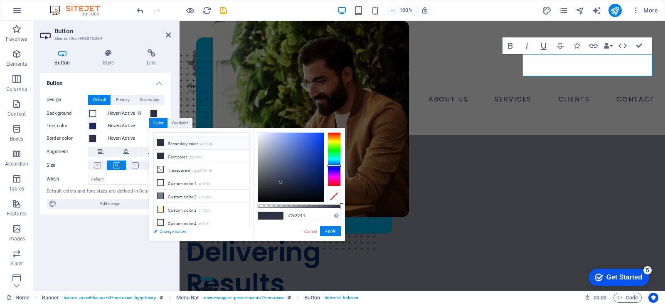
click at [170, 231] on link "Change colors" at bounding box center [197, 231] width 96 height 10
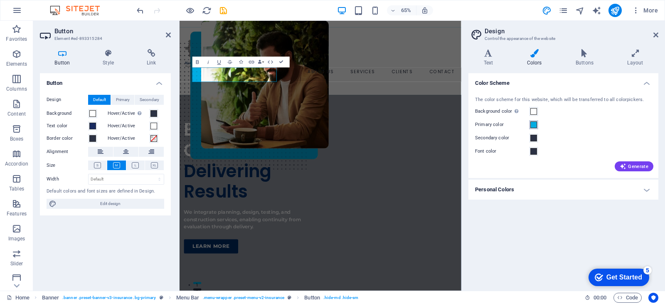
click at [534, 125] on span at bounding box center [533, 124] width 7 height 7
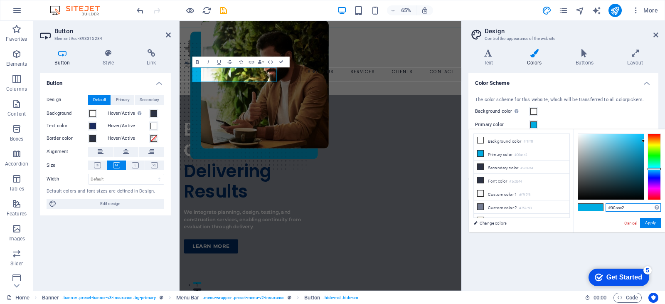
drag, startPoint x: 629, startPoint y: 205, endPoint x: 611, endPoint y: 212, distance: 19.5
click at [611, 212] on input "#00ace2" at bounding box center [633, 207] width 55 height 8
paste input "12e67"
type input "#012e67"
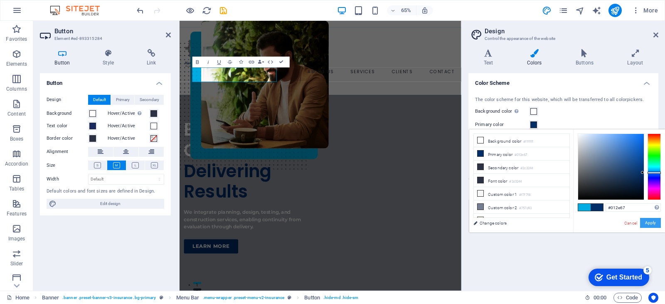
click at [651, 222] on button "Apply" at bounding box center [650, 223] width 21 height 10
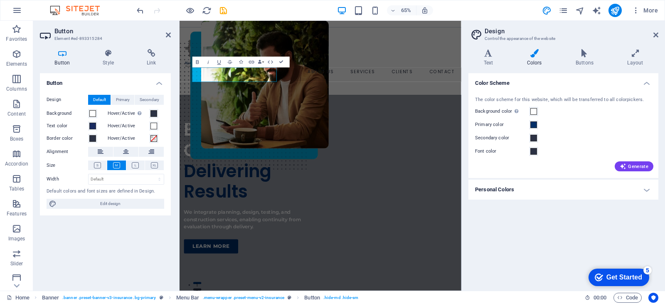
click at [659, 35] on aside "Design Control the appearance of the website Variants Text Colors Buttons Layou…" at bounding box center [563, 156] width 204 height 270
drag, startPoint x: 655, startPoint y: 33, endPoint x: 436, endPoint y: 35, distance: 219.4
click at [655, 33] on icon at bounding box center [655, 35] width 5 height 7
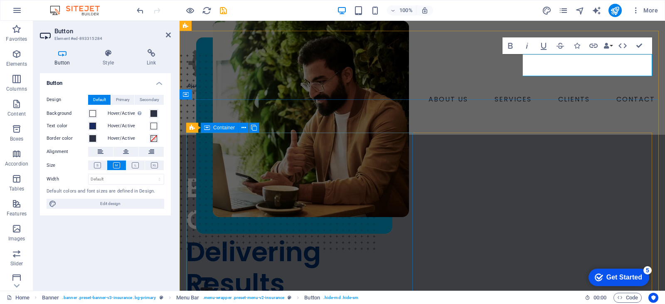
click at [384, 168] on div "Engineering Confidence. Delivering Results We integrate planning, design, testi…" at bounding box center [300, 273] width 229 height 211
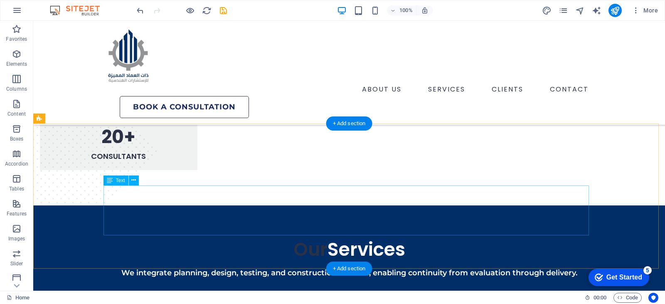
scroll to position [582, 0]
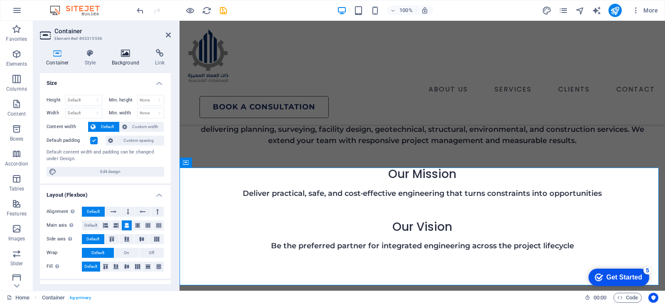
click at [124, 54] on icon at bounding box center [126, 53] width 40 height 8
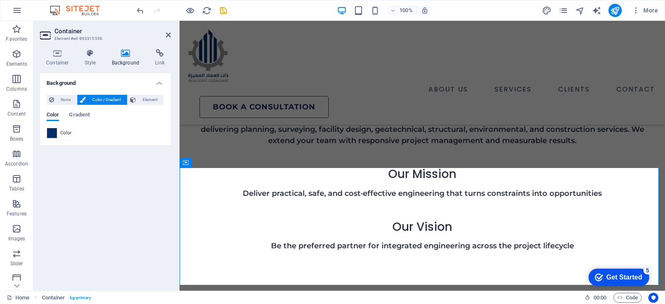
click at [54, 133] on span at bounding box center [51, 132] width 9 height 9
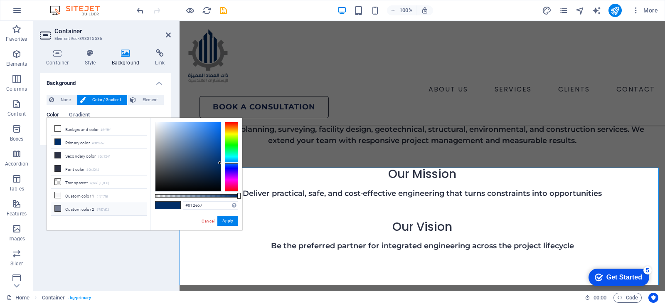
click at [61, 205] on li "Custom color 2 #757d93" at bounding box center [99, 208] width 96 height 13
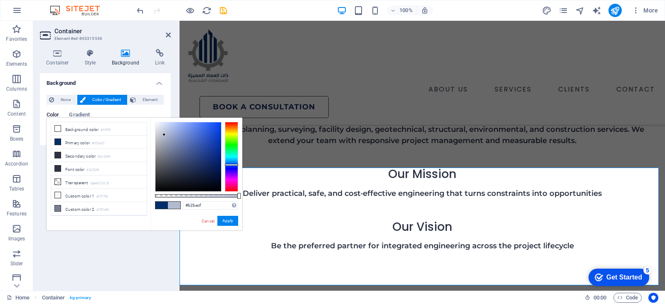
drag, startPoint x: 170, startPoint y: 149, endPoint x: 164, endPoint y: 135, distance: 15.3
click at [164, 135] on div at bounding box center [188, 156] width 66 height 69
click at [224, 222] on button "Apply" at bounding box center [227, 221] width 21 height 10
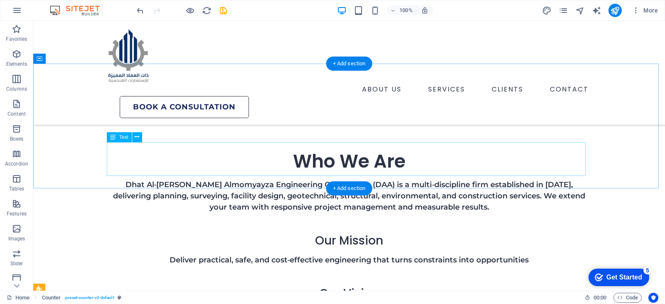
scroll to position [623, 0]
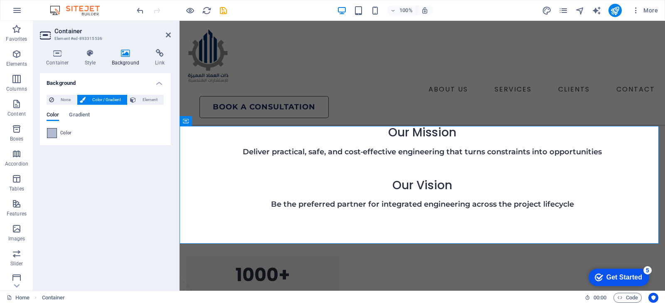
click at [55, 129] on span at bounding box center [51, 132] width 9 height 9
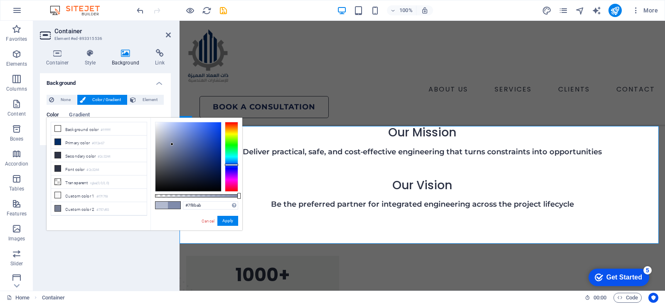
drag, startPoint x: 162, startPoint y: 133, endPoint x: 172, endPoint y: 144, distance: 14.4
click at [172, 144] on div at bounding box center [171, 144] width 3 height 3
click at [194, 202] on input "#7f8bab" at bounding box center [210, 205] width 55 height 8
click at [193, 202] on input "#7f8bab" at bounding box center [210, 205] width 55 height 8
paste input "9398a4"
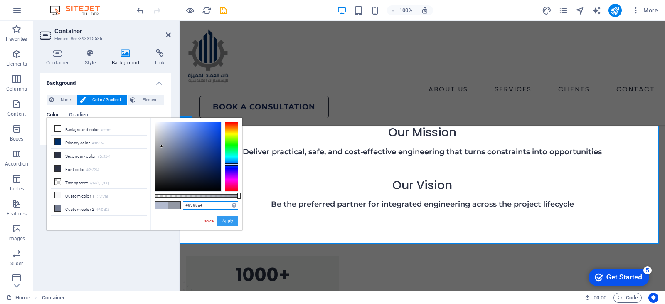
type input "#9398a4"
click at [226, 223] on button "Apply" at bounding box center [227, 221] width 21 height 10
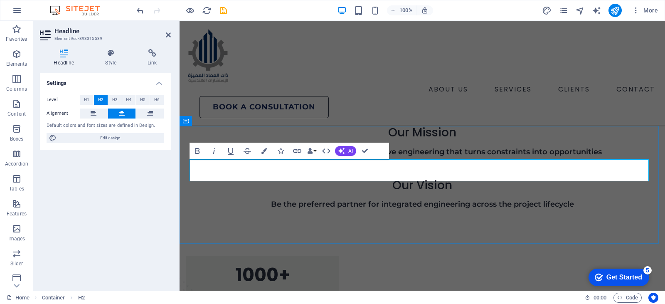
click at [264, 152] on icon "button" at bounding box center [264, 151] width 6 height 6
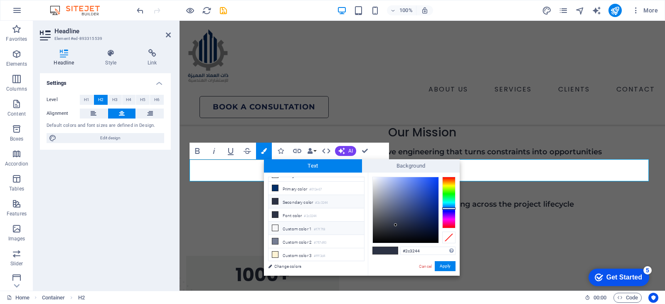
scroll to position [0, 0]
click at [286, 192] on li "Primary color #012e67" at bounding box center [316, 196] width 96 height 13
type input "#012e67"
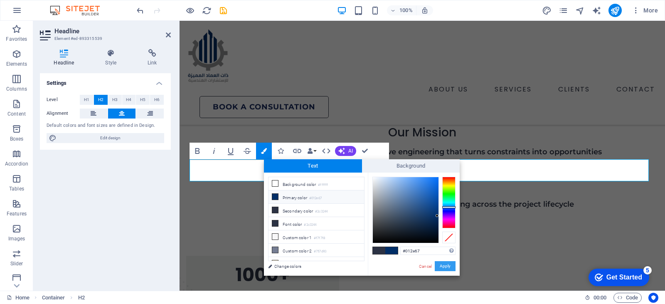
drag, startPoint x: 449, startPoint y: 271, endPoint x: 268, endPoint y: 246, distance: 182.8
click at [449, 271] on button "Apply" at bounding box center [445, 266] width 21 height 10
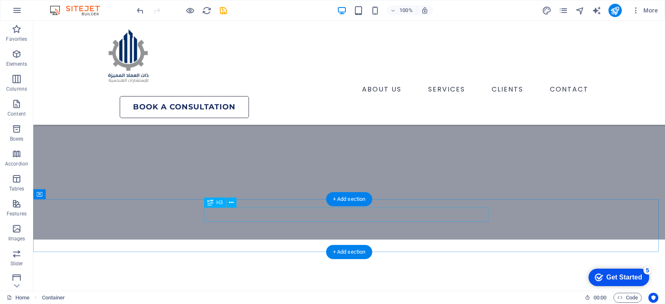
scroll to position [499, 0]
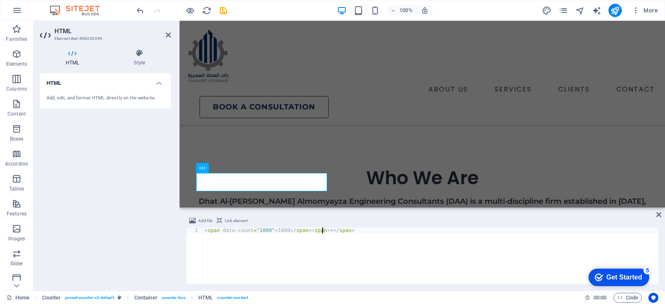
click at [323, 232] on div "< span data-count = "1000" > 1000 </ span > < span > + </ span >" at bounding box center [430, 261] width 455 height 68
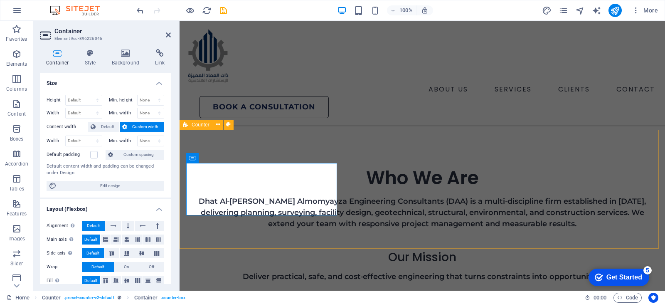
click at [192, 125] on span "Counter" at bounding box center [201, 124] width 18 height 5
select select "rem"
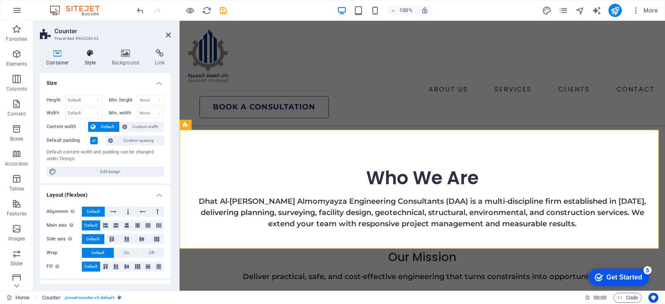
click at [91, 55] on icon at bounding box center [91, 53] width 24 height 8
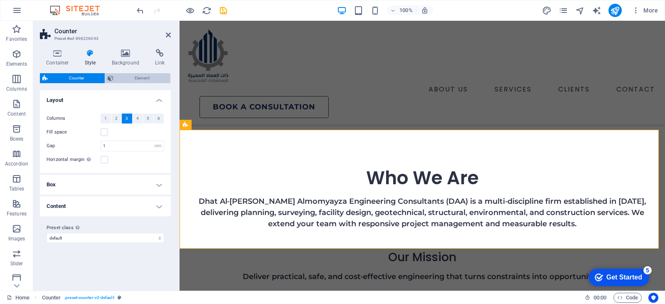
click at [127, 75] on span "Element" at bounding box center [142, 78] width 52 height 10
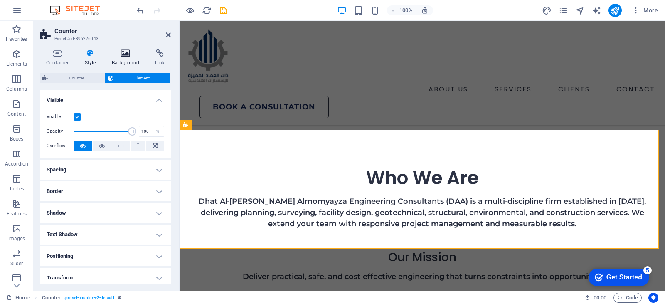
click at [117, 53] on icon at bounding box center [126, 53] width 40 height 8
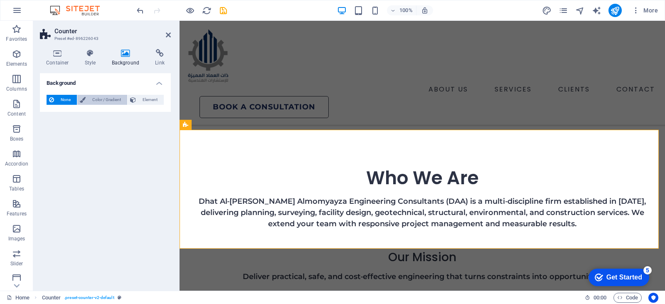
click at [86, 103] on button "Color / Gradient" at bounding box center [102, 100] width 50 height 10
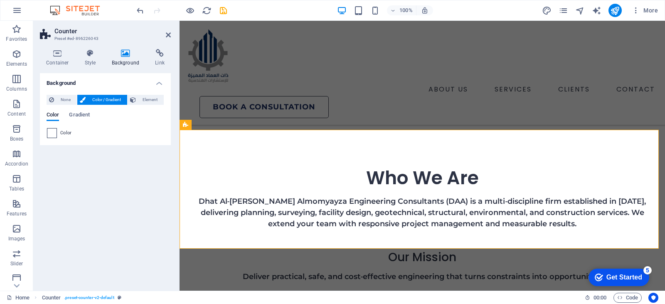
click at [53, 133] on span at bounding box center [51, 132] width 9 height 9
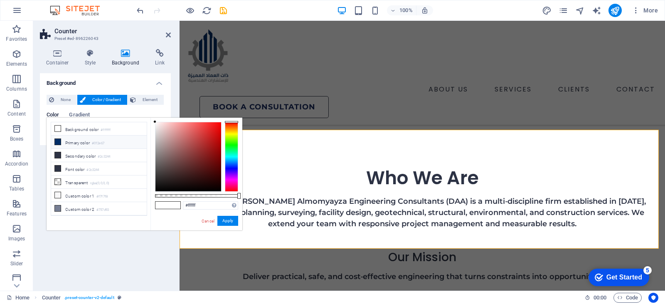
click at [62, 142] on li "Primary color #012e67" at bounding box center [99, 141] width 96 height 13
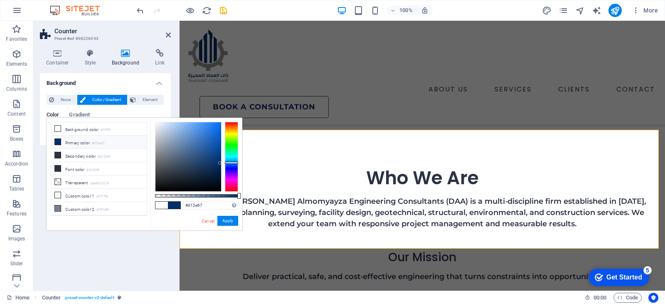
click at [59, 142] on icon at bounding box center [58, 142] width 6 height 6
click at [55, 139] on icon at bounding box center [58, 142] width 6 height 6
click at [59, 127] on icon at bounding box center [58, 129] width 6 height 6
type input "#ffffff"
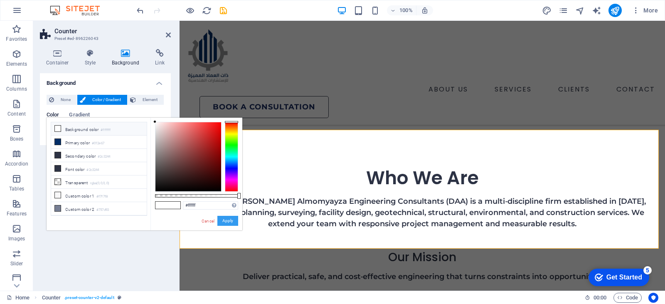
click at [229, 222] on button "Apply" at bounding box center [227, 221] width 21 height 10
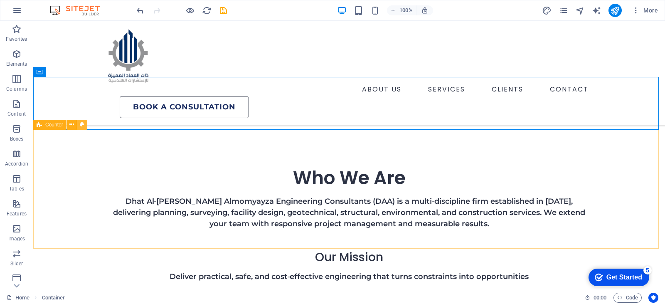
click at [80, 124] on icon at bounding box center [82, 124] width 5 height 9
select select "rem"
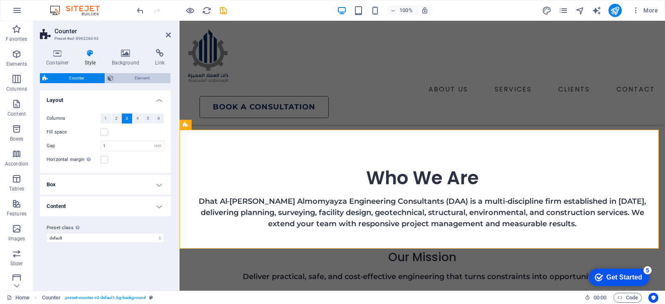
click at [128, 78] on span "Element" at bounding box center [142, 78] width 52 height 10
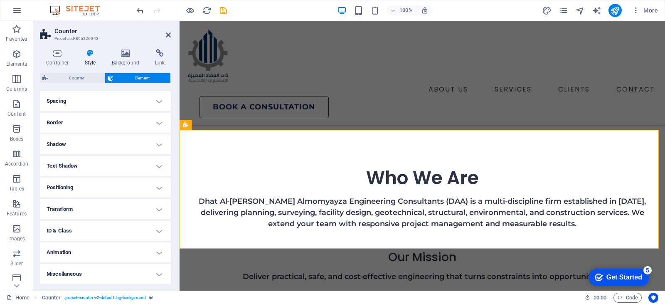
scroll to position [0, 0]
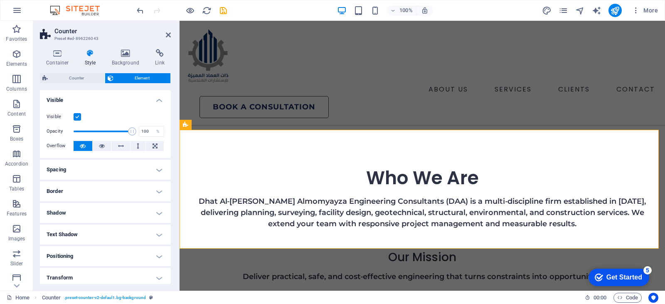
click at [160, 167] on h4 "Spacing" at bounding box center [105, 170] width 131 height 20
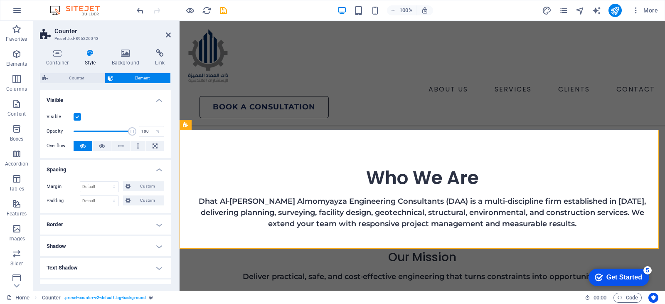
click at [158, 168] on h4 "Spacing" at bounding box center [105, 167] width 131 height 15
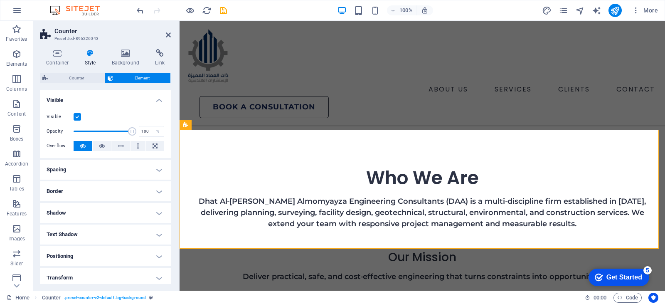
click at [153, 195] on h4 "Border" at bounding box center [105, 191] width 131 height 20
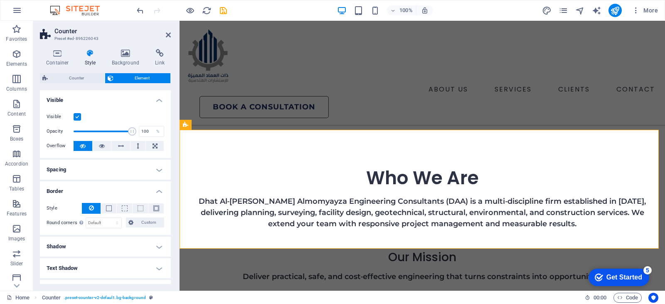
click at [153, 195] on h4 "Border" at bounding box center [105, 188] width 131 height 15
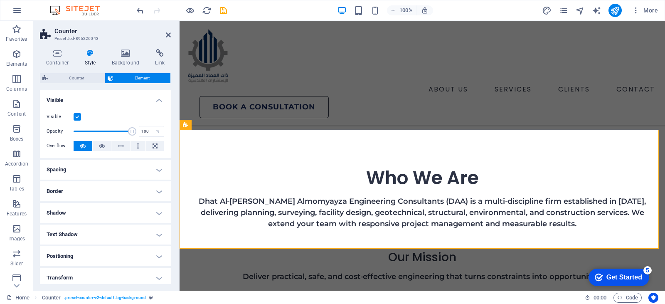
click at [153, 209] on h4 "Shadow" at bounding box center [105, 213] width 131 height 20
click at [153, 209] on h4 "Shadow" at bounding box center [105, 210] width 131 height 15
click at [59, 54] on icon at bounding box center [57, 53] width 35 height 8
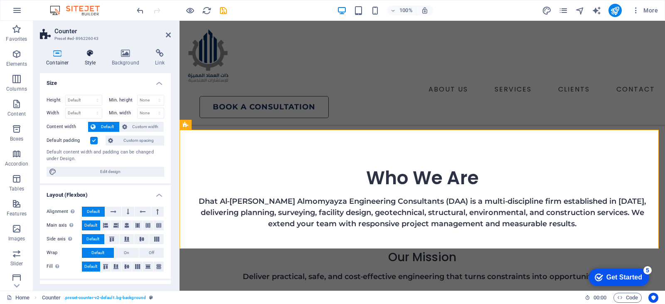
click at [93, 62] on h4 "Style" at bounding box center [92, 57] width 27 height 17
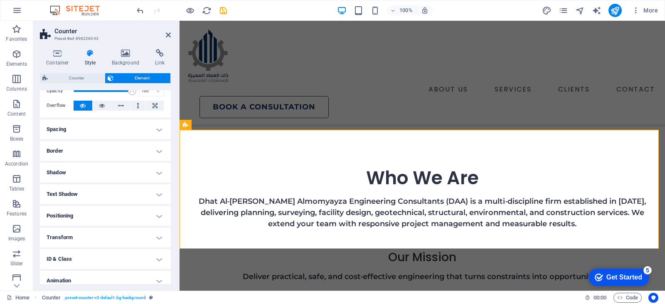
scroll to position [27, 0]
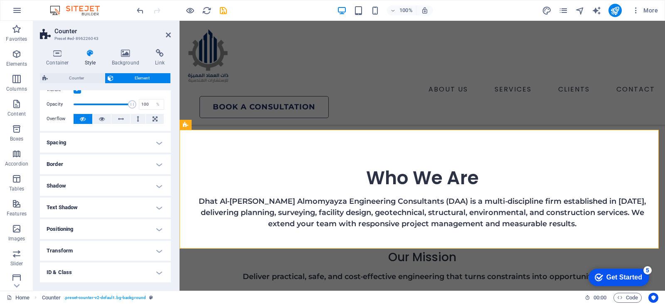
click at [122, 164] on h4 "Border" at bounding box center [105, 164] width 131 height 20
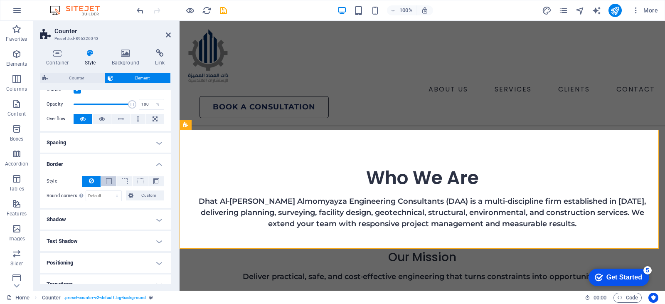
click at [113, 185] on button at bounding box center [108, 181] width 15 height 10
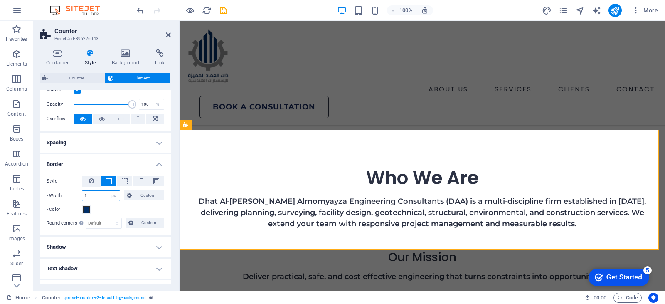
click at [92, 196] on input "1" at bounding box center [100, 196] width 37 height 10
type input "3"
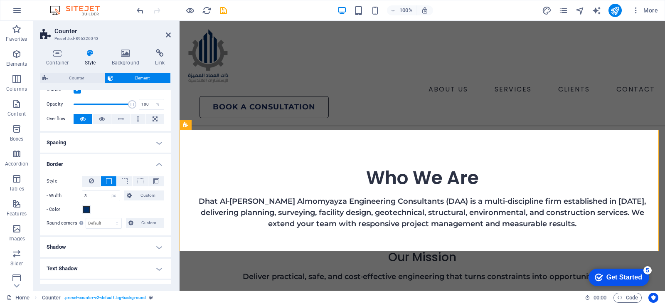
click at [111, 204] on div "- Color" at bounding box center [106, 209] width 118 height 10
click at [123, 183] on span at bounding box center [125, 181] width 6 height 6
click at [110, 182] on span at bounding box center [109, 181] width 6 height 6
click at [84, 212] on span at bounding box center [86, 209] width 7 height 7
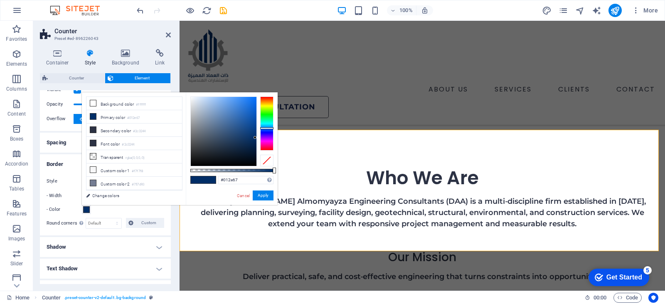
click at [84, 212] on span at bounding box center [86, 209] width 7 height 7
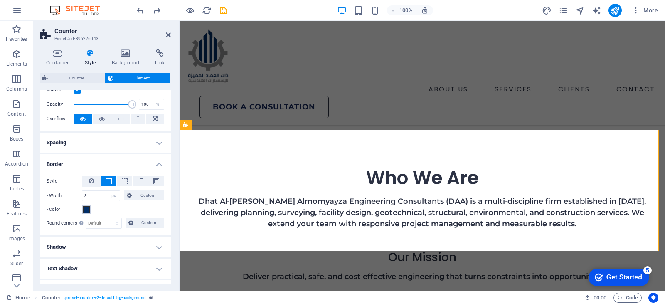
type input "1"
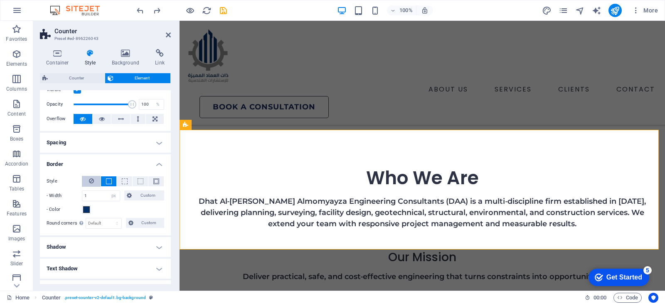
click at [89, 185] on icon at bounding box center [91, 181] width 5 height 10
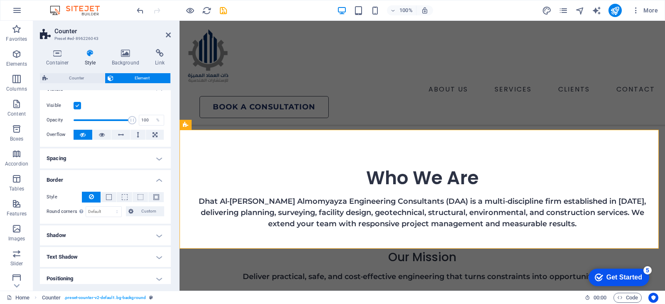
scroll to position [0, 0]
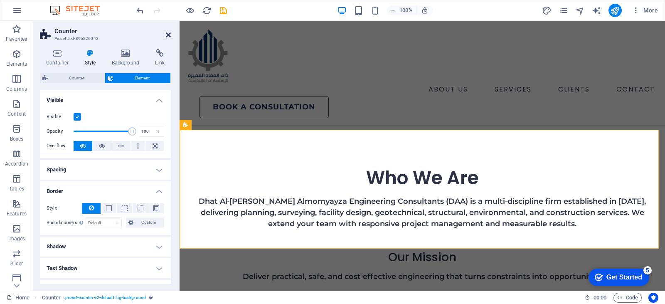
drag, startPoint x: 168, startPoint y: 37, endPoint x: 152, endPoint y: 126, distance: 89.9
click at [168, 37] on icon at bounding box center [168, 35] width 5 height 7
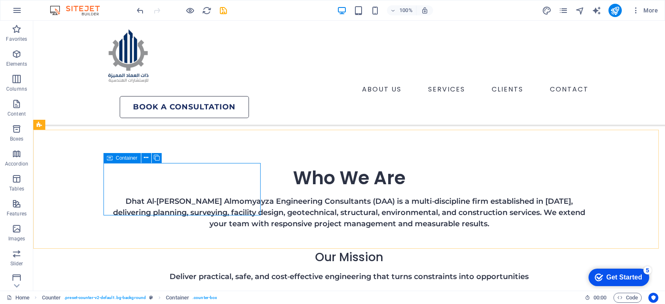
click at [131, 159] on span "Container" at bounding box center [127, 157] width 22 height 5
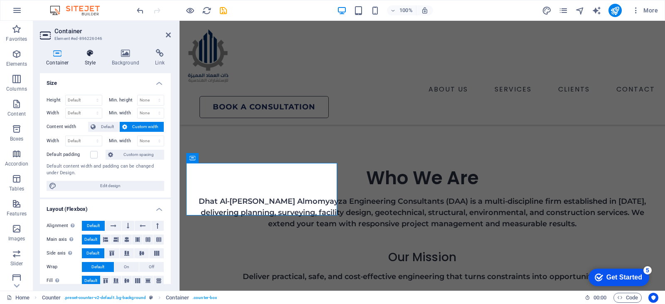
click at [81, 54] on icon at bounding box center [91, 53] width 24 height 8
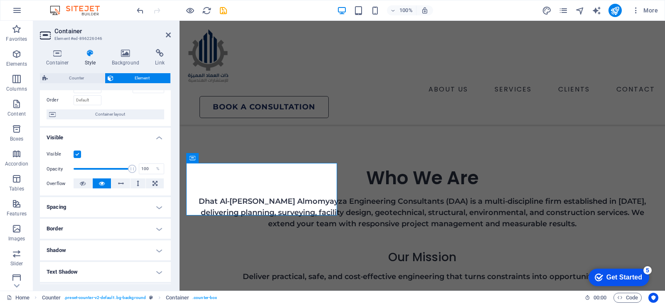
scroll to position [125, 0]
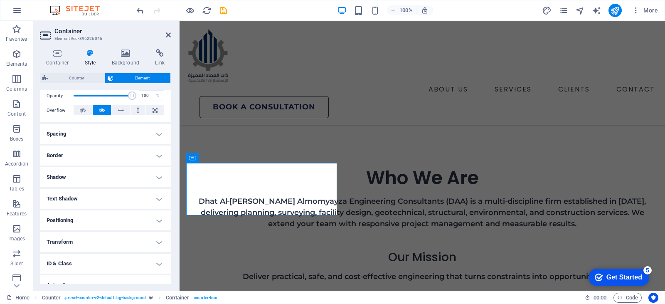
click at [107, 160] on h4 "Border" at bounding box center [105, 155] width 131 height 20
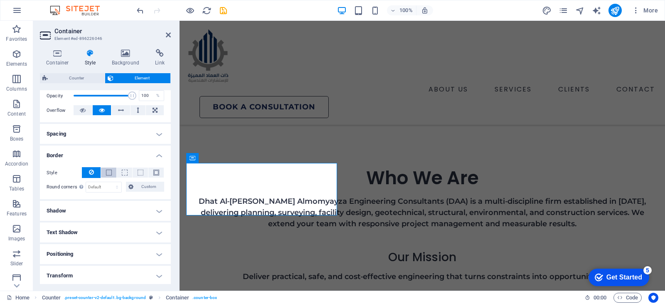
click at [110, 174] on span at bounding box center [109, 173] width 6 height 6
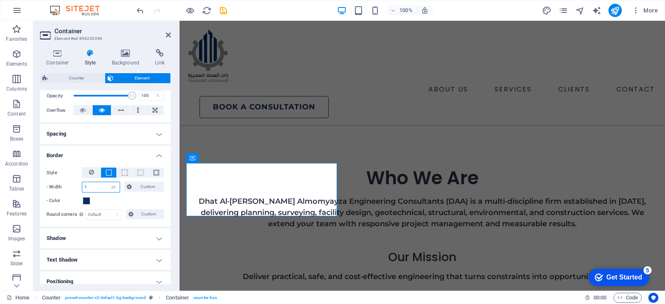
click at [90, 187] on input "1" at bounding box center [100, 187] width 37 height 10
type input "3"
click at [128, 187] on icon at bounding box center [129, 187] width 5 height 10
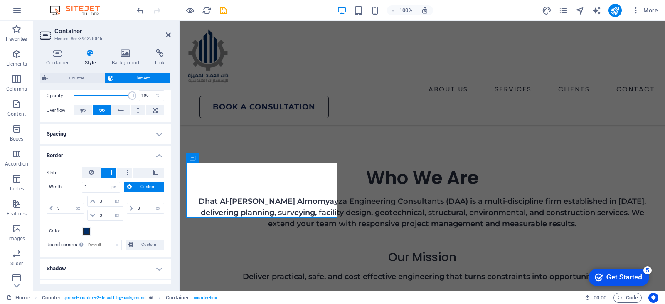
click at [128, 187] on icon at bounding box center [129, 187] width 5 height 10
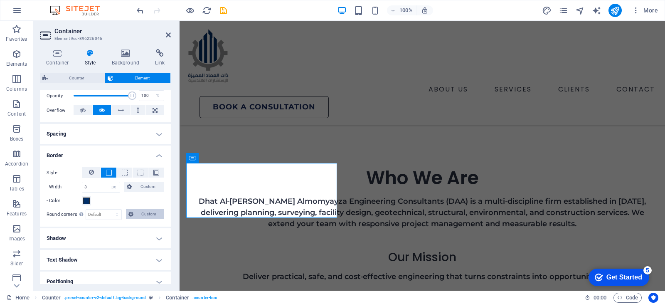
click at [129, 216] on icon at bounding box center [130, 214] width 5 height 10
click at [107, 213] on select "Default px rem % vh vw Custom" at bounding box center [103, 214] width 35 height 10
select select "px"
click at [109, 209] on select "Default px rem % vh vw Custom" at bounding box center [103, 214] width 35 height 10
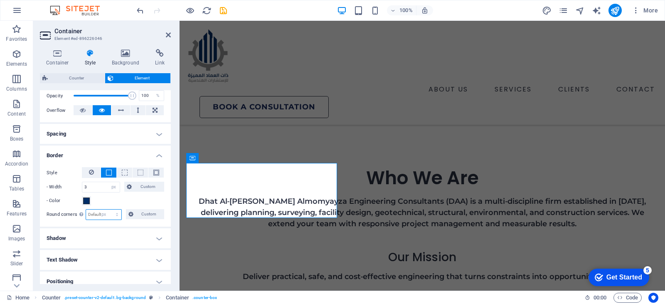
type input "0"
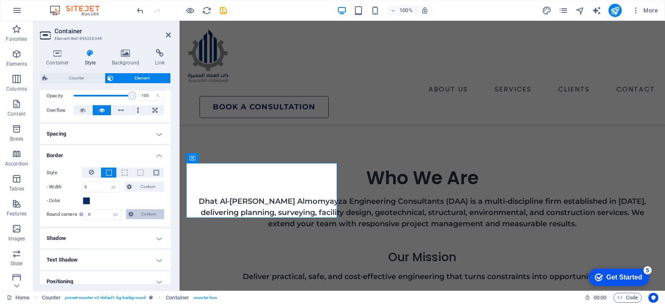
click at [139, 212] on span "Custom" at bounding box center [149, 214] width 26 height 10
click at [95, 214] on input "0" at bounding box center [103, 214] width 35 height 10
click at [95, 214] on input "5" at bounding box center [103, 214] width 35 height 10
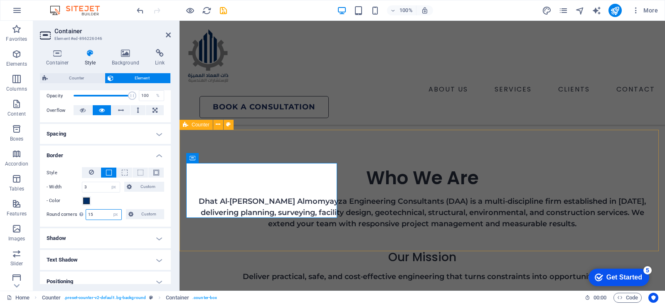
type input "15"
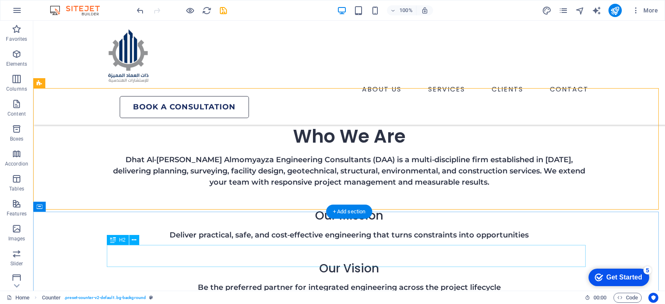
scroll to position [499, 0]
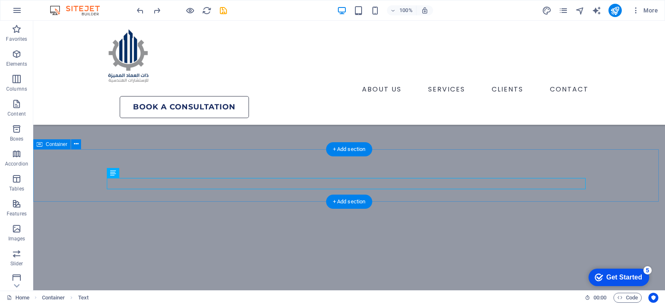
scroll to position [208, 0]
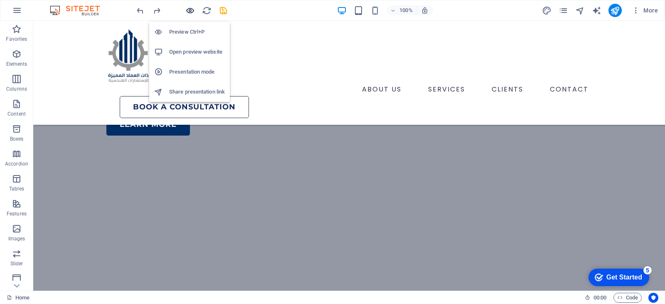
click at [192, 11] on icon "button" at bounding box center [190, 11] width 10 height 10
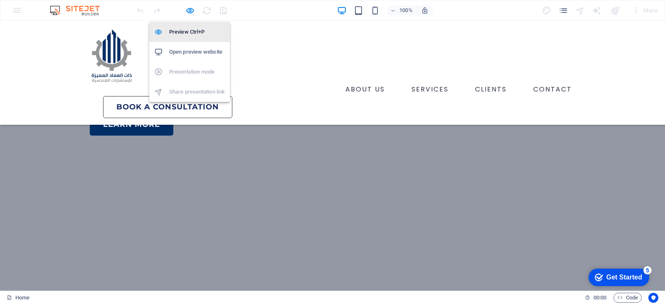
click at [190, 29] on h6 "Preview Ctrl+P" at bounding box center [197, 32] width 56 height 10
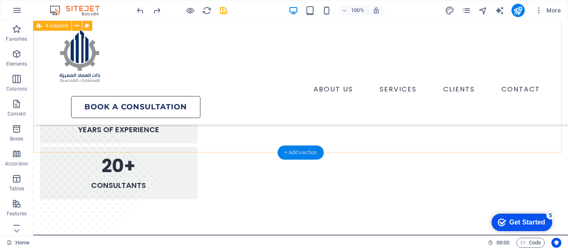
scroll to position [831, 0]
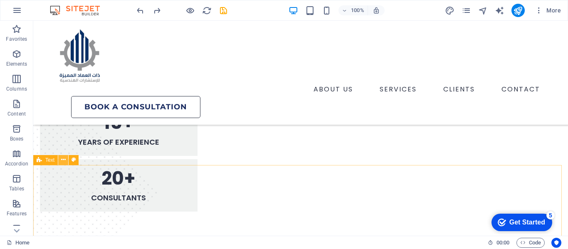
click at [62, 162] on icon at bounding box center [63, 159] width 5 height 9
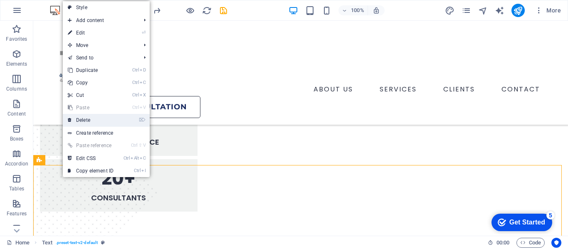
click at [87, 117] on link "⌦ Delete" at bounding box center [91, 120] width 56 height 12
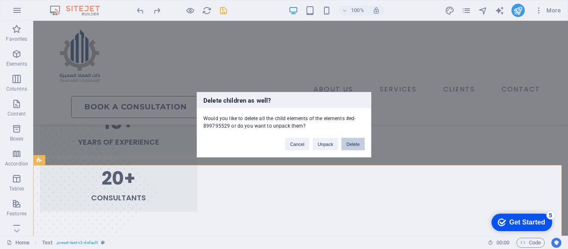
drag, startPoint x: 347, startPoint y: 143, endPoint x: 312, endPoint y: 122, distance: 40.1
click at [347, 143] on button "Delete" at bounding box center [352, 144] width 23 height 12
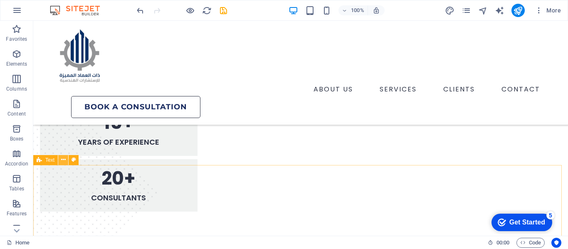
click at [60, 158] on button at bounding box center [63, 160] width 10 height 10
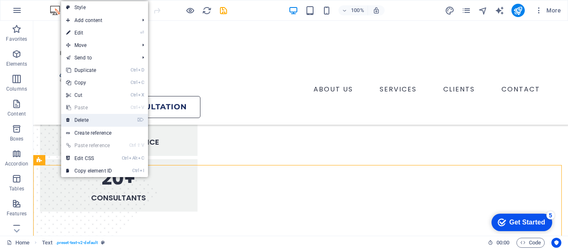
click at [83, 118] on link "⌦ Delete" at bounding box center [89, 120] width 56 height 12
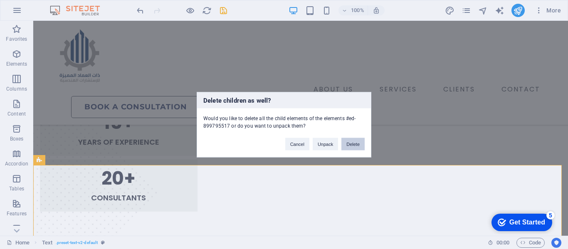
drag, startPoint x: 364, startPoint y: 142, endPoint x: 329, endPoint y: 122, distance: 40.2
click at [364, 142] on button "Delete" at bounding box center [352, 144] width 23 height 12
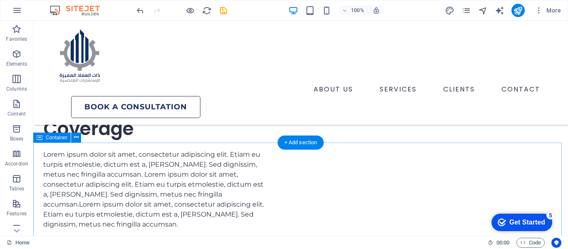
scroll to position [1927, 0]
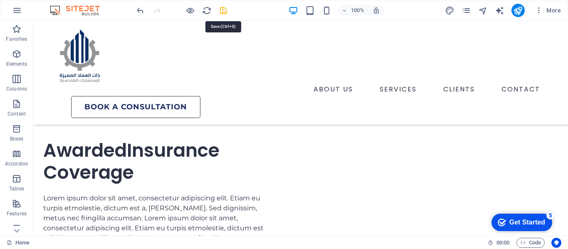
click at [220, 15] on icon "save" at bounding box center [224, 11] width 10 height 10
click at [140, 83] on nav "ABOUT US SERVICES CLIENTS CONTACT" at bounding box center [300, 89] width 485 height 13
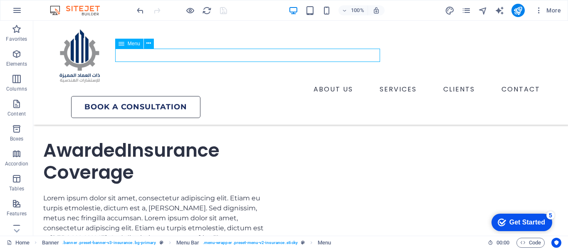
click at [140, 83] on nav "ABOUT US SERVICES CLIENTS CONTACT" at bounding box center [300, 89] width 485 height 13
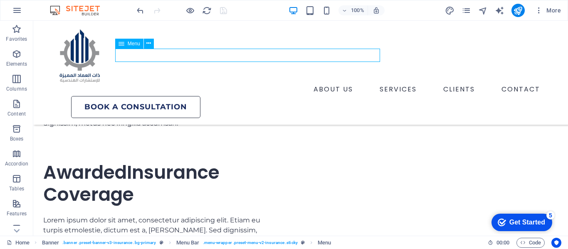
select select "2"
select select
select select "4"
select select
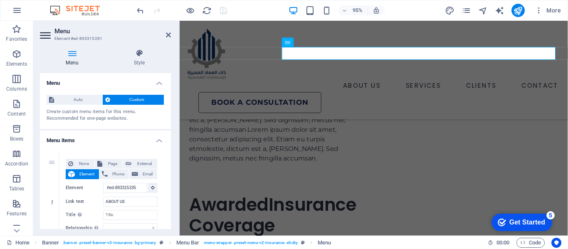
scroll to position [1961, 0]
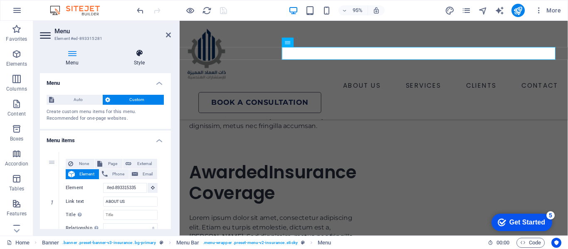
click at [128, 54] on icon at bounding box center [139, 53] width 63 height 8
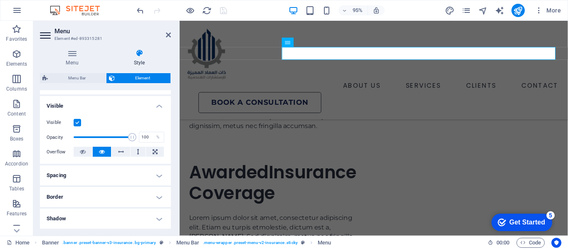
scroll to position [0, 0]
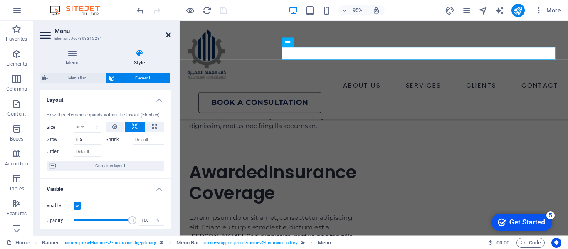
click at [169, 37] on icon at bounding box center [168, 35] width 5 height 7
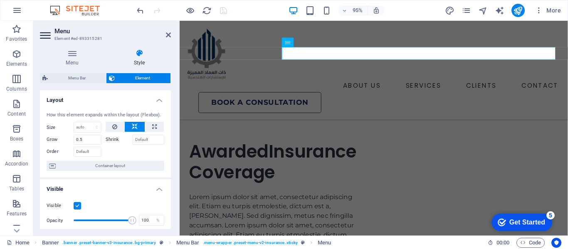
scroll to position [1927, 0]
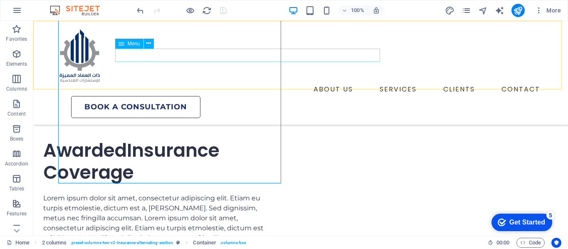
click at [288, 83] on nav "ABOUT US SERVICES CLIENTS CONTACT" at bounding box center [300, 89] width 485 height 13
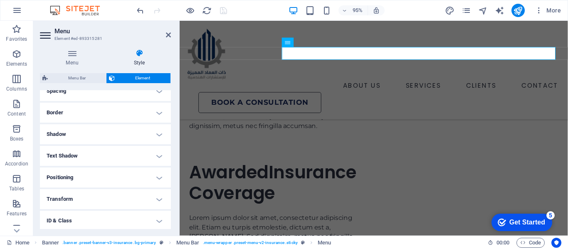
scroll to position [212, 0]
click at [164, 37] on header "Menu Element #ed-893315281" at bounding box center [105, 32] width 131 height 22
drag, startPoint x: 168, startPoint y: 35, endPoint x: 185, endPoint y: 59, distance: 30.1
click at [168, 35] on icon at bounding box center [168, 35] width 5 height 7
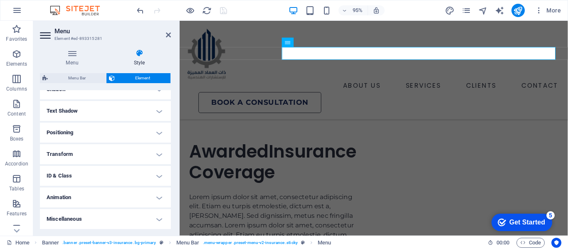
scroll to position [1927, 0]
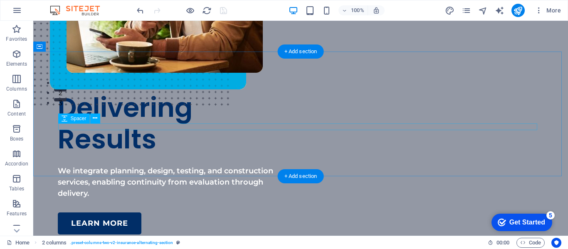
scroll to position [15, 0]
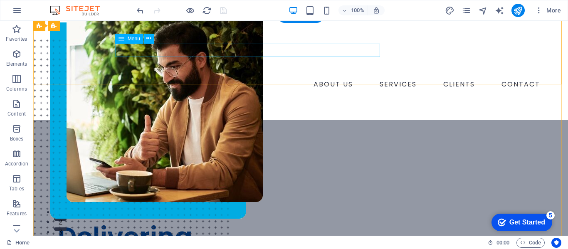
click at [236, 78] on nav "ABOUT US SERVICES CLIENTS CONTACT" at bounding box center [300, 84] width 485 height 13
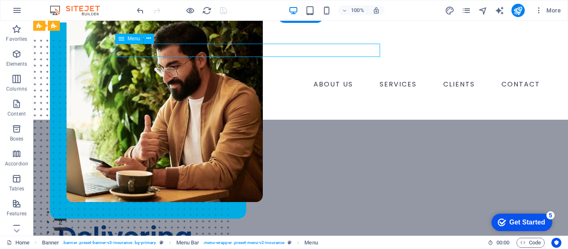
click at [236, 78] on nav "ABOUT US SERVICES CLIENTS CONTACT" at bounding box center [300, 84] width 485 height 13
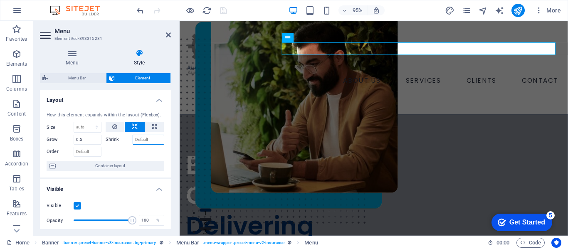
click at [142, 135] on input "Shrink" at bounding box center [149, 140] width 32 height 10
type input "1"
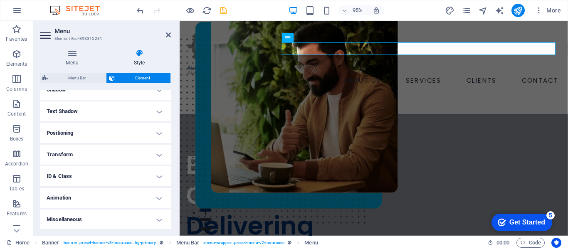
scroll to position [212, 0]
click at [122, 109] on h4 "Text Shadow" at bounding box center [105, 111] width 131 height 20
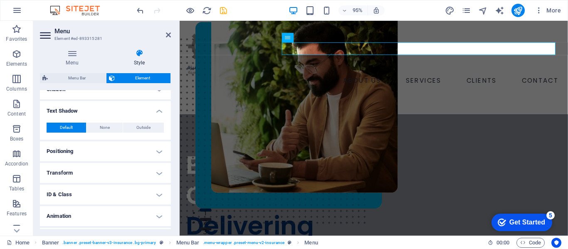
click at [122, 109] on h4 "Text Shadow" at bounding box center [105, 108] width 131 height 15
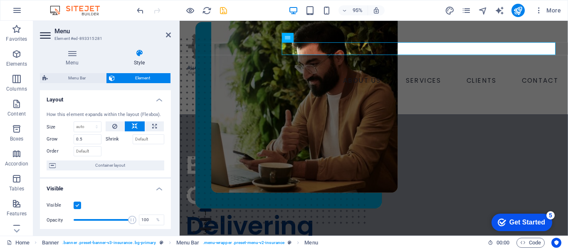
scroll to position [0, 0]
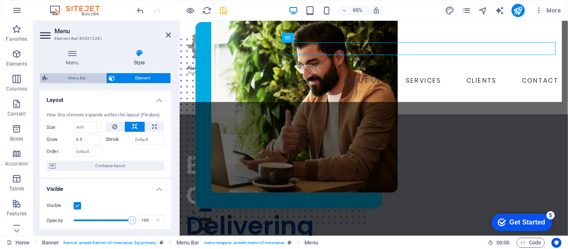
click at [101, 81] on span "Menu Bar" at bounding box center [76, 78] width 53 height 10
select select "rem"
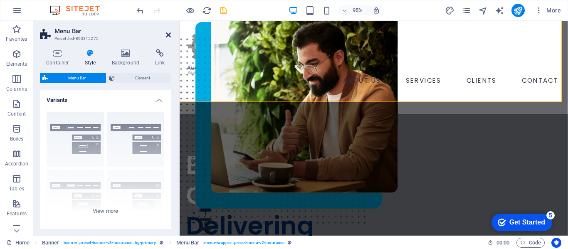
click at [169, 33] on icon at bounding box center [168, 35] width 5 height 7
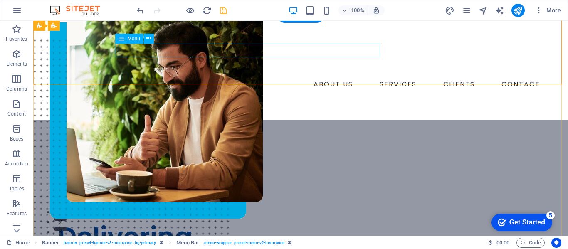
click at [295, 78] on nav "ABOUT US SERVICES CLIENTS CONTACT" at bounding box center [300, 84] width 485 height 13
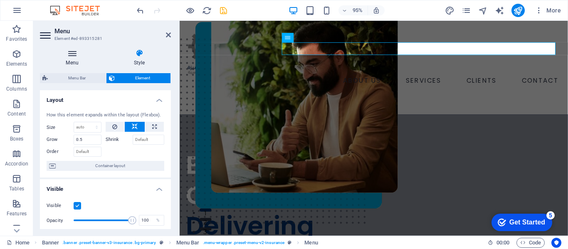
click at [88, 55] on icon at bounding box center [72, 53] width 64 height 8
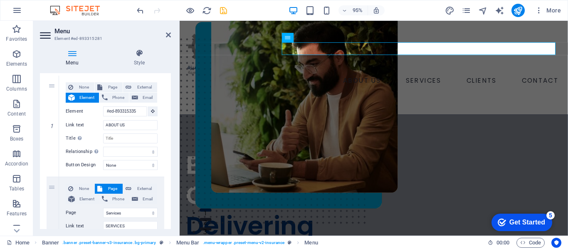
scroll to position [83, 0]
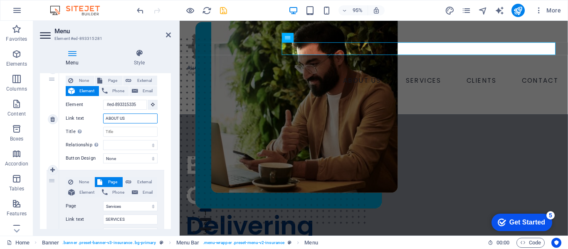
click at [115, 121] on input "ABOUT US" at bounding box center [130, 118] width 54 height 10
click at [111, 156] on select "None Default Primary Secondary" at bounding box center [130, 158] width 54 height 10
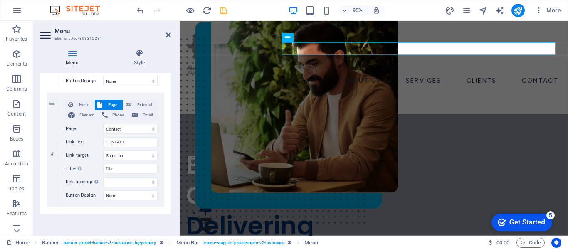
scroll to position [337, 0]
click at [165, 39] on header "Menu Element #ed-893315281" at bounding box center [105, 32] width 131 height 22
click at [167, 36] on icon at bounding box center [168, 35] width 5 height 7
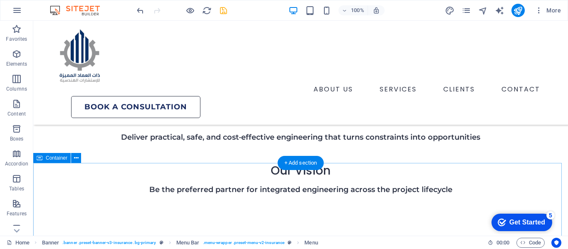
scroll to position [638, 0]
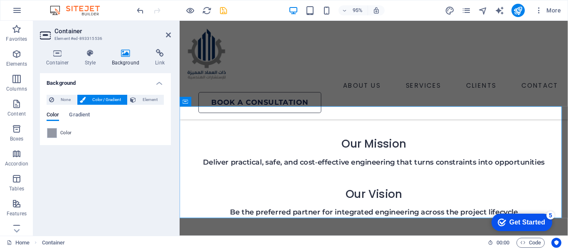
scroll to position [672, 0]
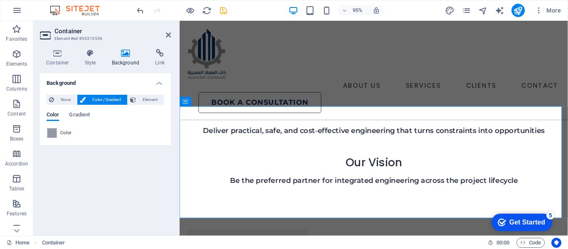
click at [48, 140] on div "None Color / Gradient Element Stretch background to full-width Color overlay Pl…" at bounding box center [105, 116] width 131 height 57
click at [50, 133] on span at bounding box center [51, 132] width 9 height 9
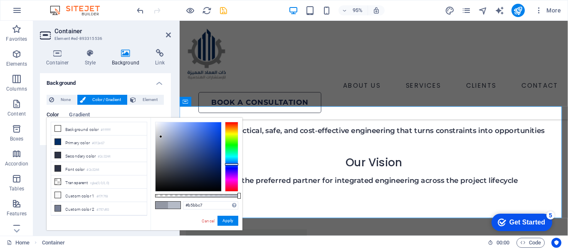
drag, startPoint x: 161, startPoint y: 146, endPoint x: 161, endPoint y: 137, distance: 9.6
click at [161, 137] on div at bounding box center [160, 136] width 3 height 3
click at [236, 224] on button "Apply" at bounding box center [227, 221] width 21 height 10
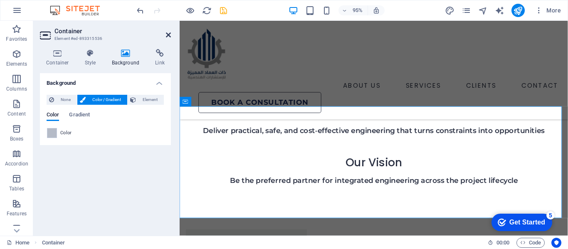
drag, startPoint x: 169, startPoint y: 35, endPoint x: 281, endPoint y: 69, distance: 116.5
click at [169, 35] on icon at bounding box center [168, 35] width 5 height 7
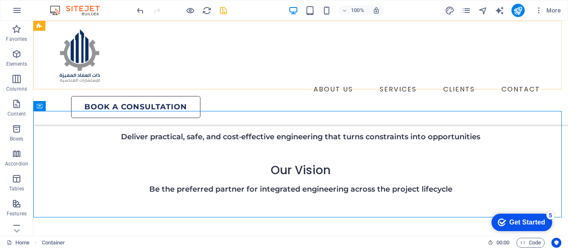
click at [323, 88] on div "ABOUT US SERVICES CLIENTS CONTACT Book a consultation" at bounding box center [300, 73] width 534 height 104
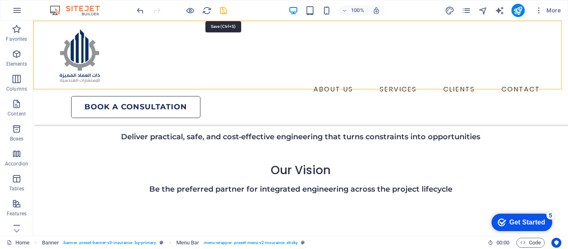
click at [220, 11] on icon "save" at bounding box center [224, 11] width 10 height 10
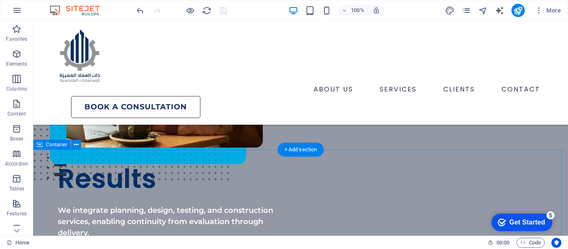
scroll to position [0, 0]
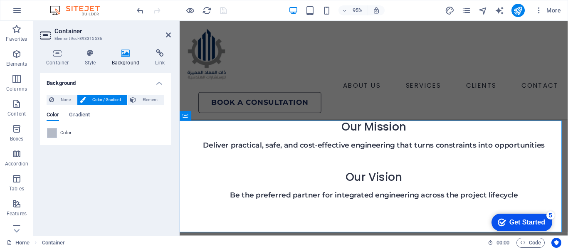
click at [57, 128] on div "Color" at bounding box center [105, 133] width 117 height 10
click at [56, 132] on span at bounding box center [51, 132] width 9 height 9
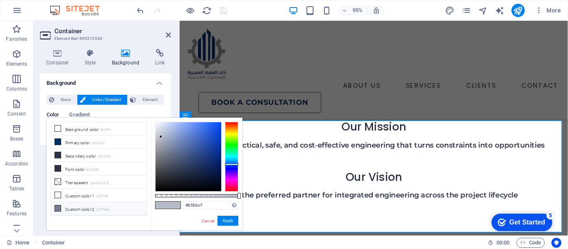
click at [74, 207] on li "Custom color 2 #757d93" at bounding box center [99, 208] width 96 height 13
type input "#8e95aa"
drag, startPoint x: 170, startPoint y: 150, endPoint x: 166, endPoint y: 145, distance: 7.2
click at [166, 145] on div at bounding box center [188, 156] width 66 height 69
click at [222, 217] on button "Apply" at bounding box center [227, 221] width 21 height 10
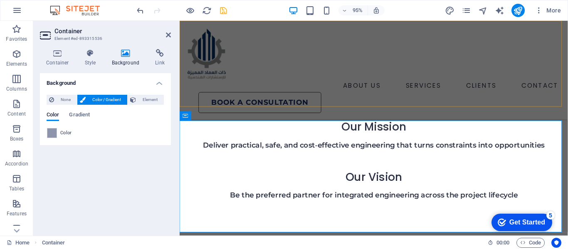
click at [357, 106] on div "ABOUT US SERVICES CLIENTS CONTACT Book a consultation" at bounding box center [384, 73] width 409 height 104
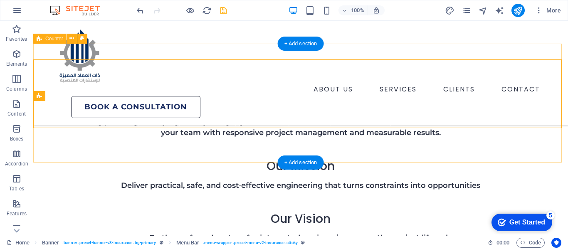
scroll to position [582, 0]
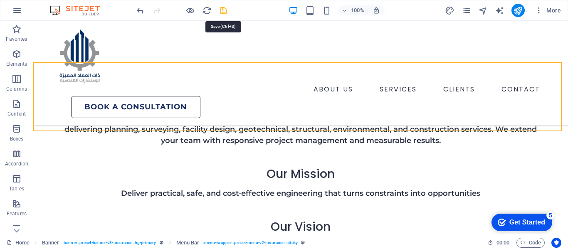
click at [221, 8] on icon "save" at bounding box center [224, 11] width 10 height 10
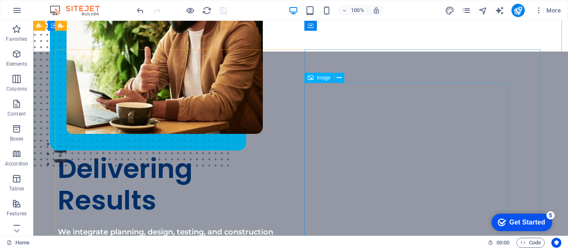
scroll to position [0, 0]
